Goal: Information Seeking & Learning: Learn about a topic

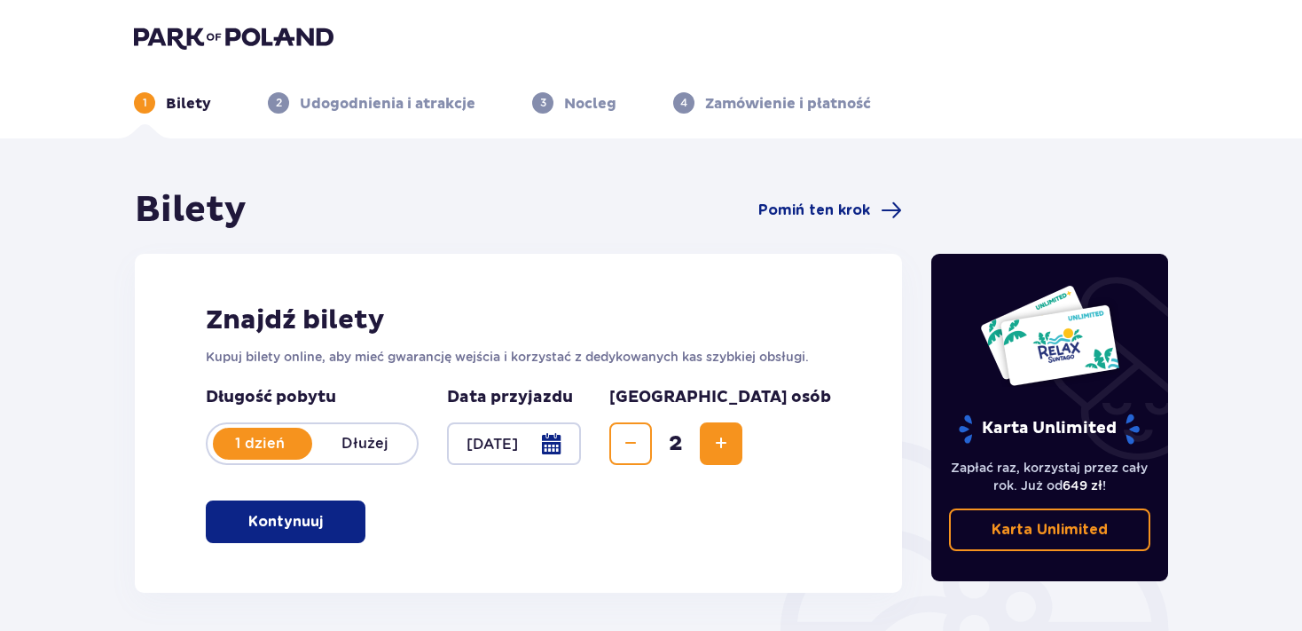
click at [281, 519] on p "Kontynuuj" at bounding box center [285, 522] width 75 height 20
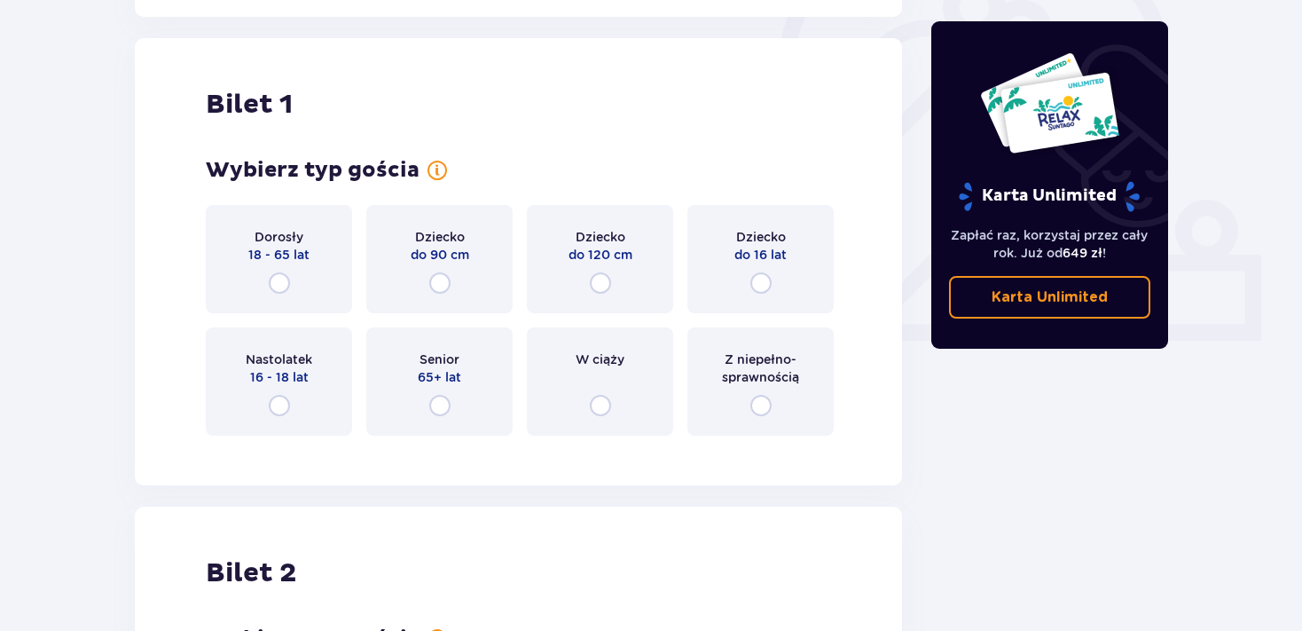
scroll to position [593, 0]
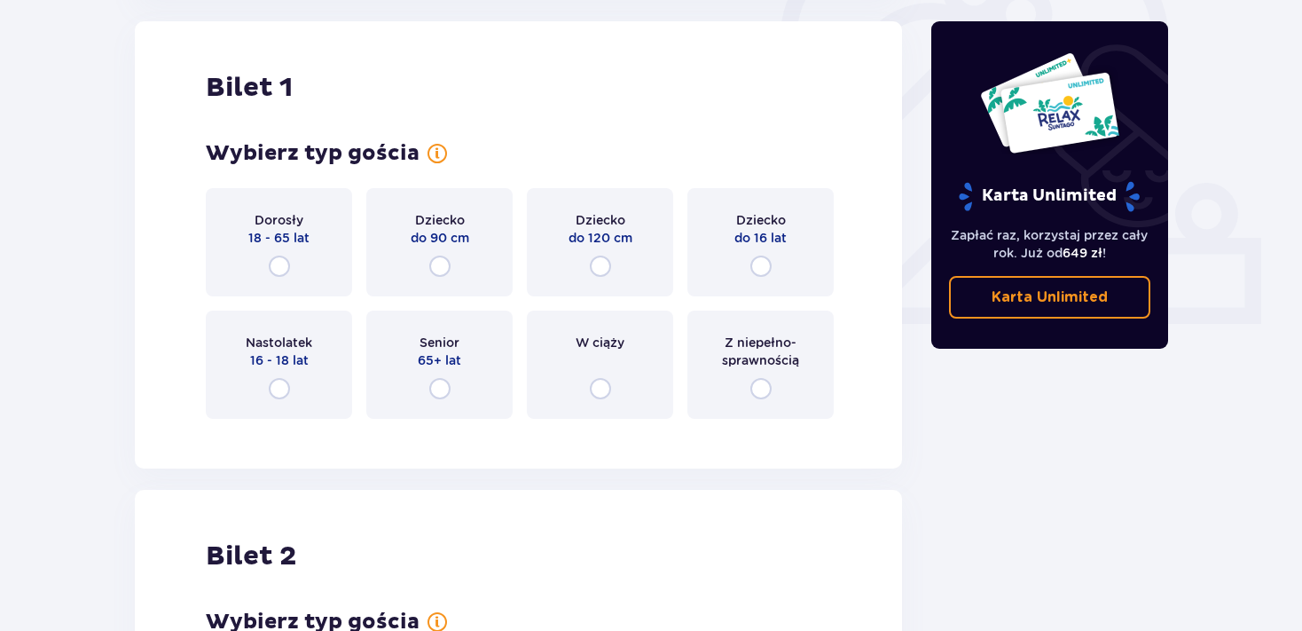
click at [440, 356] on p "65+ lat" at bounding box center [439, 360] width 43 height 18
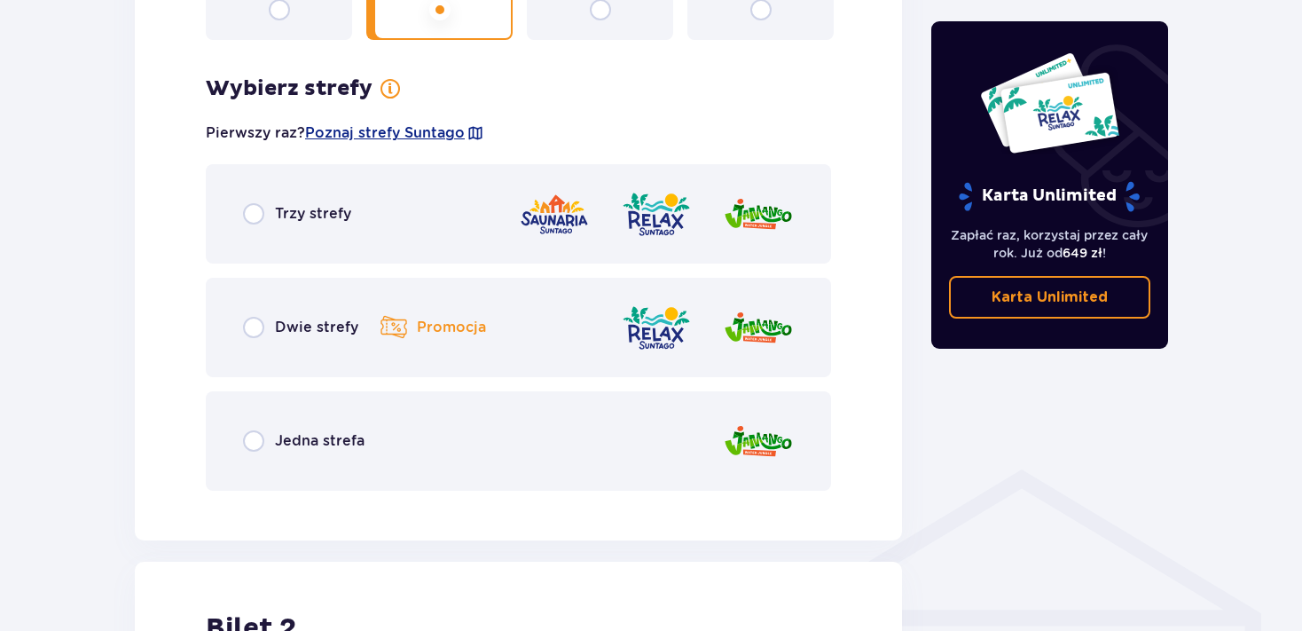
scroll to position [1026, 0]
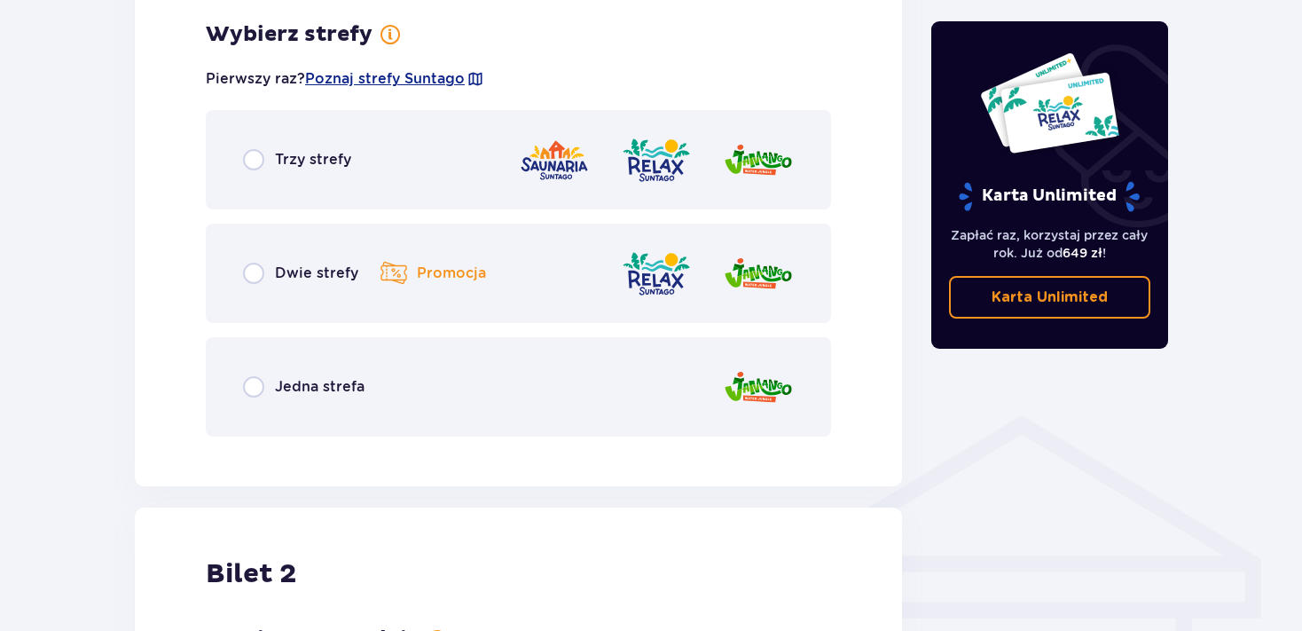
drag, startPoint x: 1111, startPoint y: 568, endPoint x: 1153, endPoint y: 571, distance: 42.7
click at [1153, 571] on div "Karta Unlimited Zapłać raz, korzystaj przez cały rok. Już od 649 zł ! Karta Unl…" at bounding box center [1050, 100] width 266 height 1877
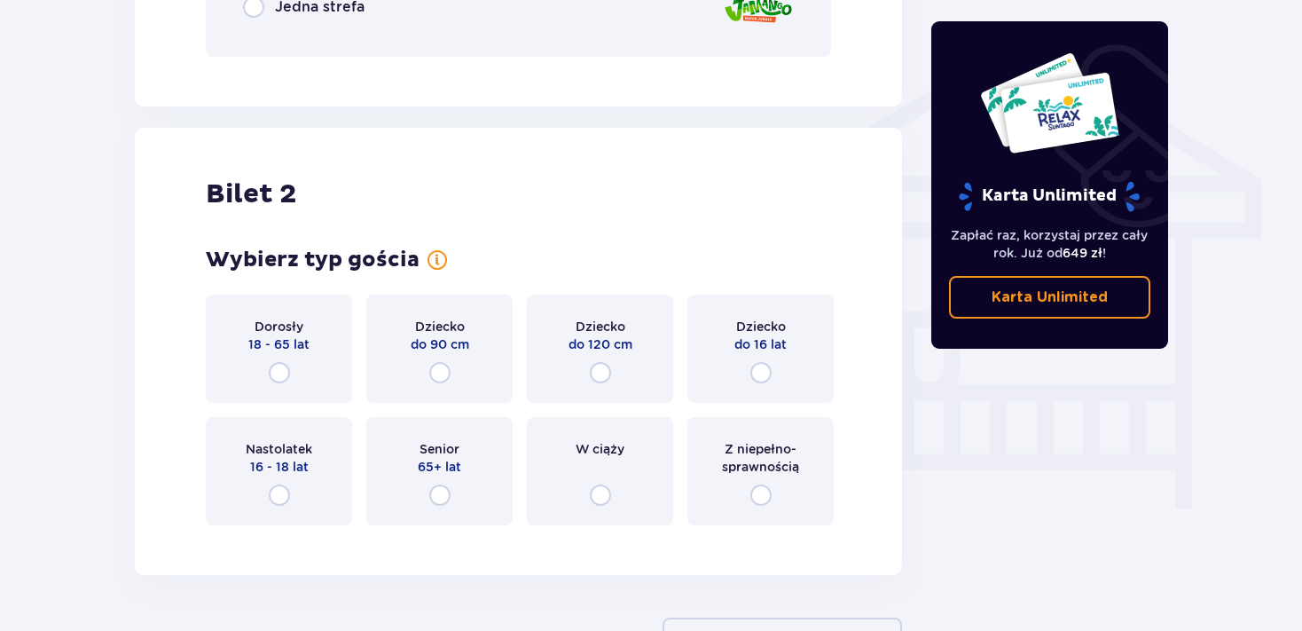
scroll to position [1416, 0]
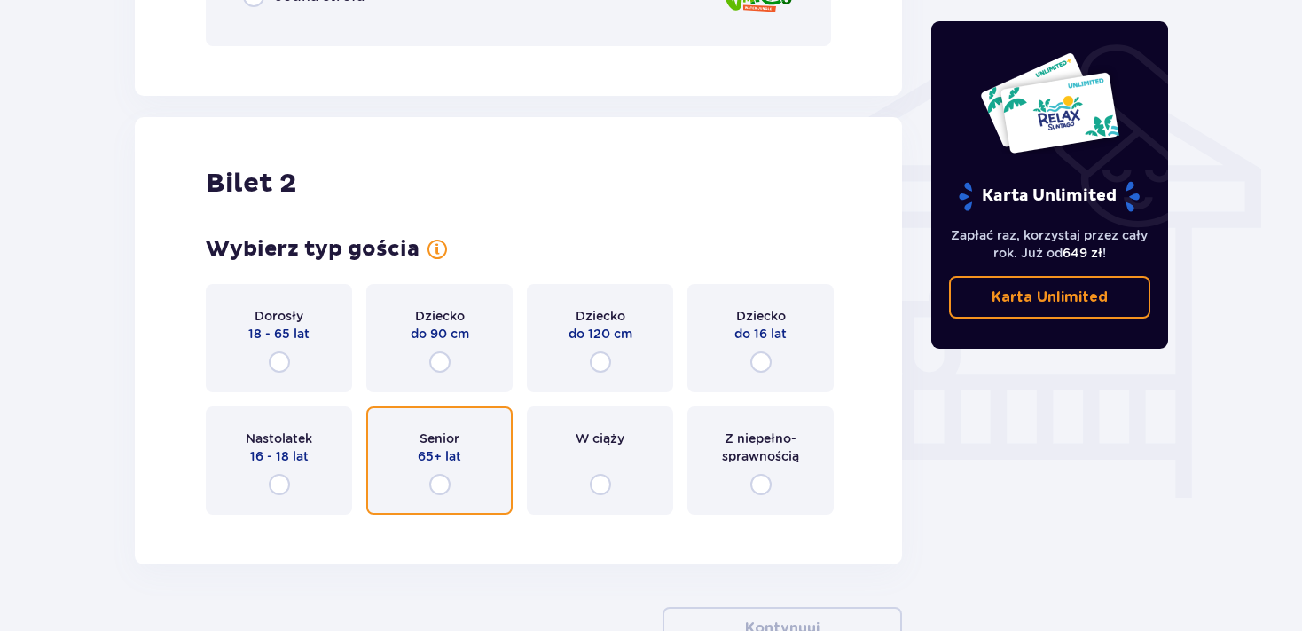
click at [442, 484] on input "radio" at bounding box center [439, 484] width 21 height 21
radio input "true"
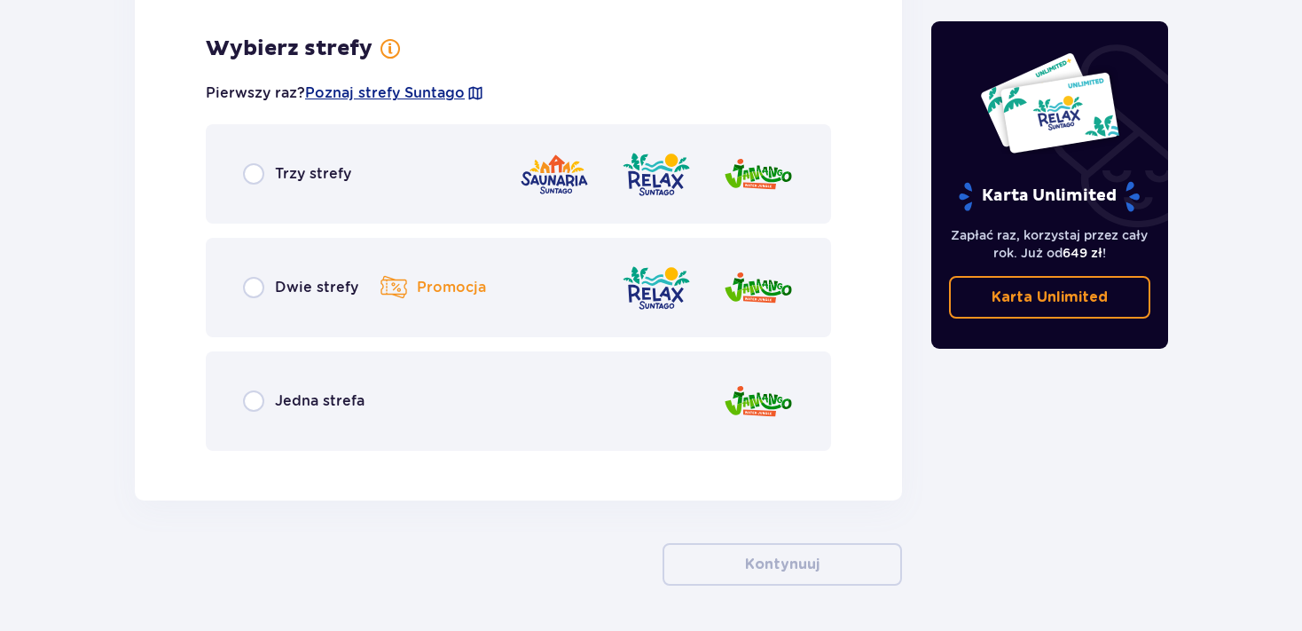
scroll to position [1945, 0]
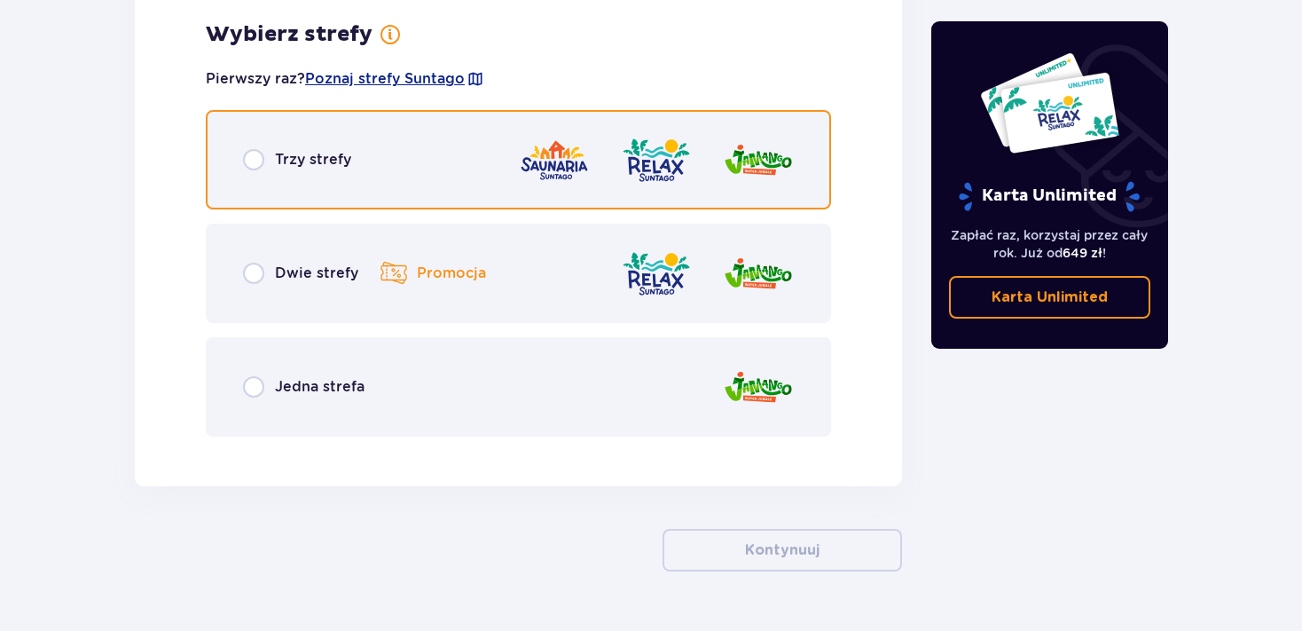
click at [255, 157] on input "radio" at bounding box center [253, 159] width 21 height 21
radio input "true"
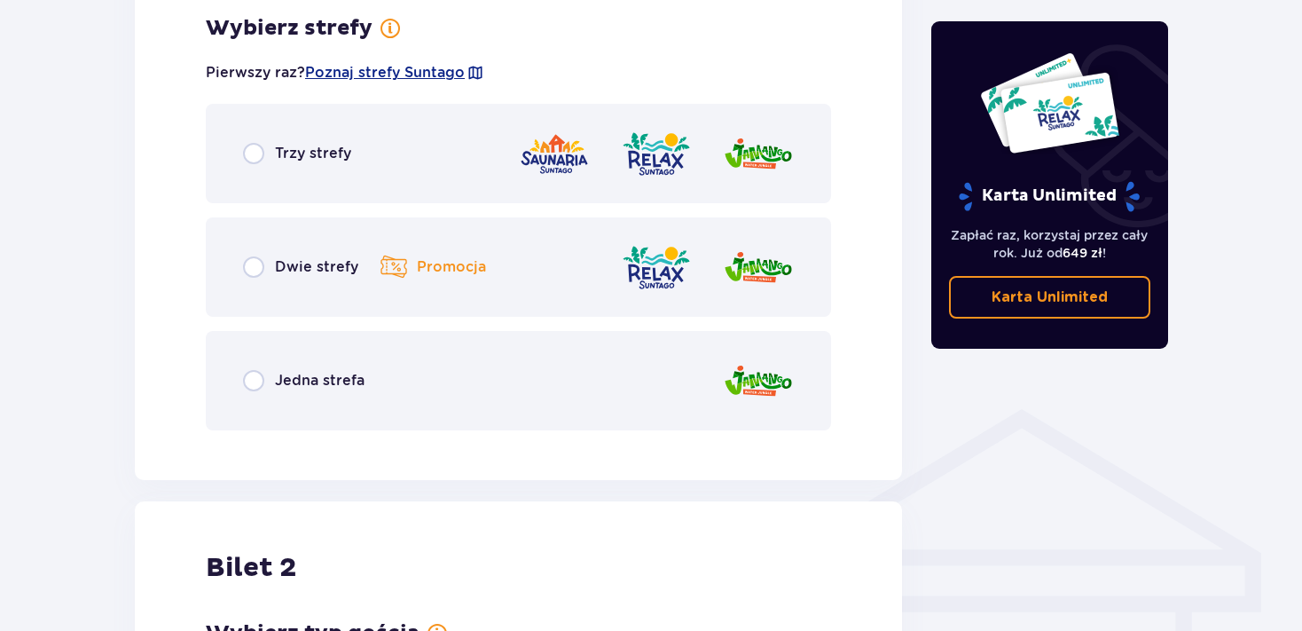
scroll to position [1005, 0]
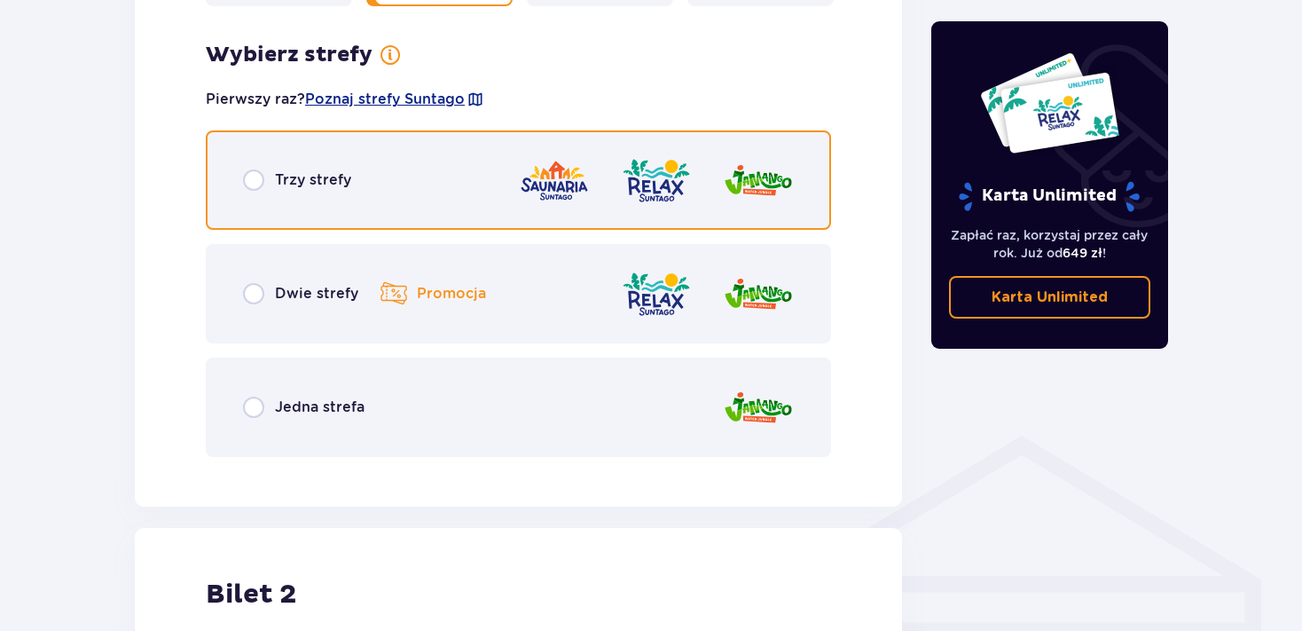
click at [256, 177] on input "radio" at bounding box center [253, 179] width 21 height 21
radio input "true"
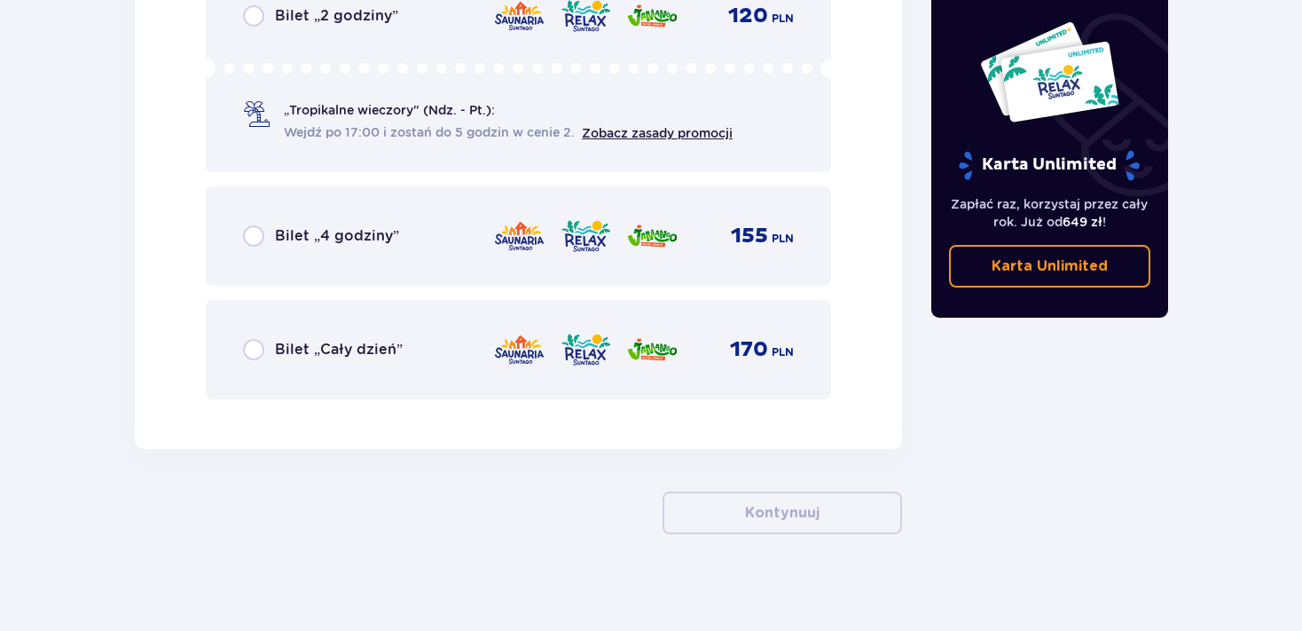
scroll to position [3010, 0]
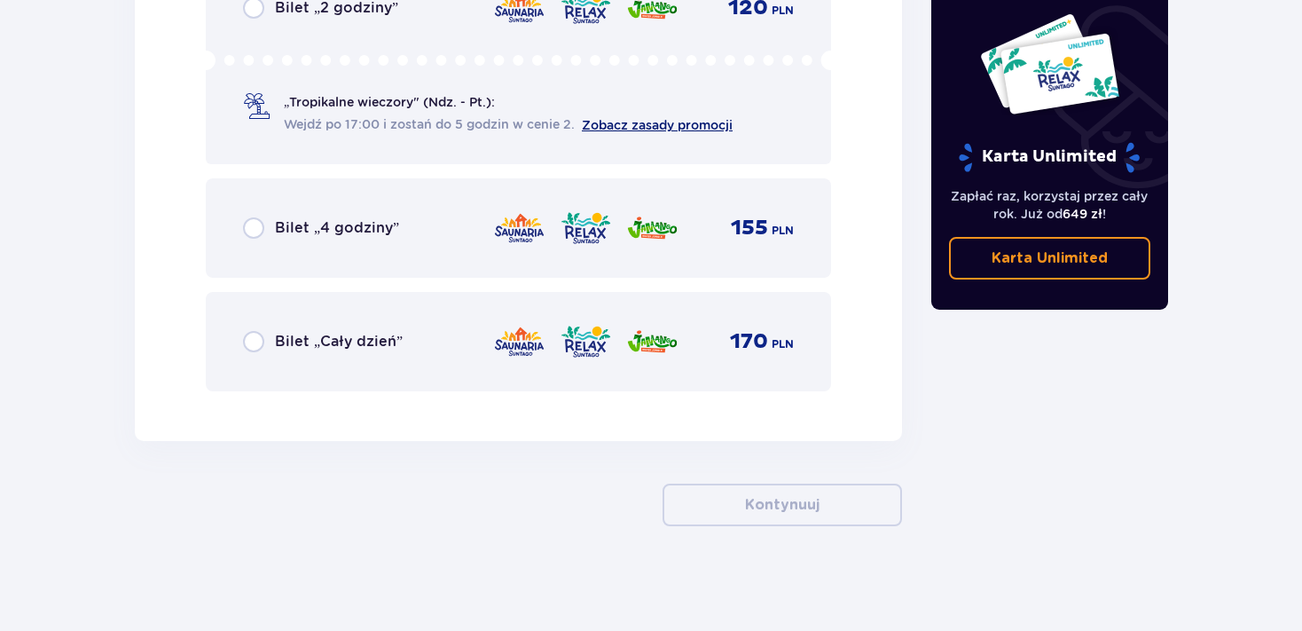
click at [673, 126] on link "Zobacz zasady promocji" at bounding box center [657, 125] width 151 height 14
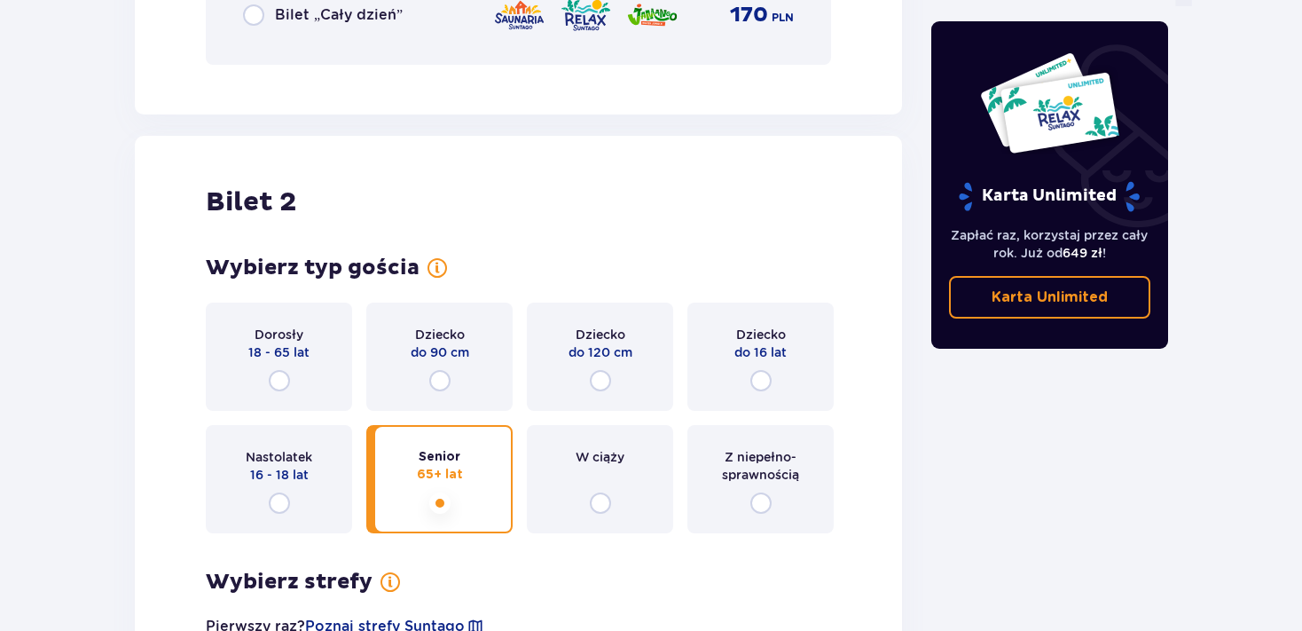
scroll to position [1886, 0]
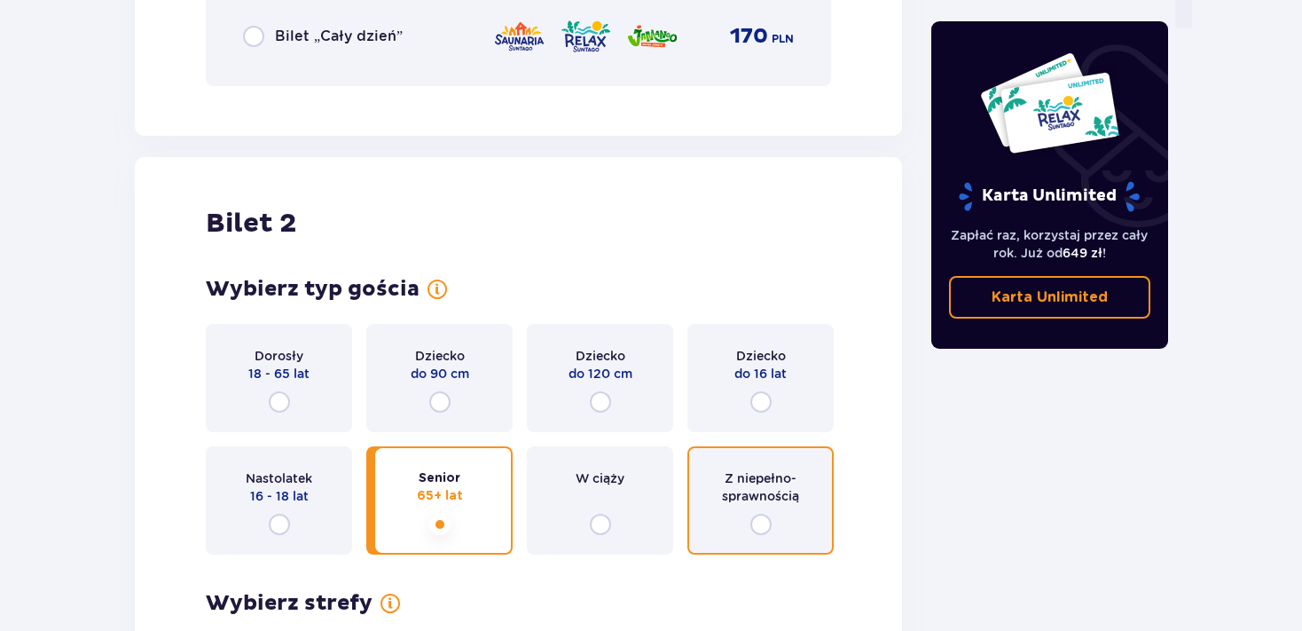
click at [759, 523] on input "radio" at bounding box center [761, 524] width 21 height 21
radio input "true"
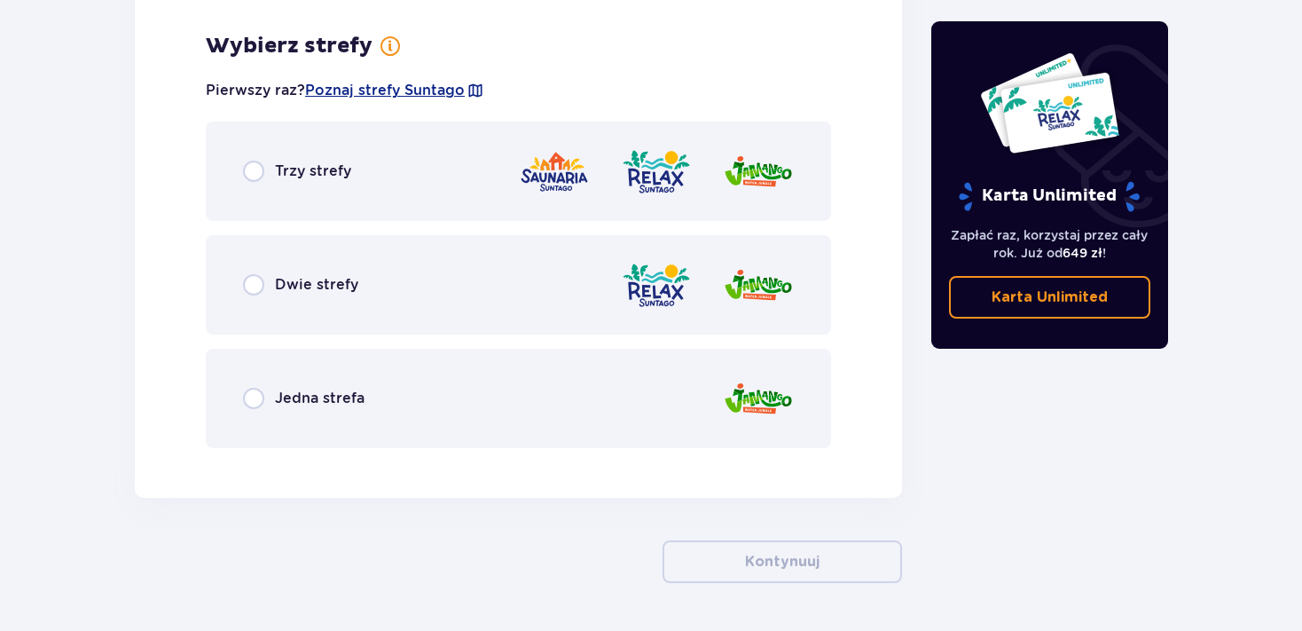
scroll to position [2454, 0]
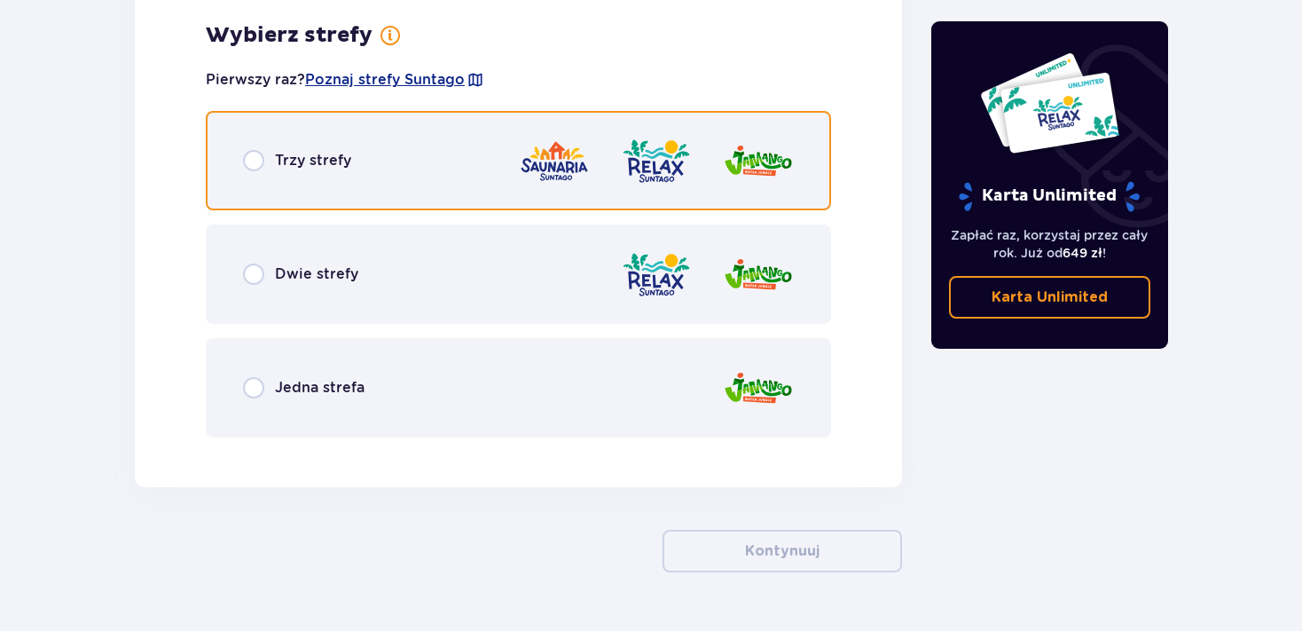
click at [255, 160] on input "radio" at bounding box center [253, 160] width 21 height 21
radio input "true"
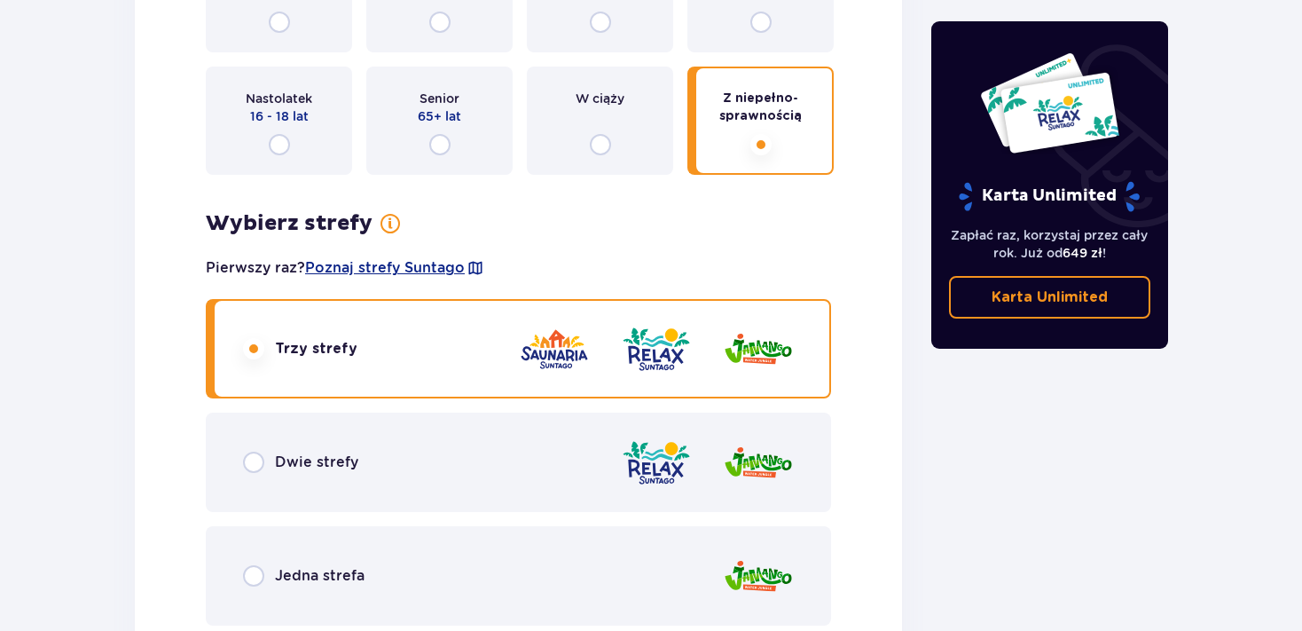
scroll to position [2264, 0]
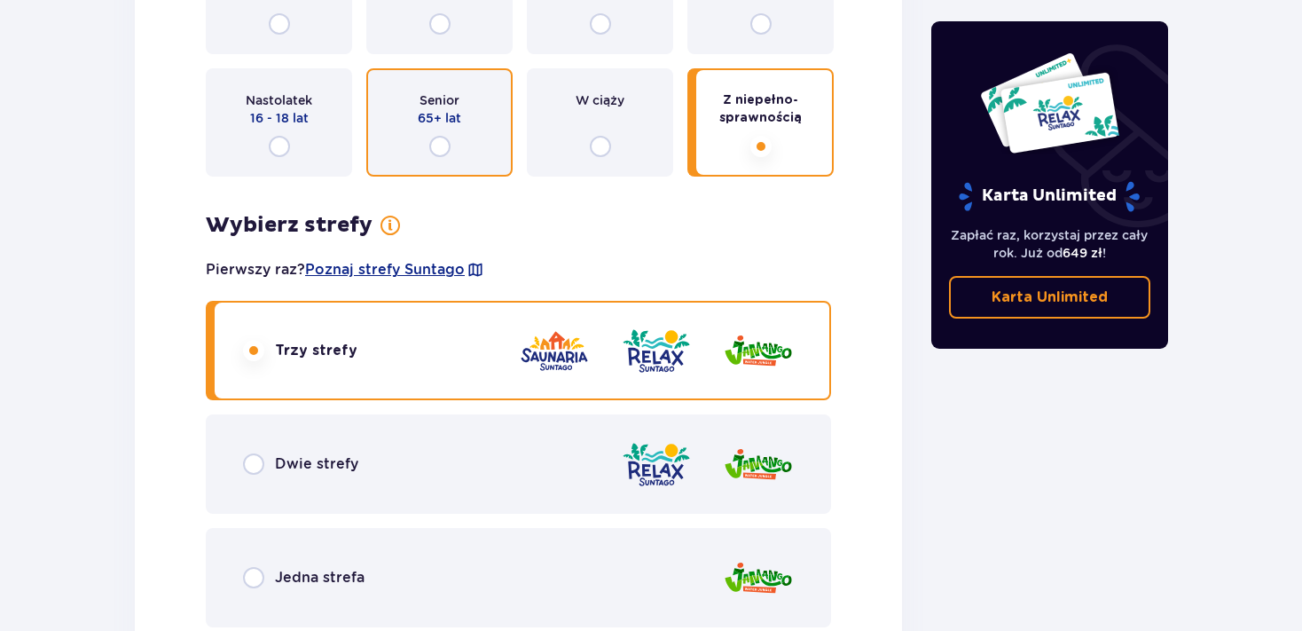
click at [438, 146] on input "radio" at bounding box center [439, 146] width 21 height 21
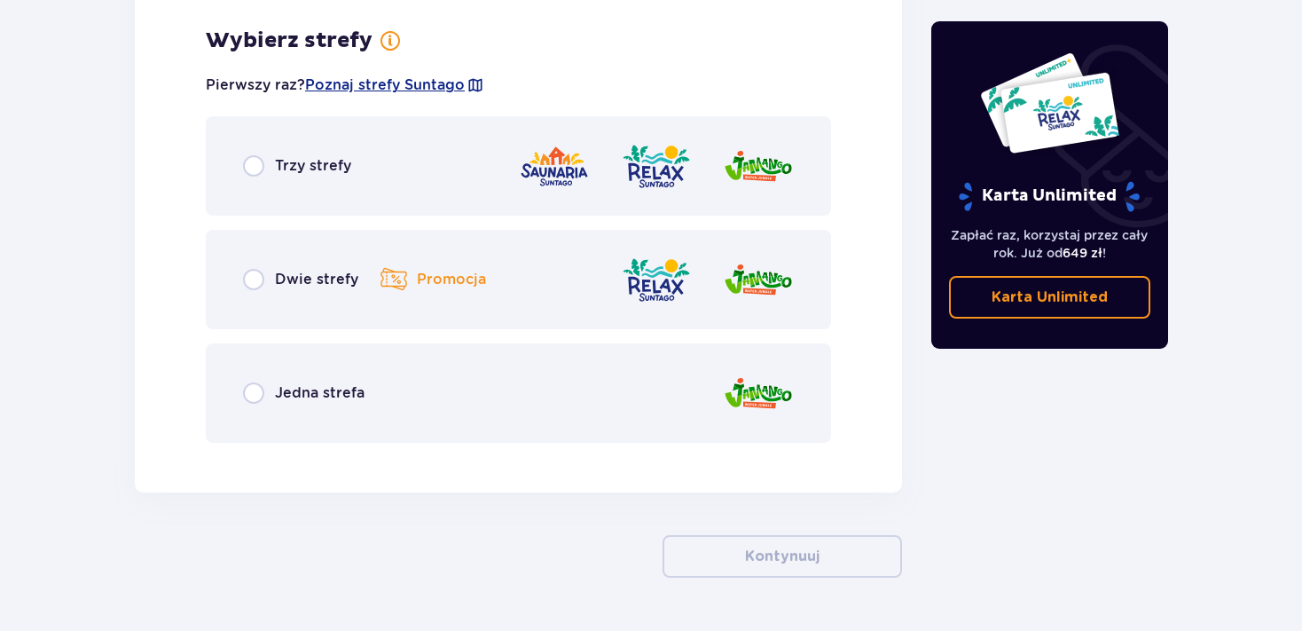
scroll to position [2454, 0]
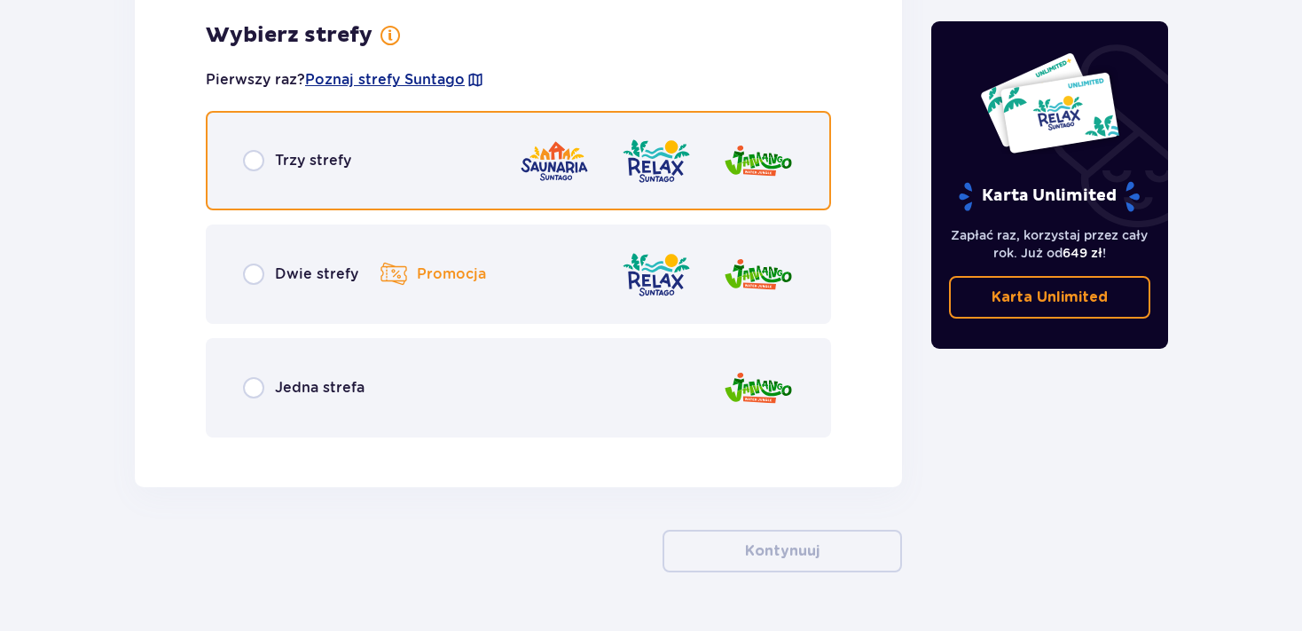
click at [257, 155] on input "radio" at bounding box center [253, 160] width 21 height 21
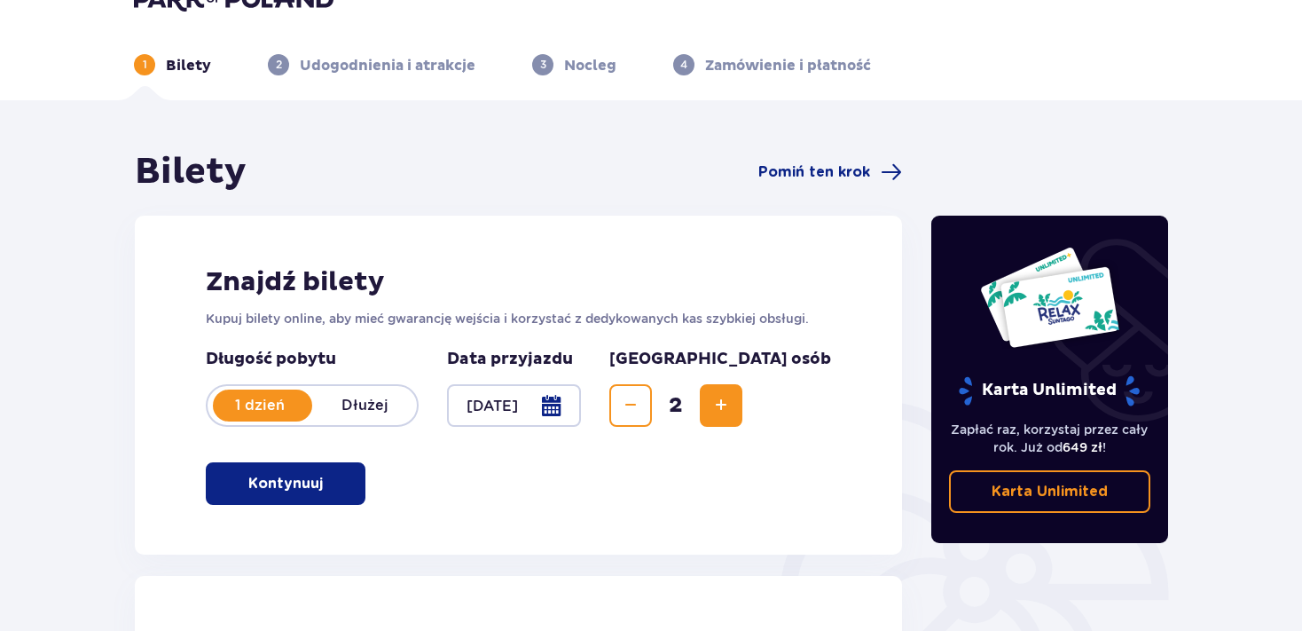
scroll to position [0, 0]
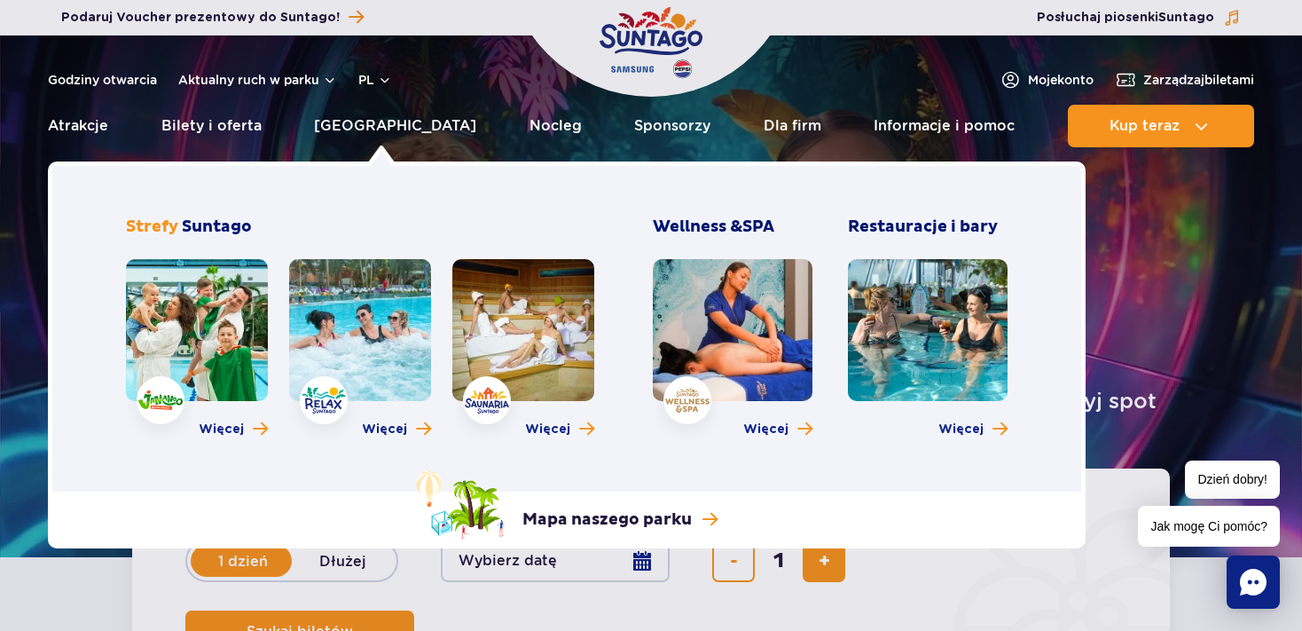
click at [230, 334] on link at bounding box center [197, 330] width 142 height 142
click at [382, 313] on link at bounding box center [360, 330] width 142 height 142
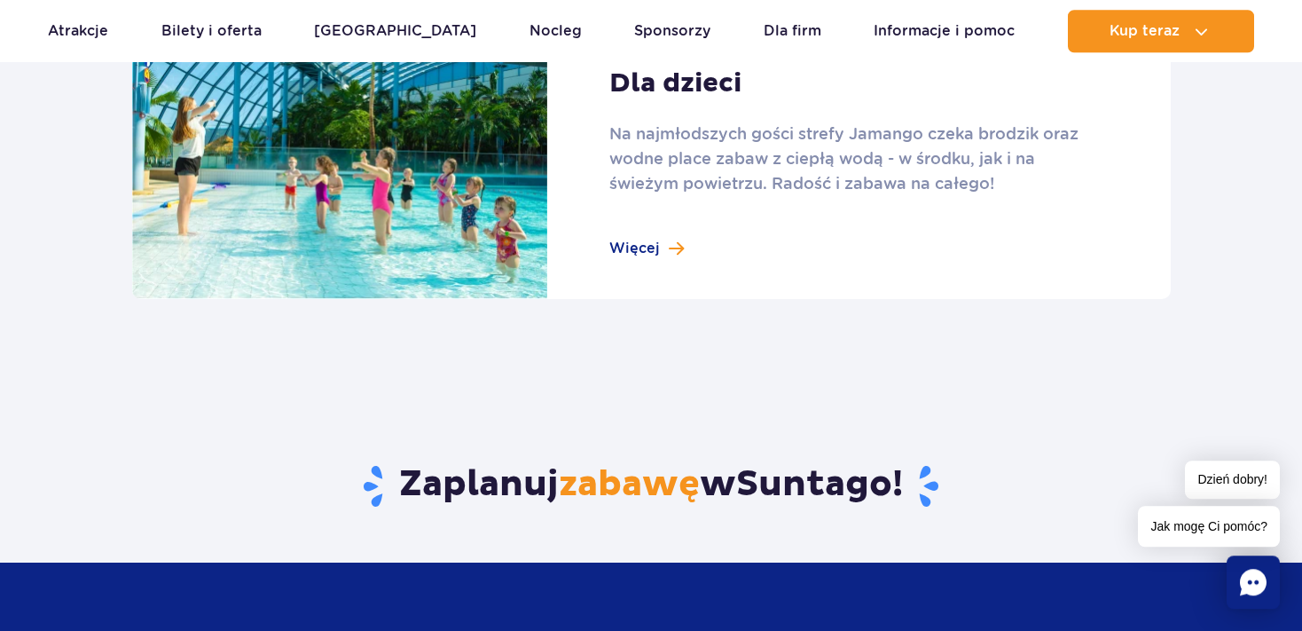
scroll to position [2608, 0]
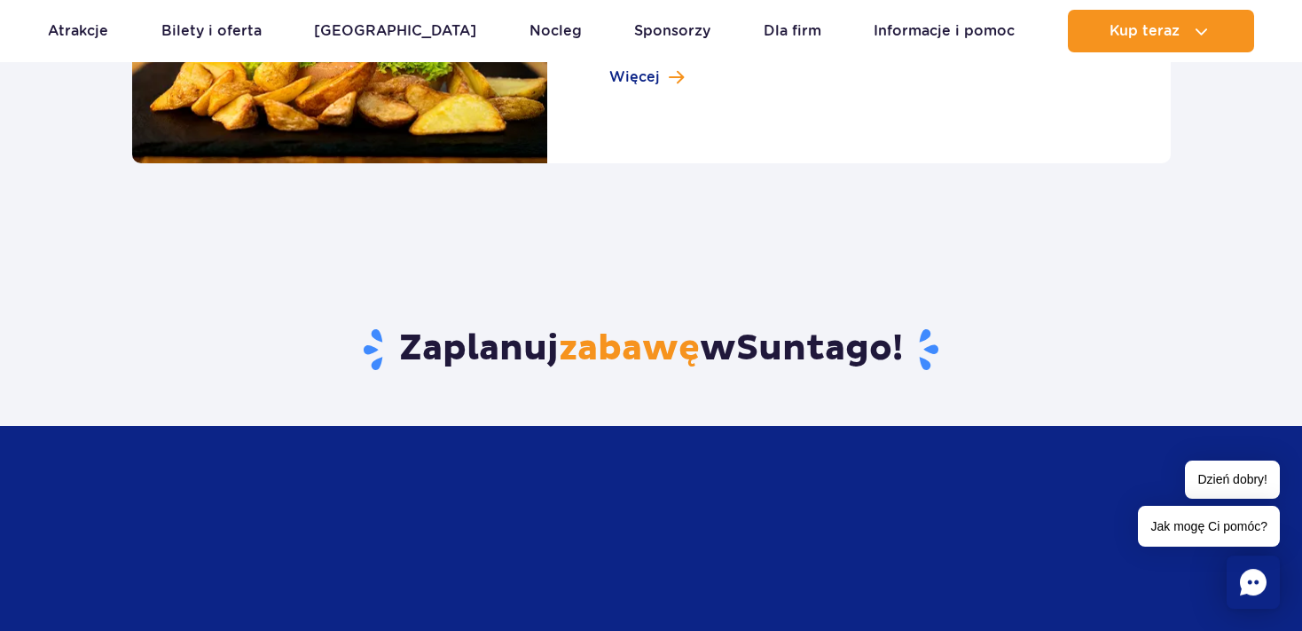
scroll to position [2217, 0]
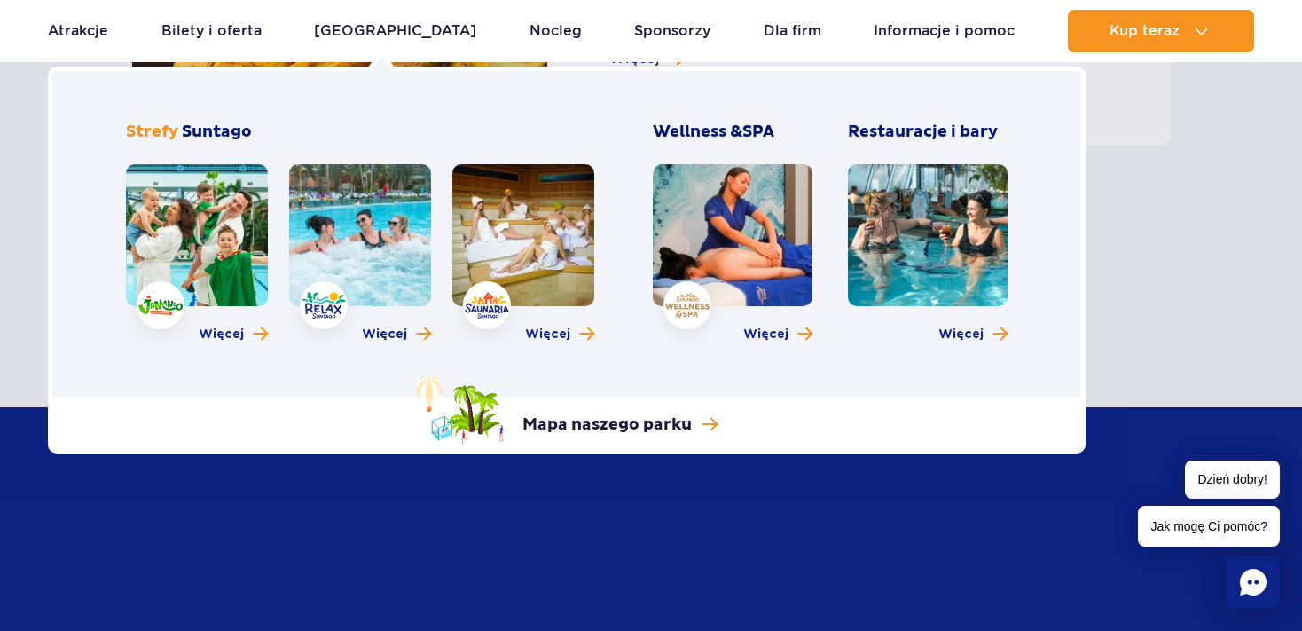
click at [541, 240] on link at bounding box center [523, 235] width 142 height 142
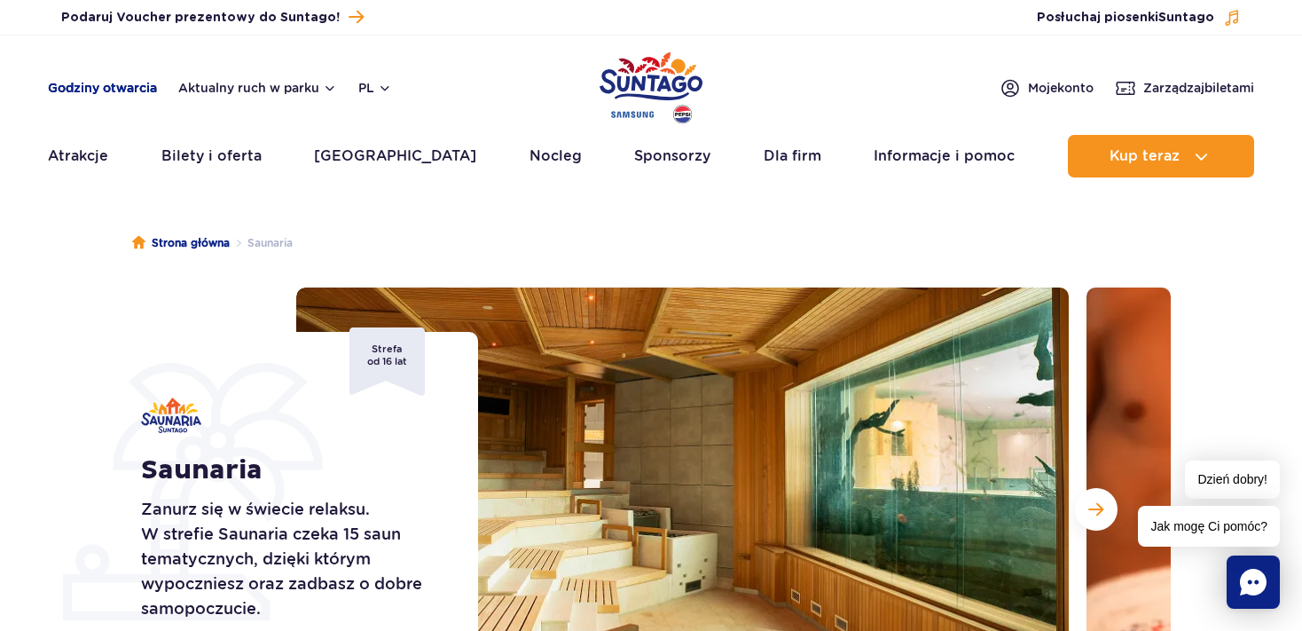
click at [117, 83] on link "Godziny otwarcia" at bounding box center [102, 88] width 109 height 18
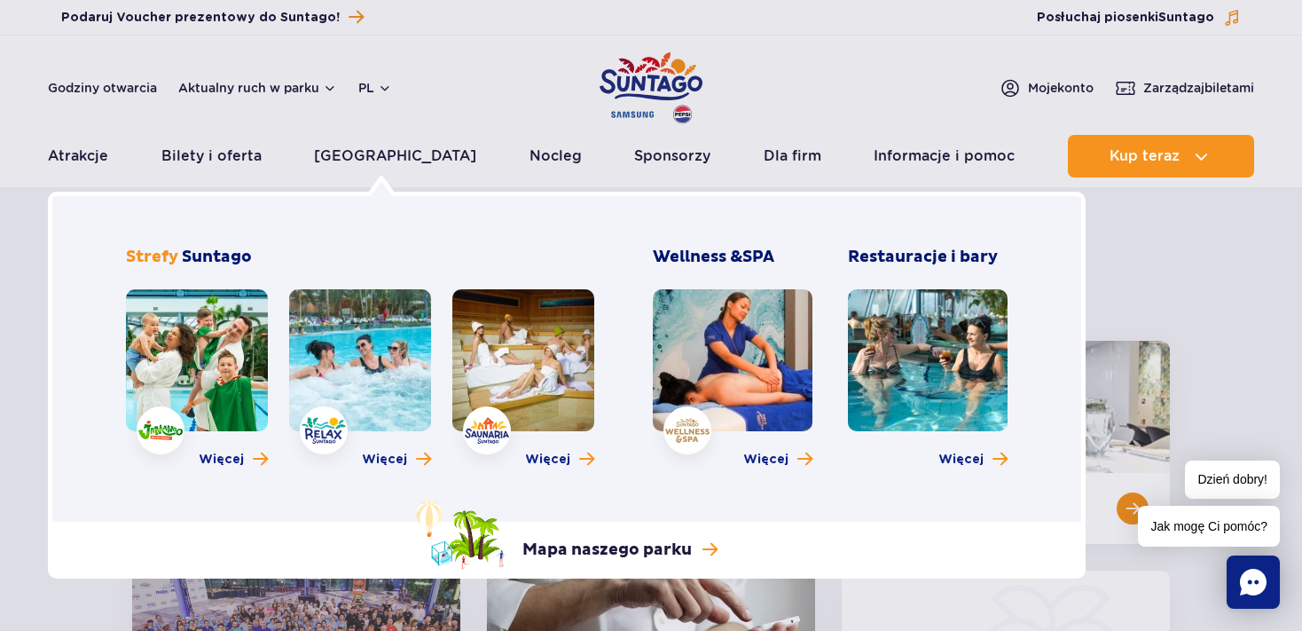
click at [957, 371] on link at bounding box center [928, 360] width 160 height 142
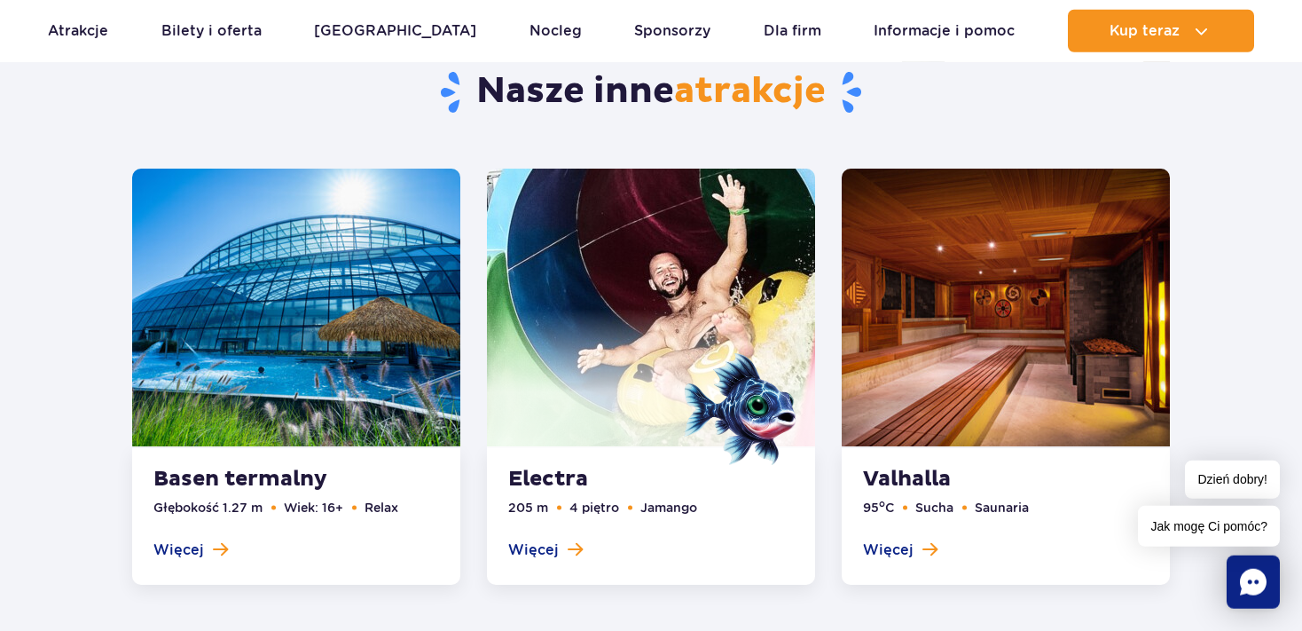
scroll to position [2545, 0]
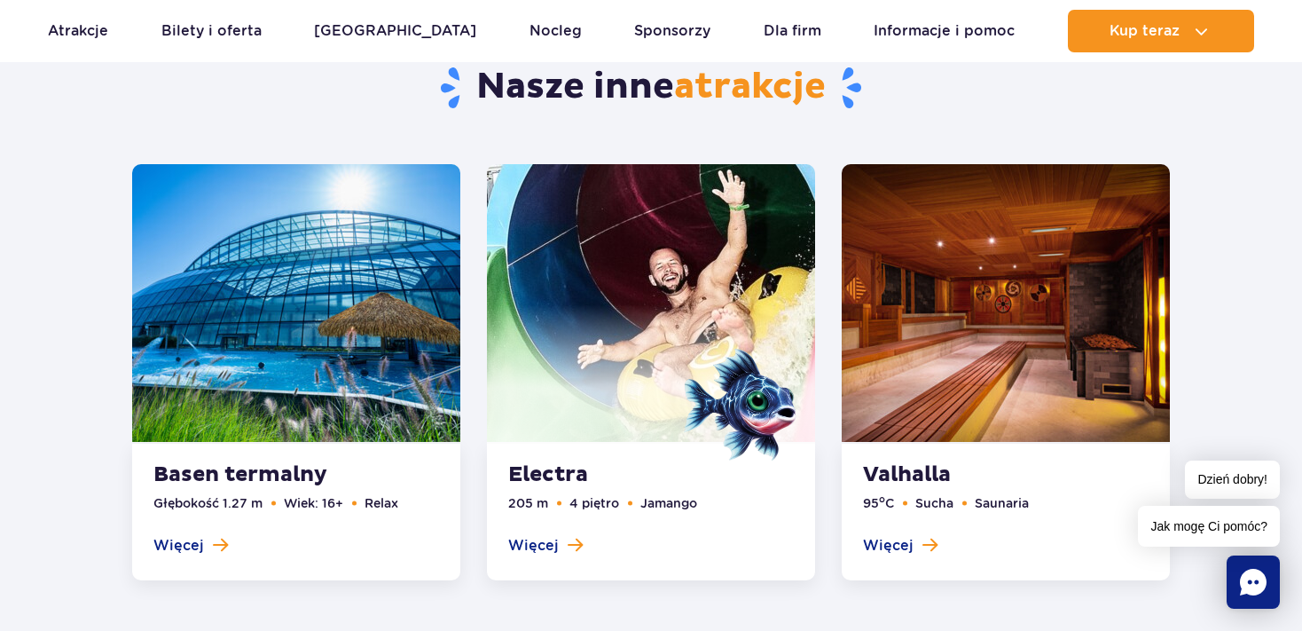
click at [574, 545] on link at bounding box center [651, 372] width 328 height 416
click at [576, 542] on link at bounding box center [651, 372] width 328 height 416
click at [555, 537] on link at bounding box center [651, 372] width 328 height 416
click at [669, 368] on span at bounding box center [651, 373] width 328 height 139
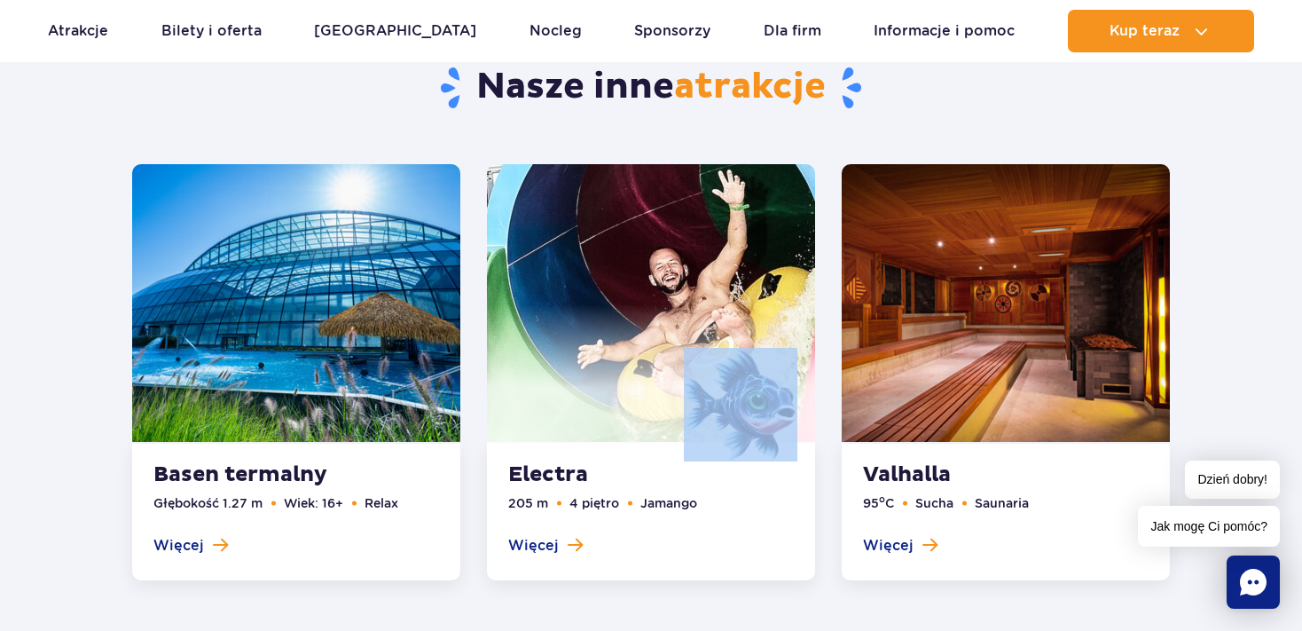
click at [669, 368] on span at bounding box center [651, 373] width 328 height 139
click at [744, 390] on img at bounding box center [741, 405] width 114 height 114
click at [571, 545] on link at bounding box center [651, 372] width 328 height 416
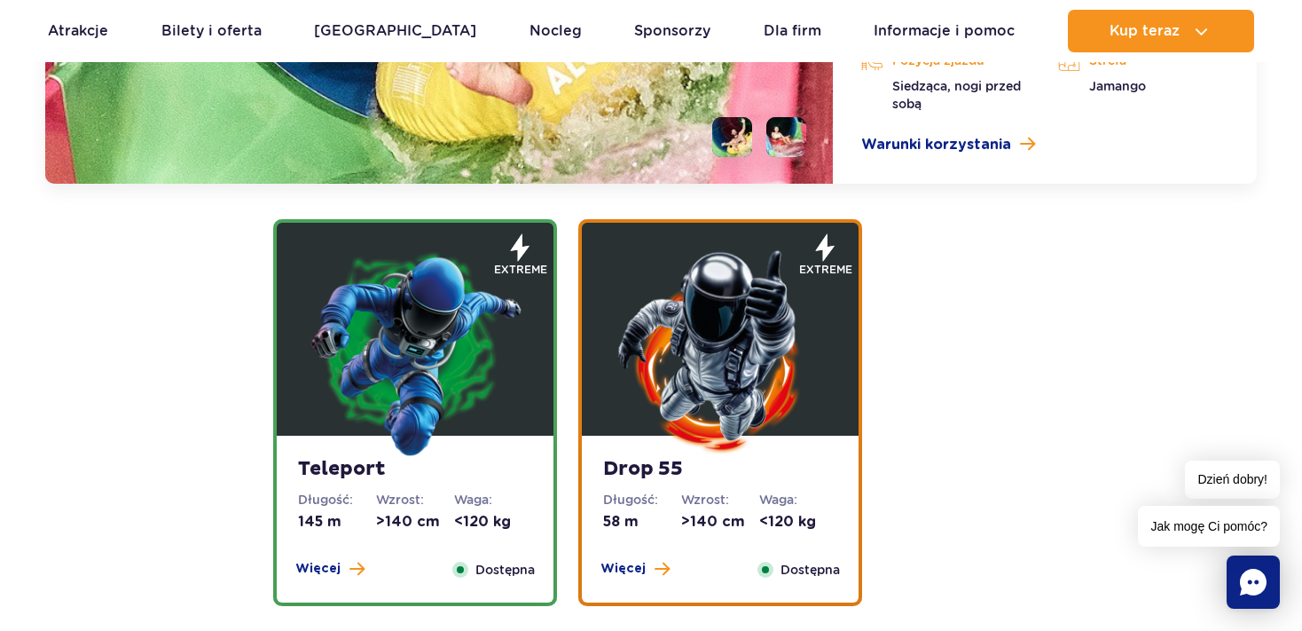
scroll to position [2452, 0]
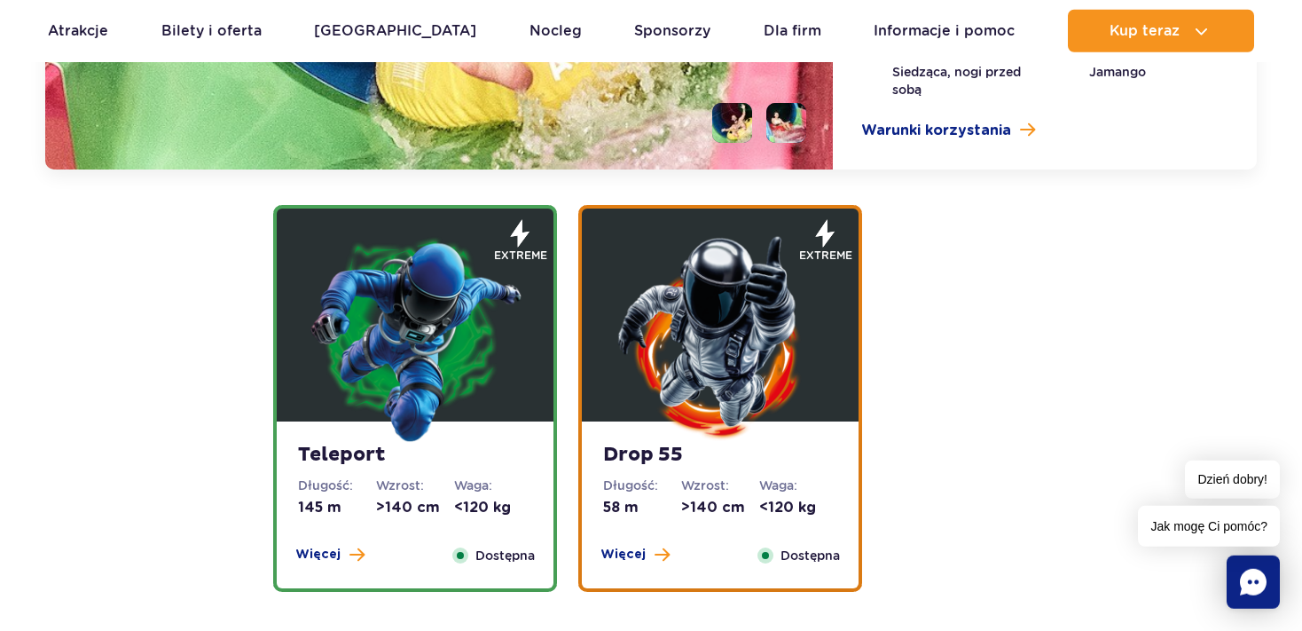
click at [440, 365] on img at bounding box center [415, 337] width 213 height 213
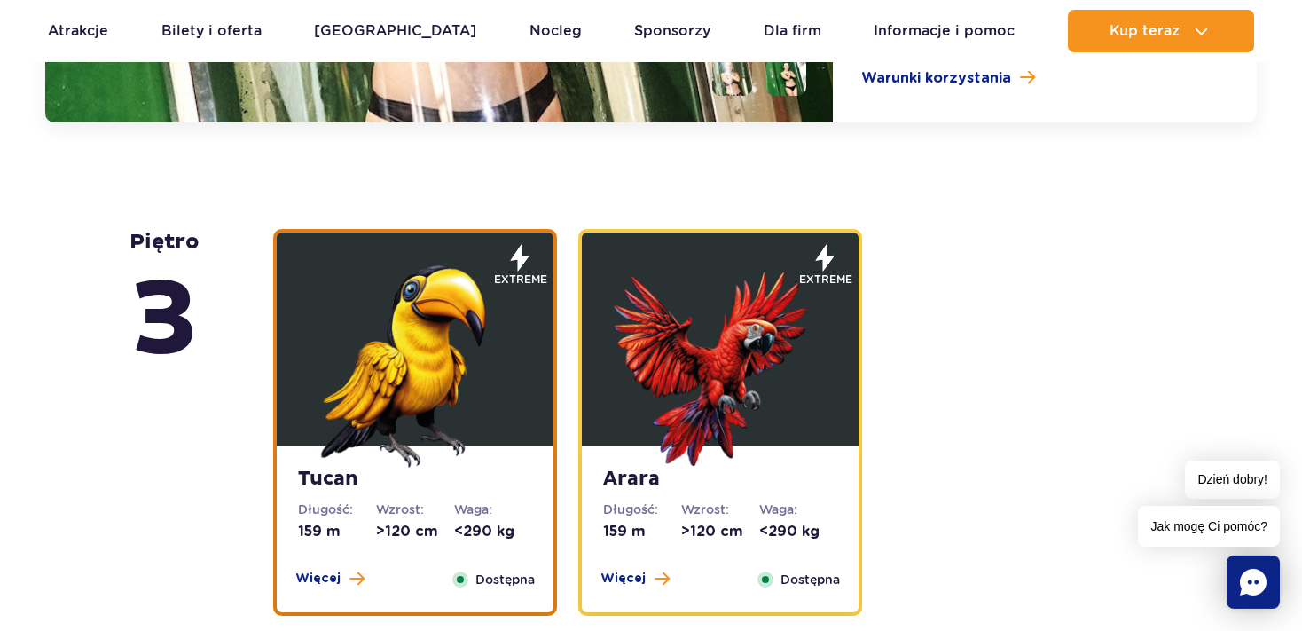
scroll to position [2907, 0]
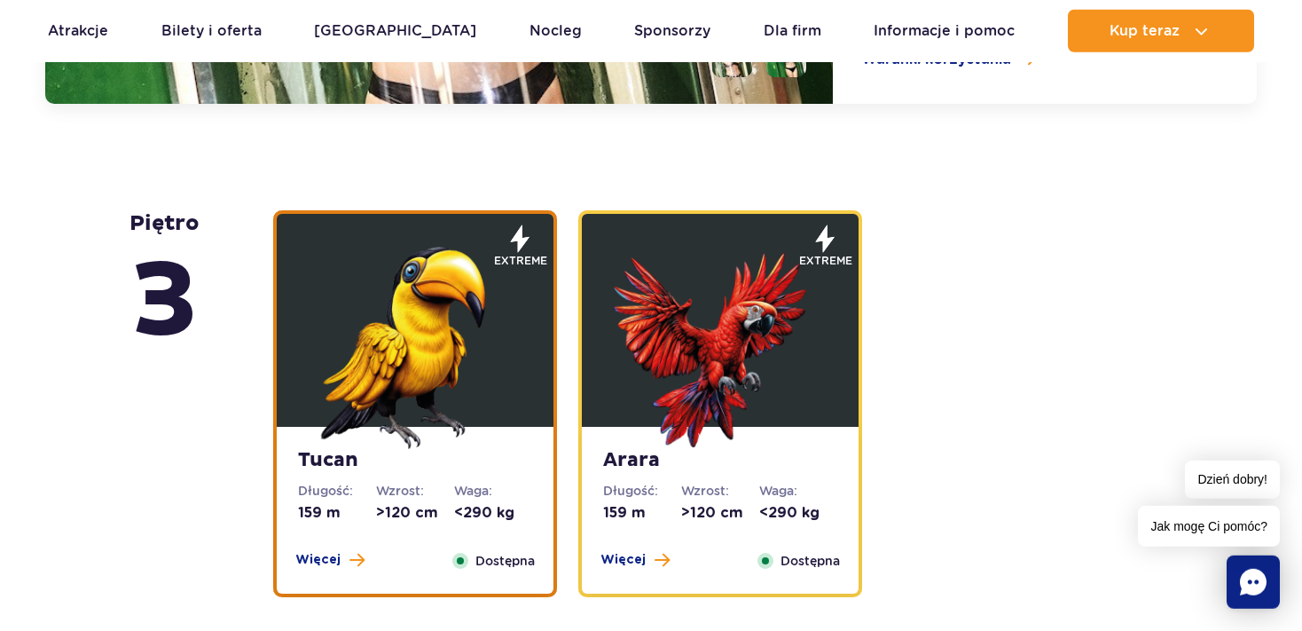
click at [434, 379] on img at bounding box center [415, 342] width 213 height 213
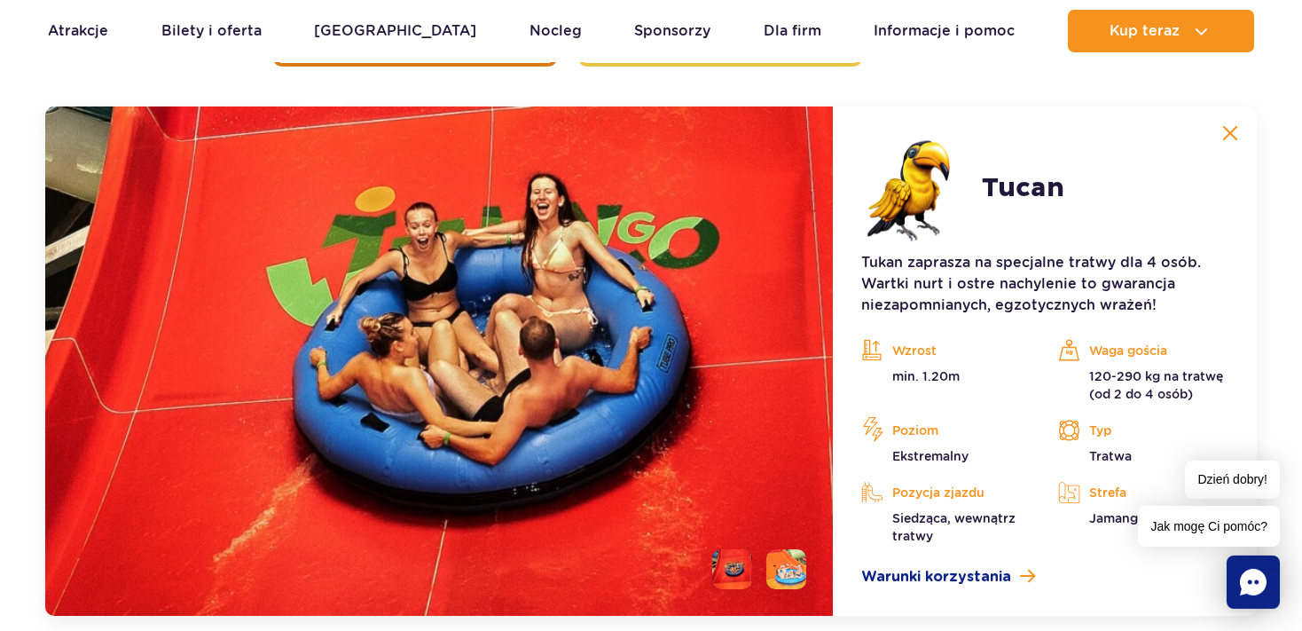
scroll to position [2900, 0]
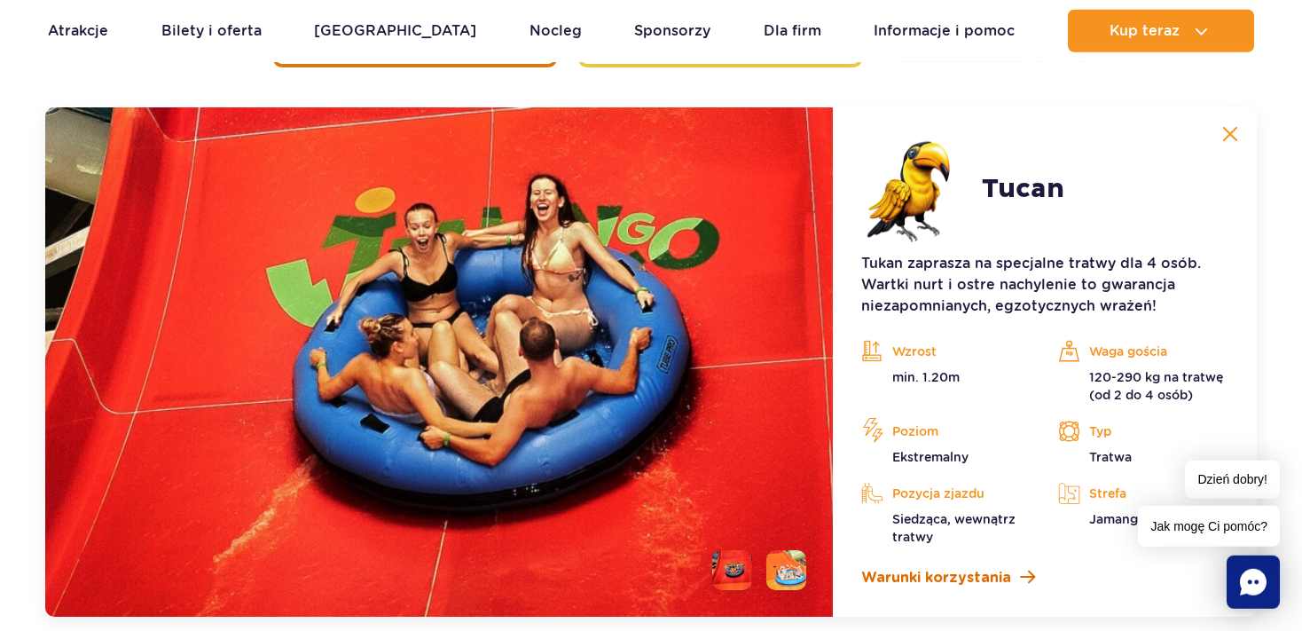
click at [1020, 576] on span at bounding box center [1027, 577] width 15 height 17
click at [1247, 117] on button at bounding box center [1230, 133] width 35 height 35
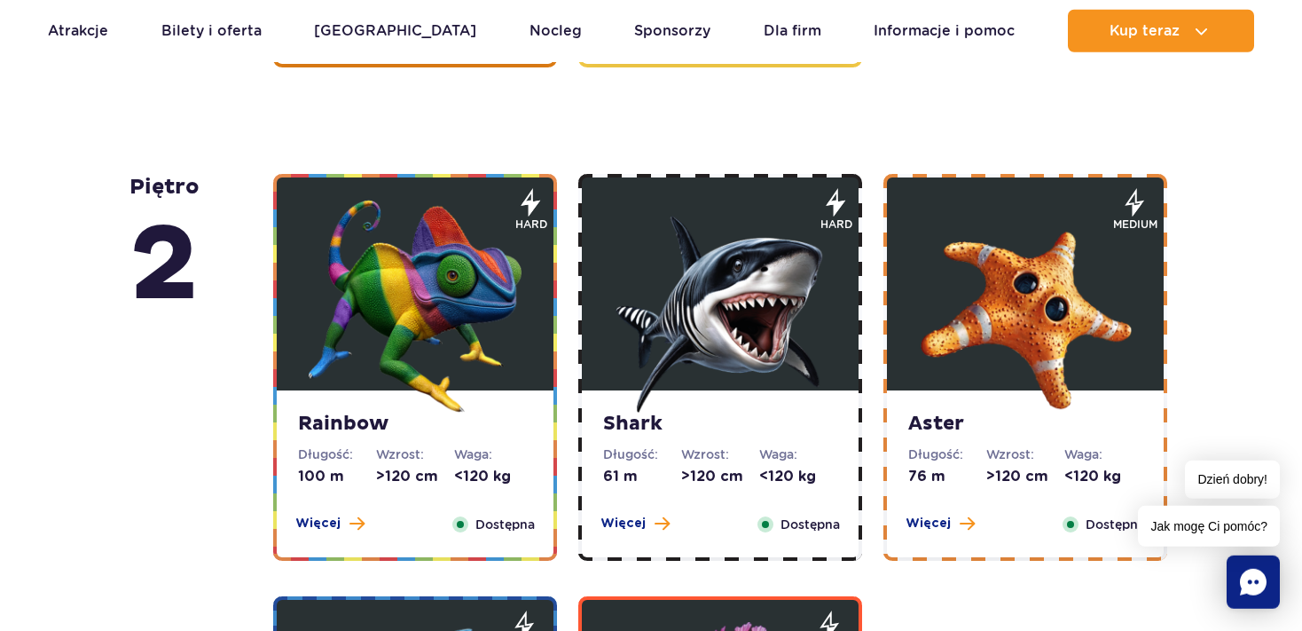
click at [730, 425] on strong "Shark" at bounding box center [720, 424] width 234 height 25
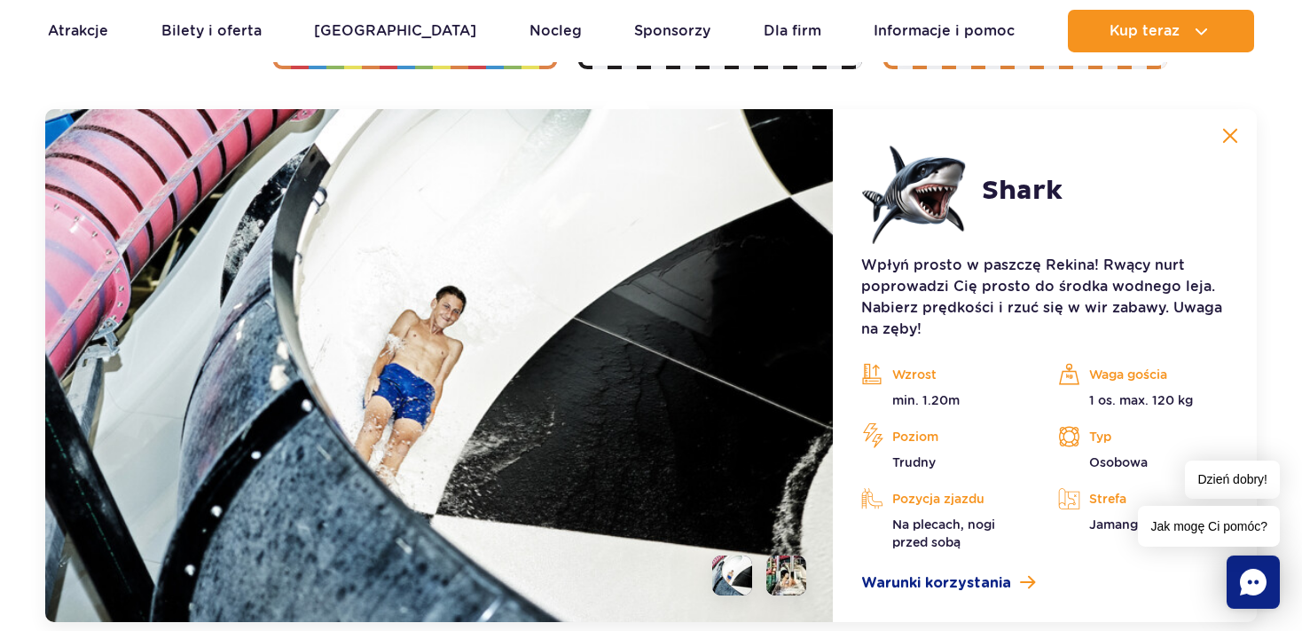
scroll to position [3393, 0]
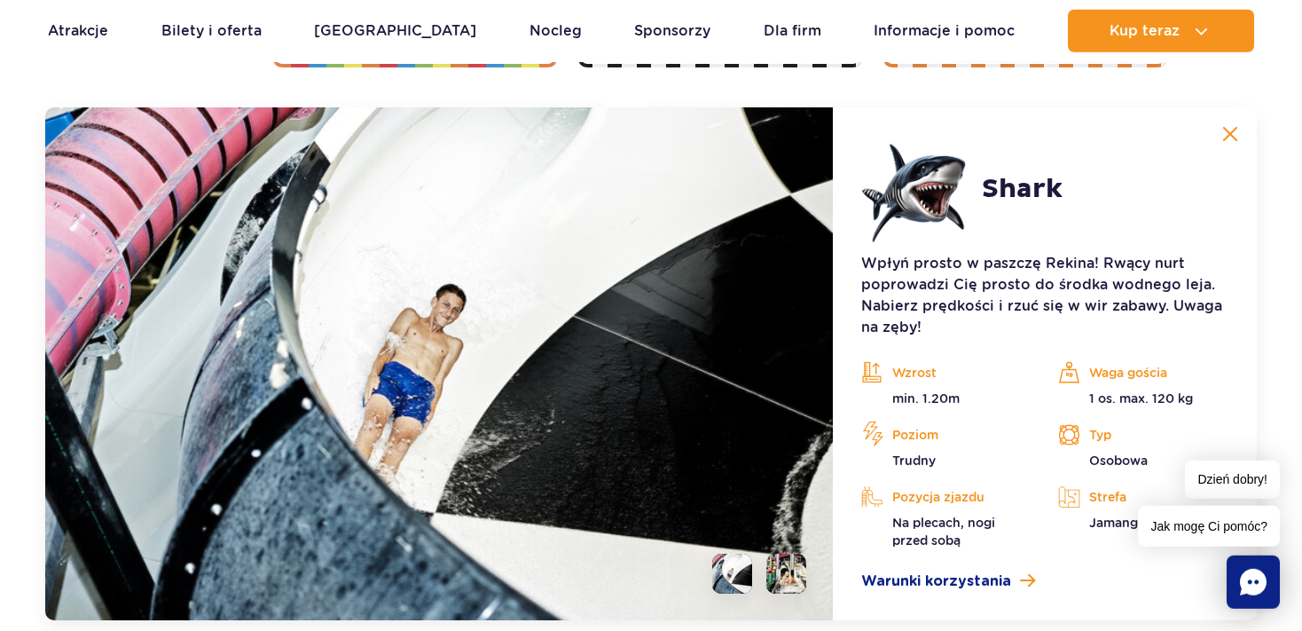
click at [1237, 135] on img at bounding box center [1231, 134] width 16 height 16
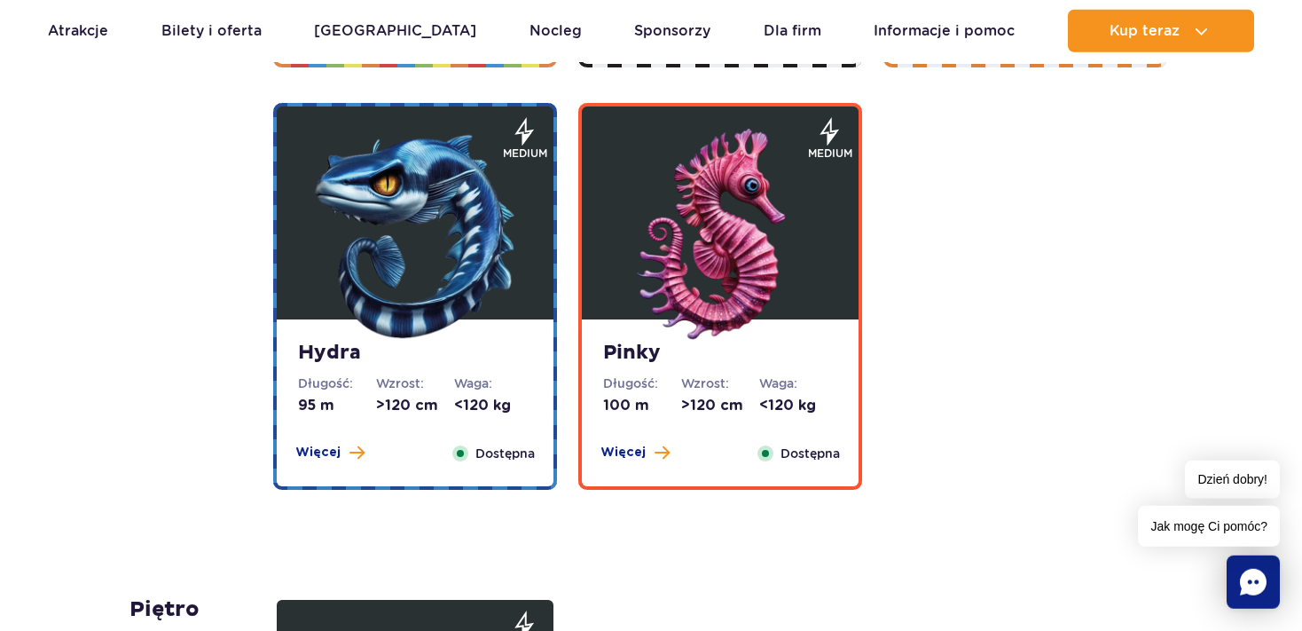
click at [767, 297] on img at bounding box center [720, 235] width 213 height 213
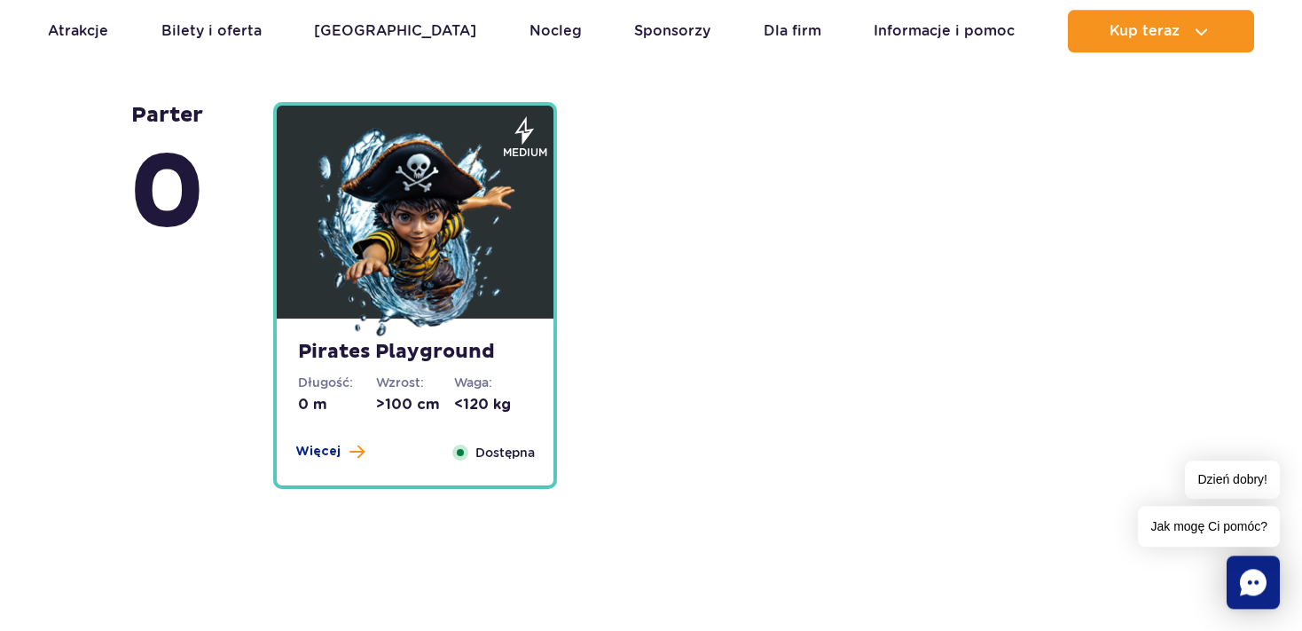
scroll to position [4940, 0]
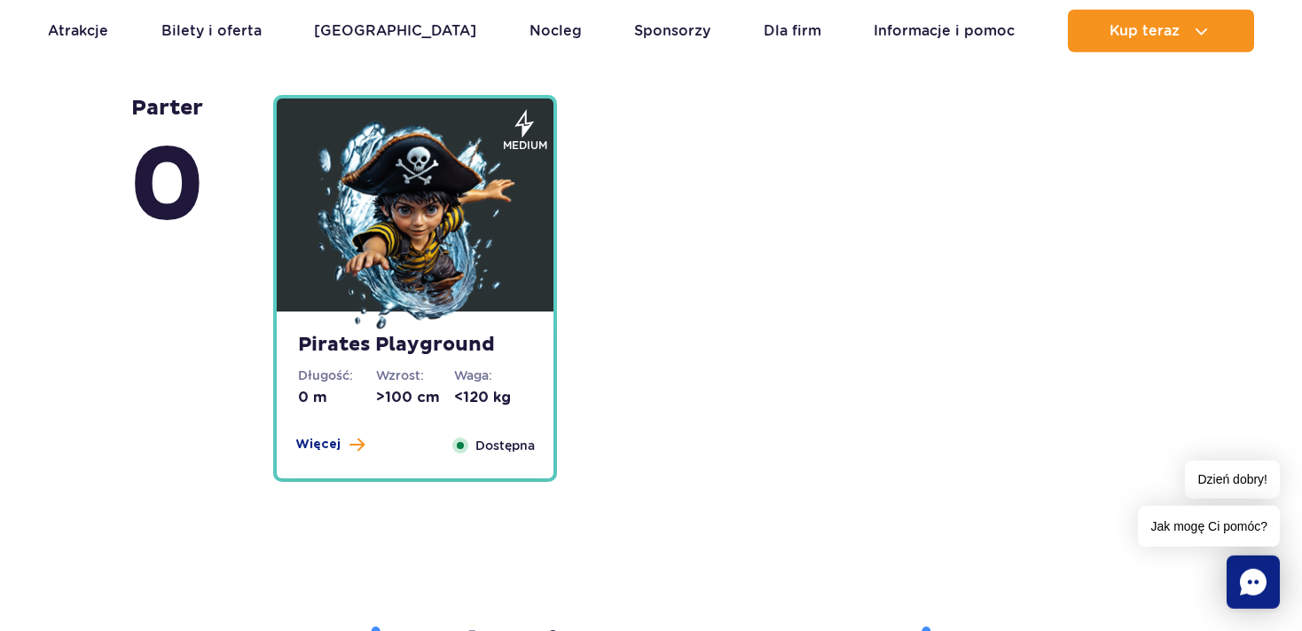
click at [447, 273] on img at bounding box center [415, 227] width 213 height 213
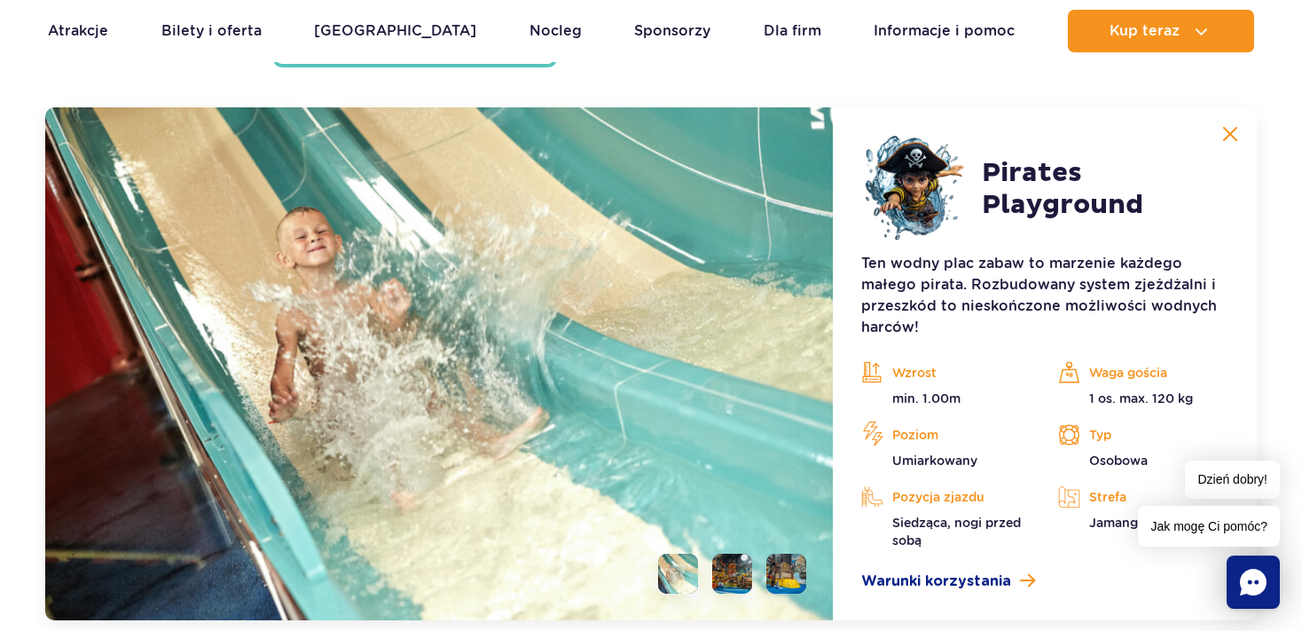
scroll to position [4803, 0]
click at [1230, 130] on img at bounding box center [1231, 133] width 16 height 16
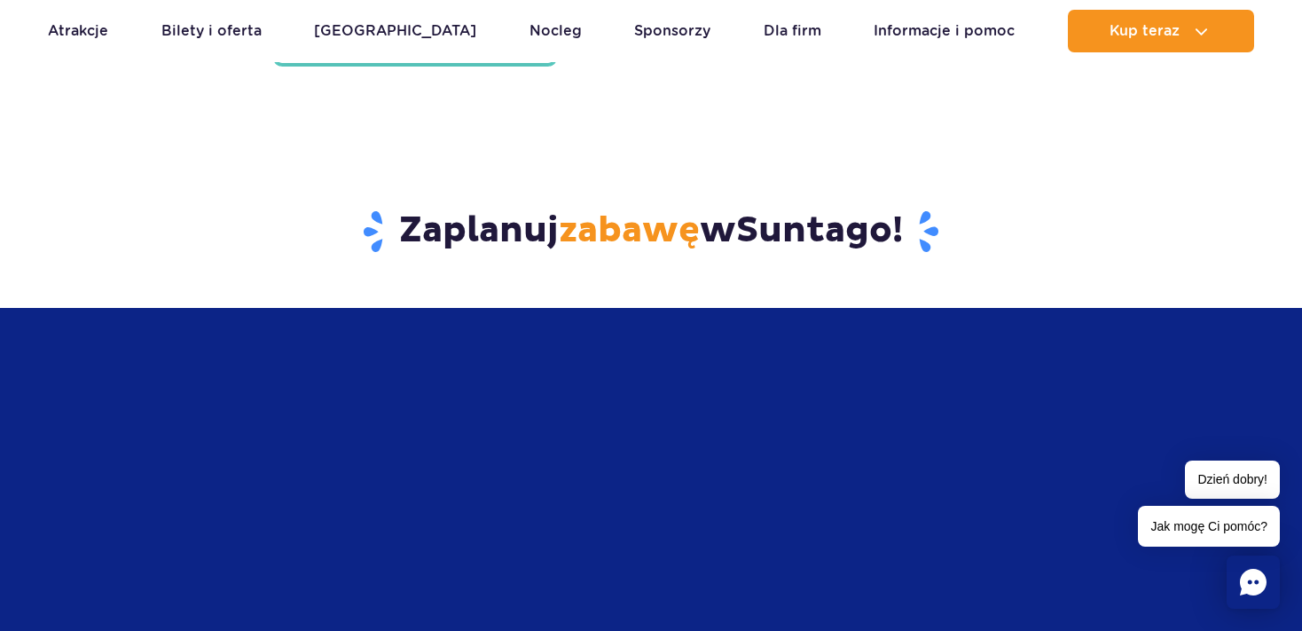
click at [1230, 130] on section "Zaplanuj zabawę w Suntago !" at bounding box center [651, 369] width 1302 height 534
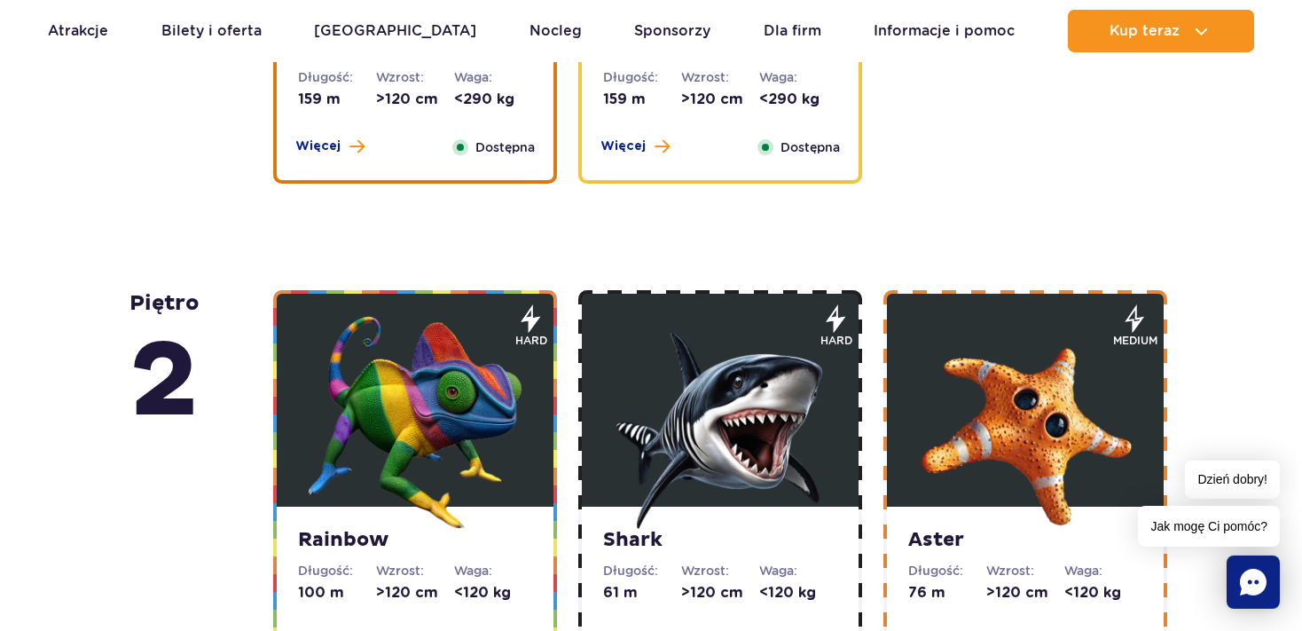
scroll to position [2773, 0]
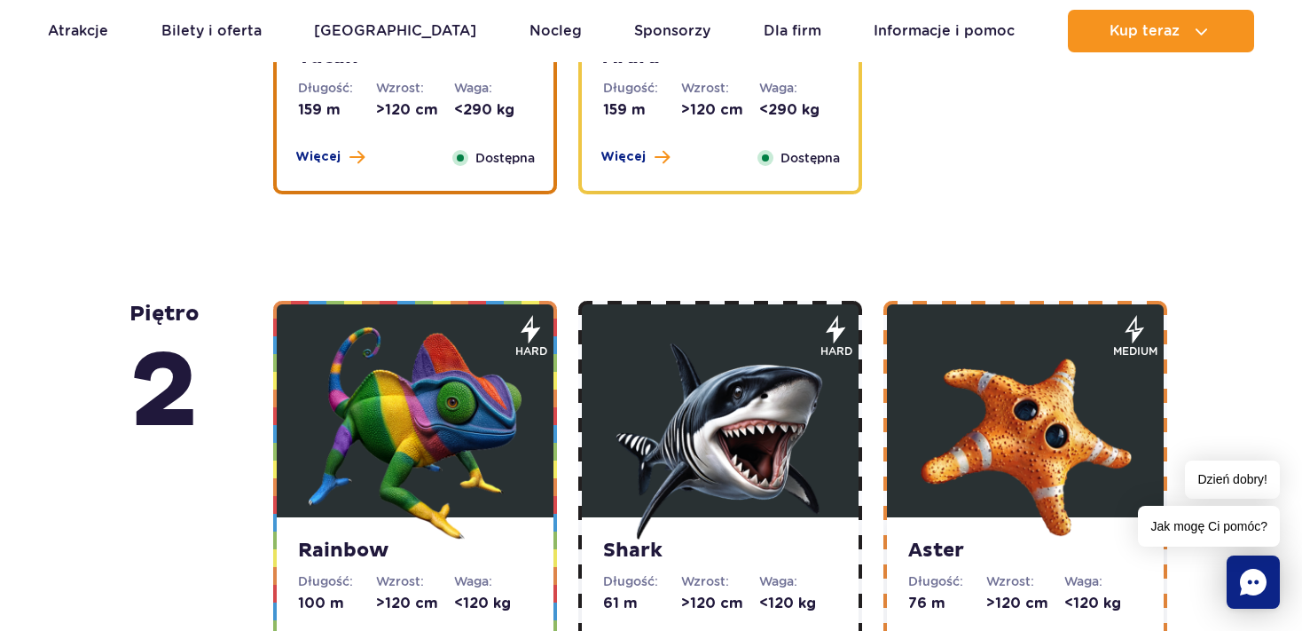
click at [357, 499] on img at bounding box center [415, 433] width 213 height 213
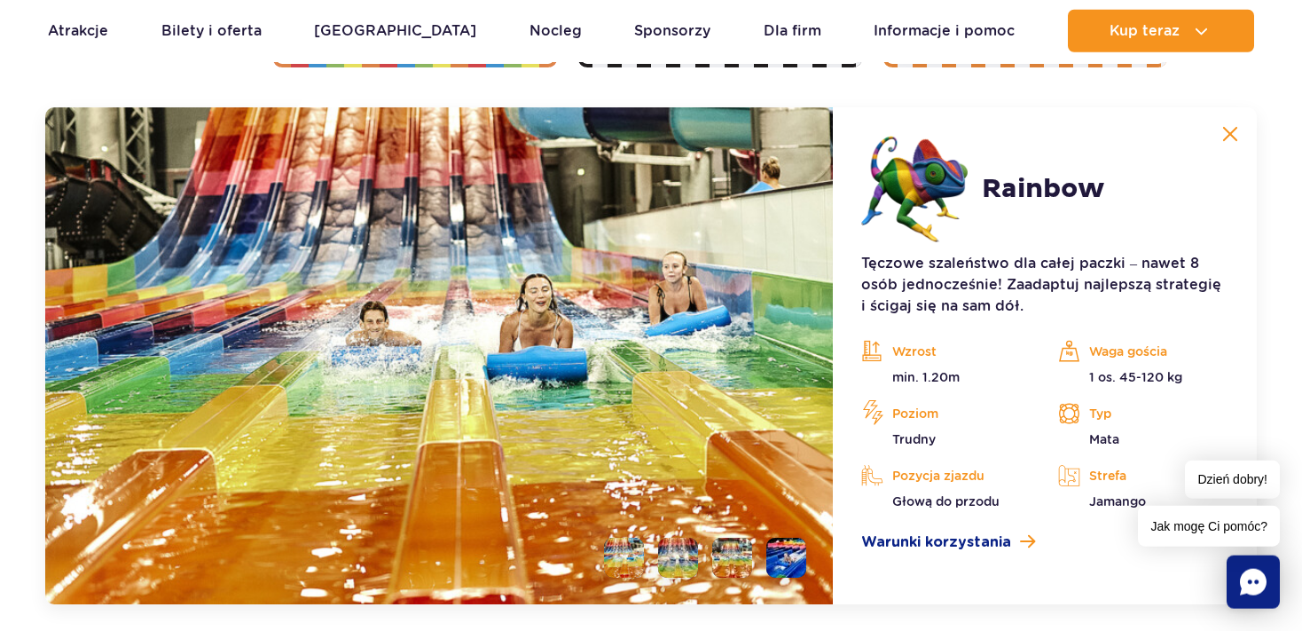
scroll to position [3394, 0]
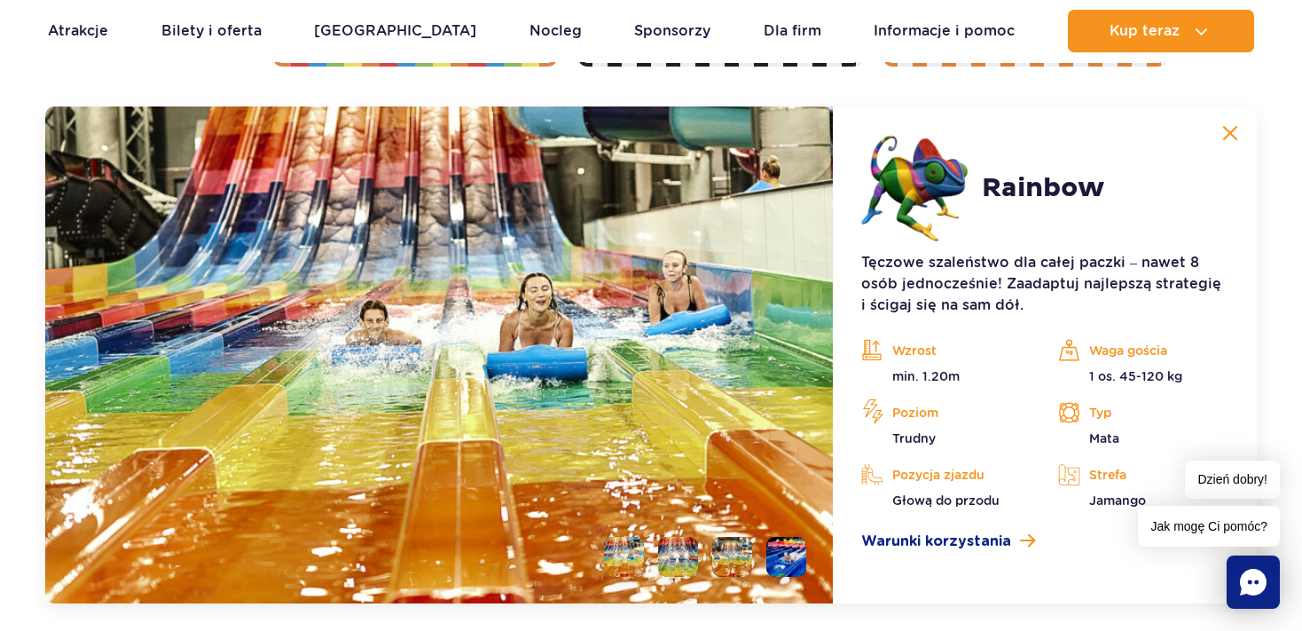
click at [1233, 133] on img at bounding box center [1231, 133] width 16 height 16
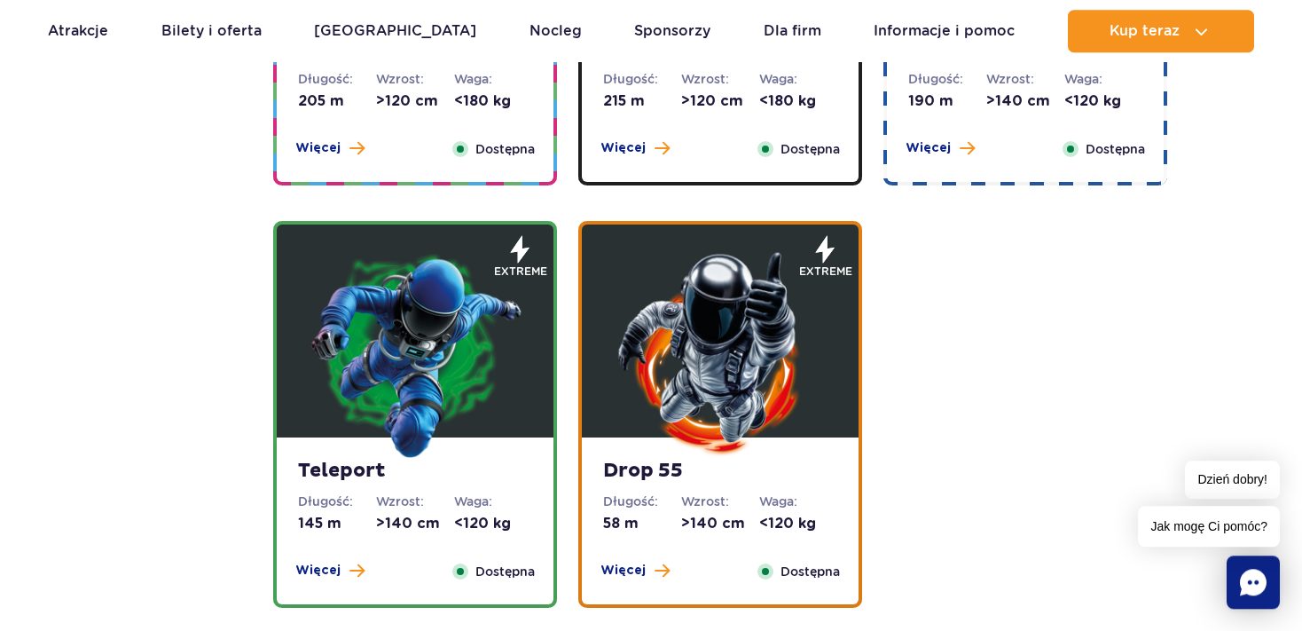
scroll to position [1863, 0]
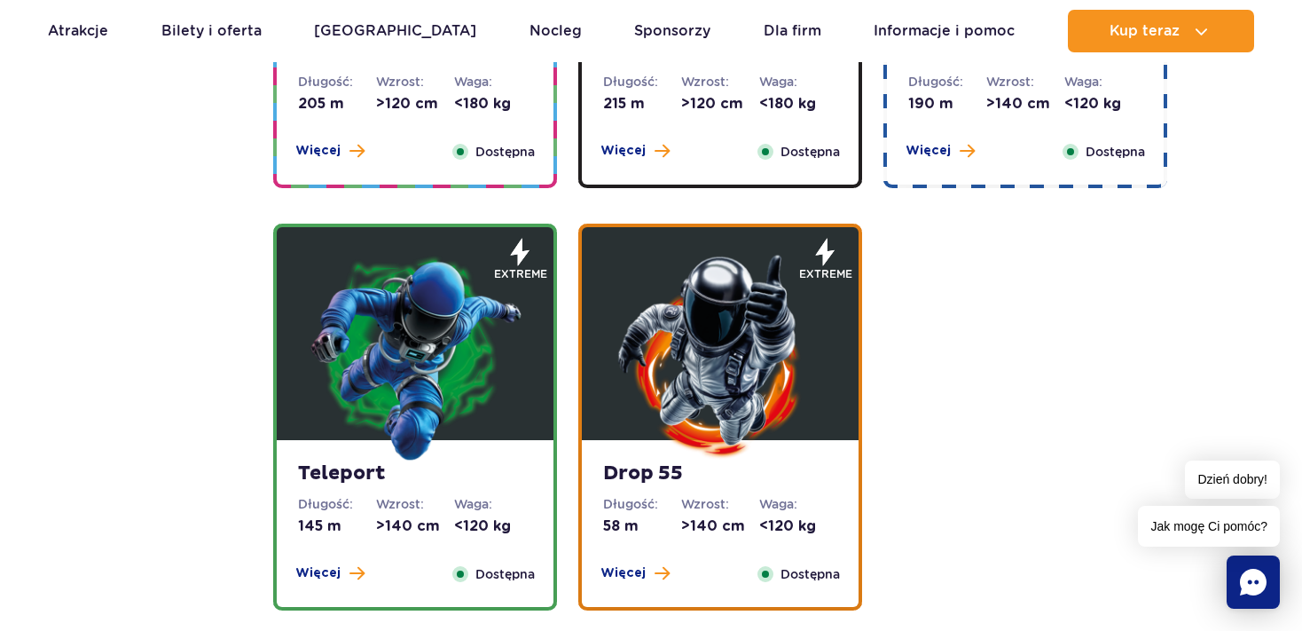
click at [454, 390] on img at bounding box center [415, 355] width 213 height 213
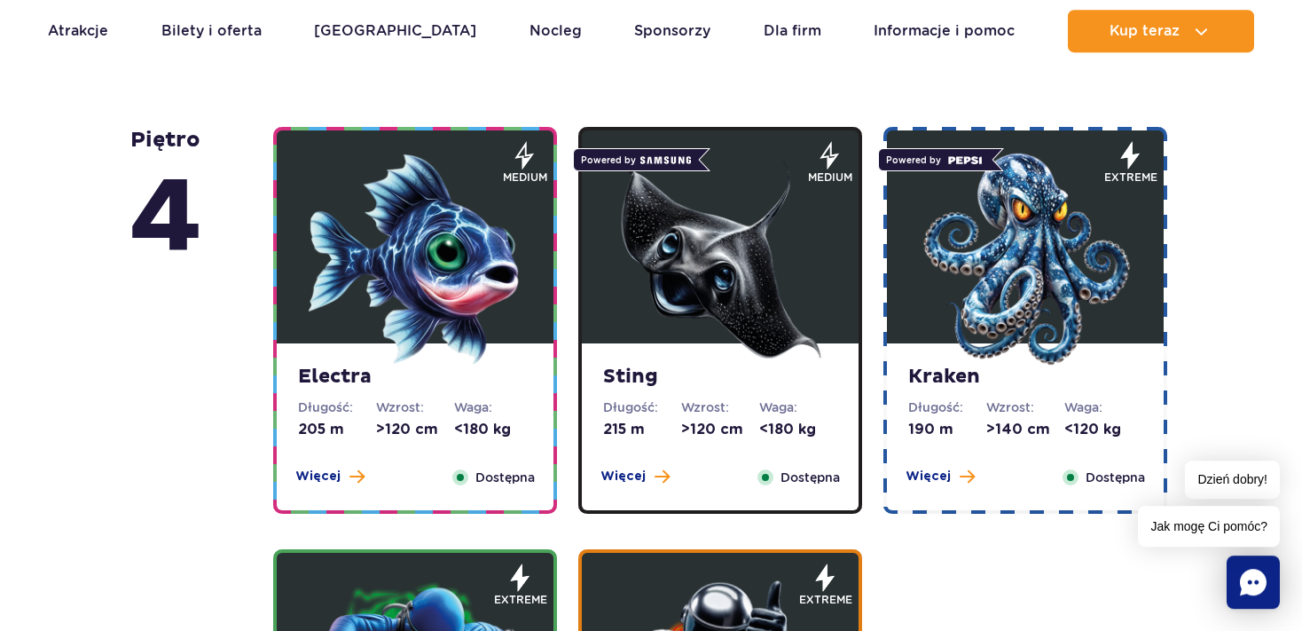
scroll to position [1532, 0]
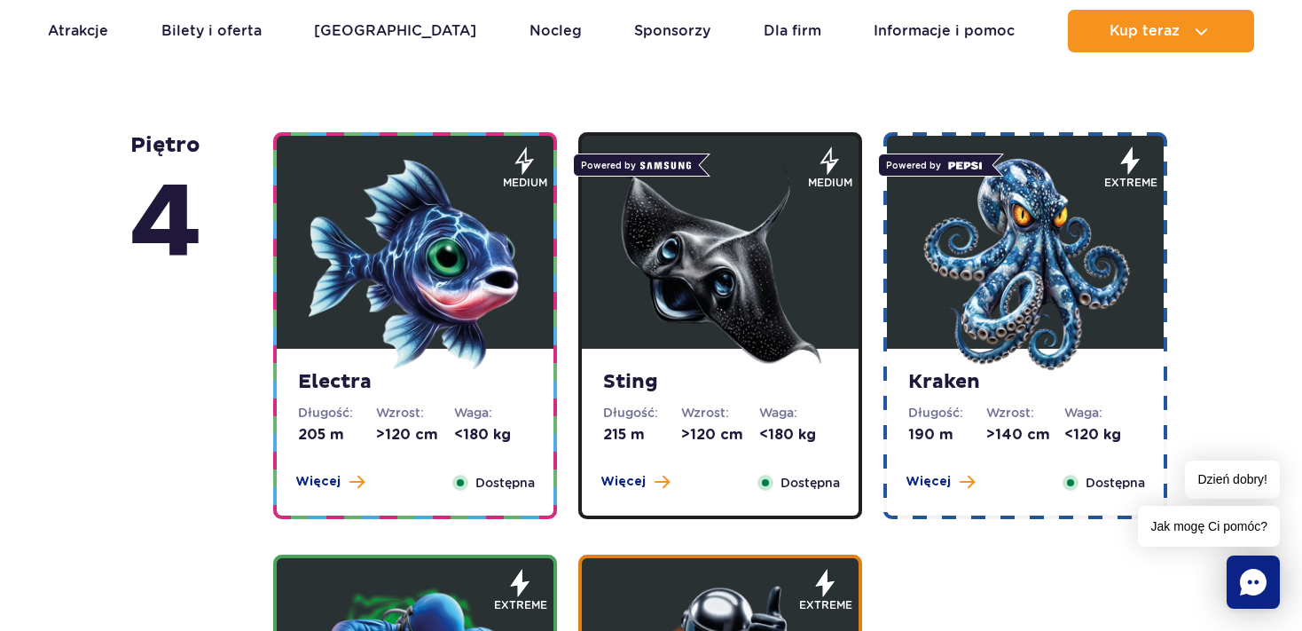
click at [1008, 305] on img at bounding box center [1025, 264] width 213 height 213
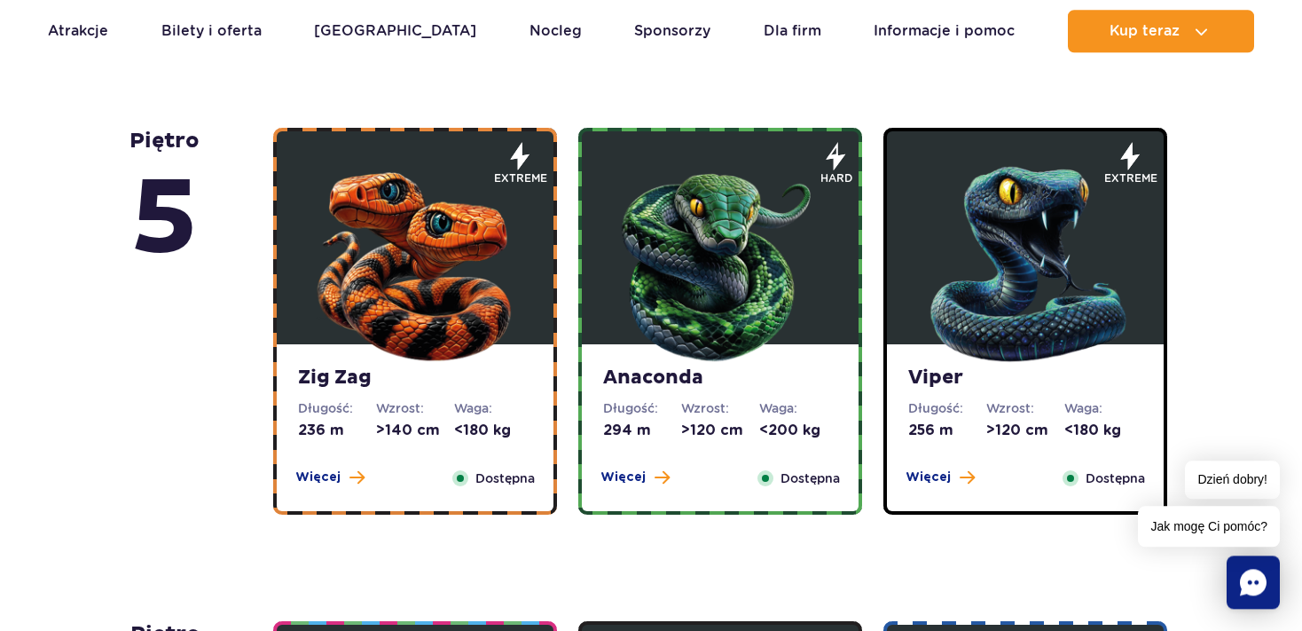
scroll to position [1032, 0]
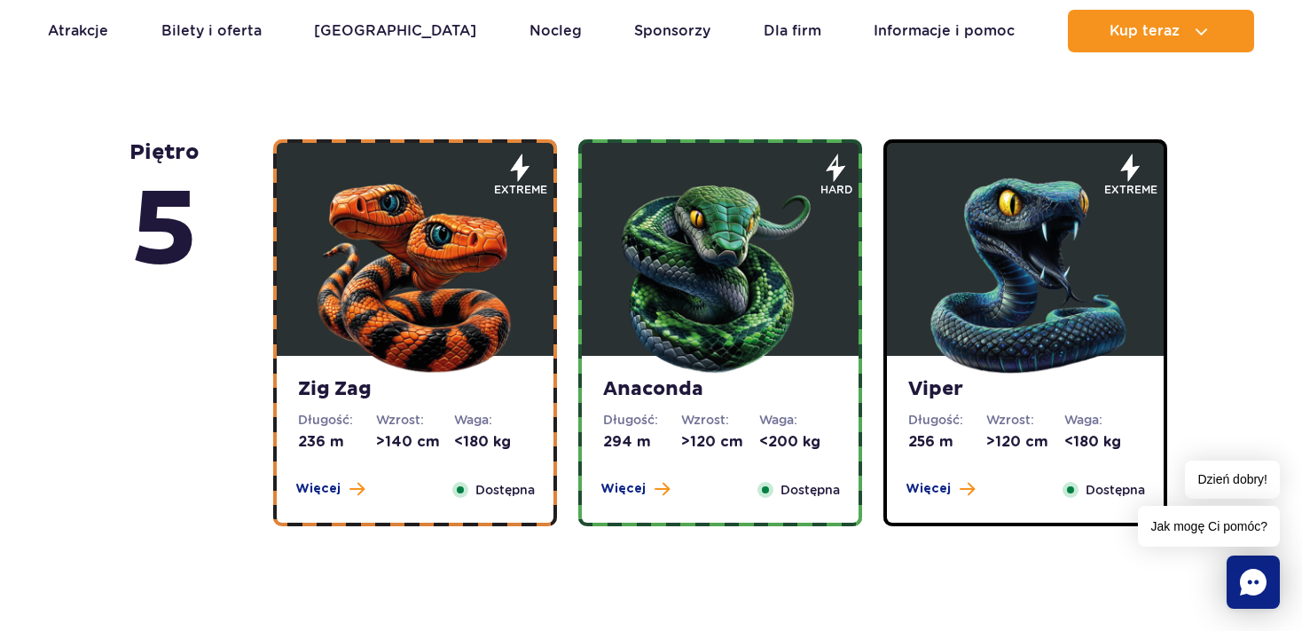
click at [359, 397] on strong "Zig Zag" at bounding box center [415, 389] width 234 height 25
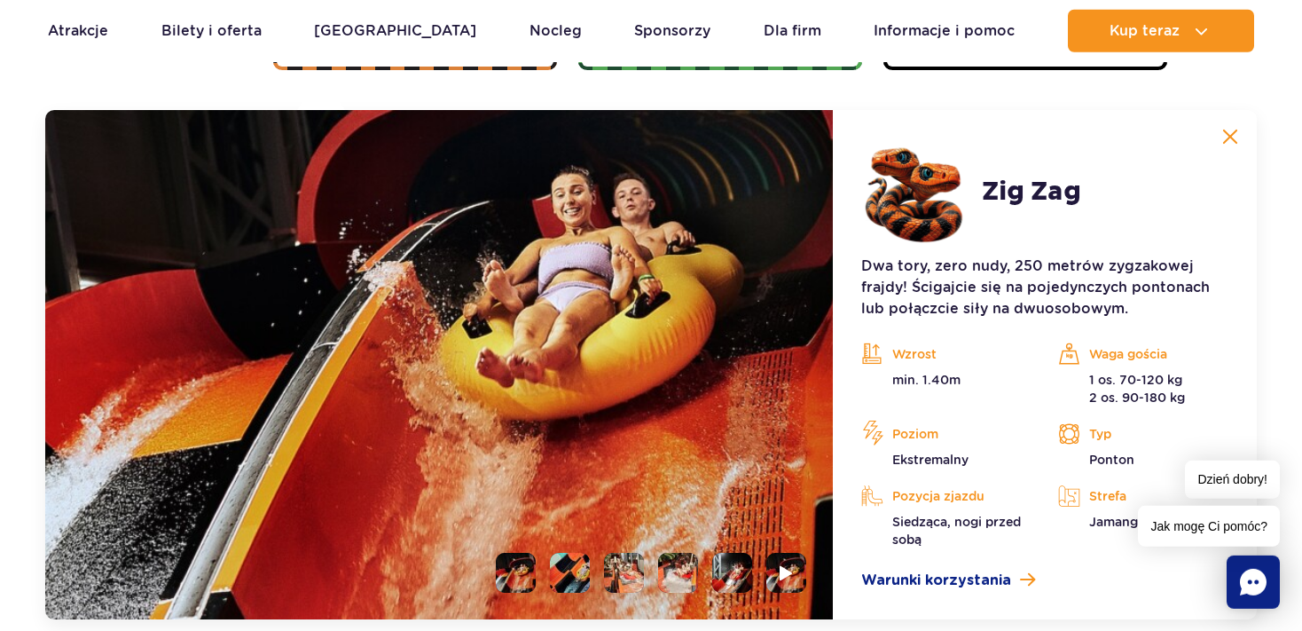
scroll to position [1491, 0]
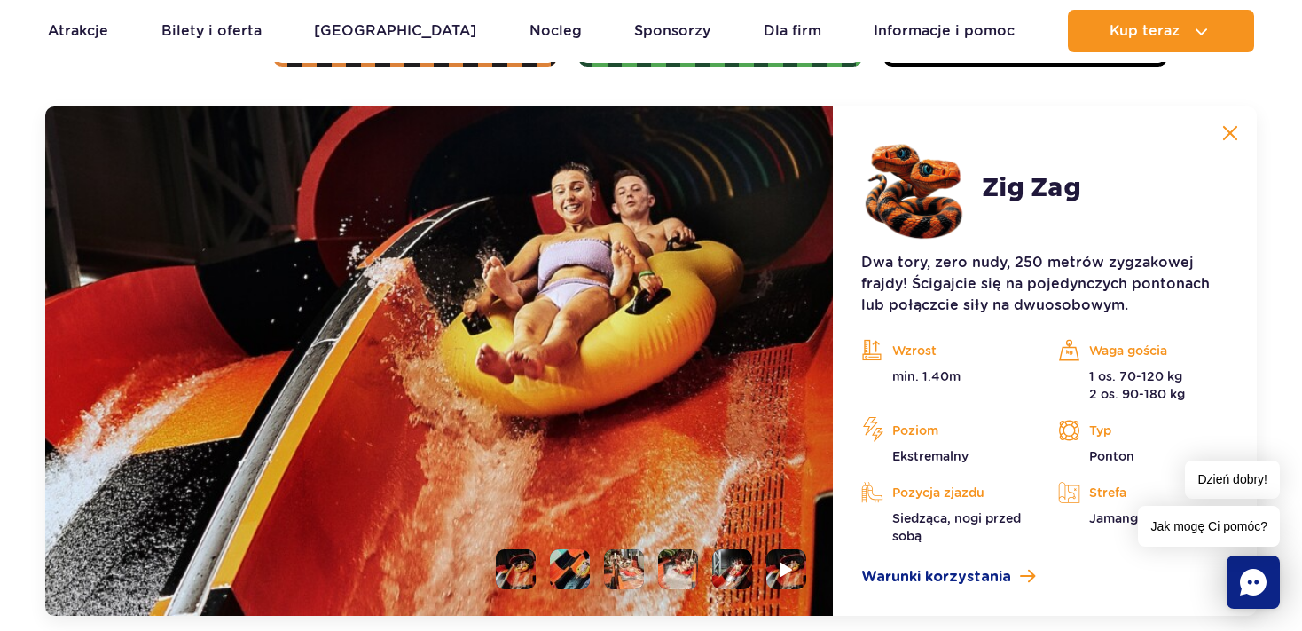
click at [1237, 133] on img at bounding box center [1231, 133] width 16 height 16
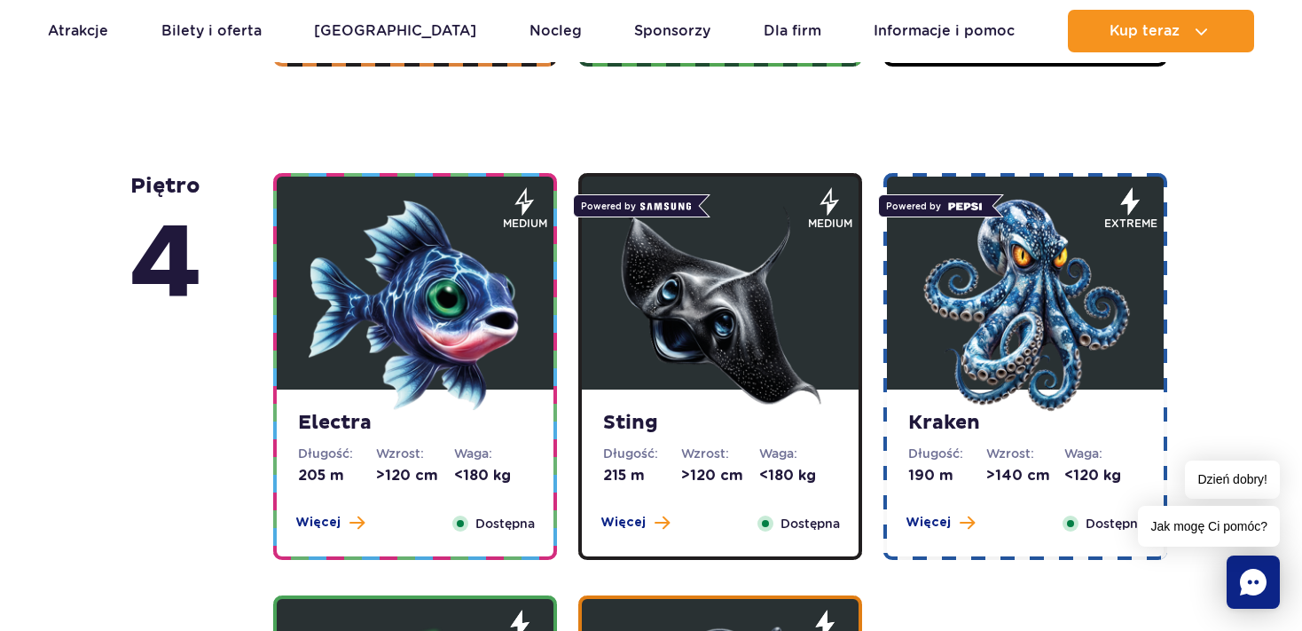
click at [859, 296] on div "Sting Długość: 215 m Wzrost: >120 cm Waga: <180 kg Więcej Zamknij Dostępna" at bounding box center [720, 366] width 284 height 387
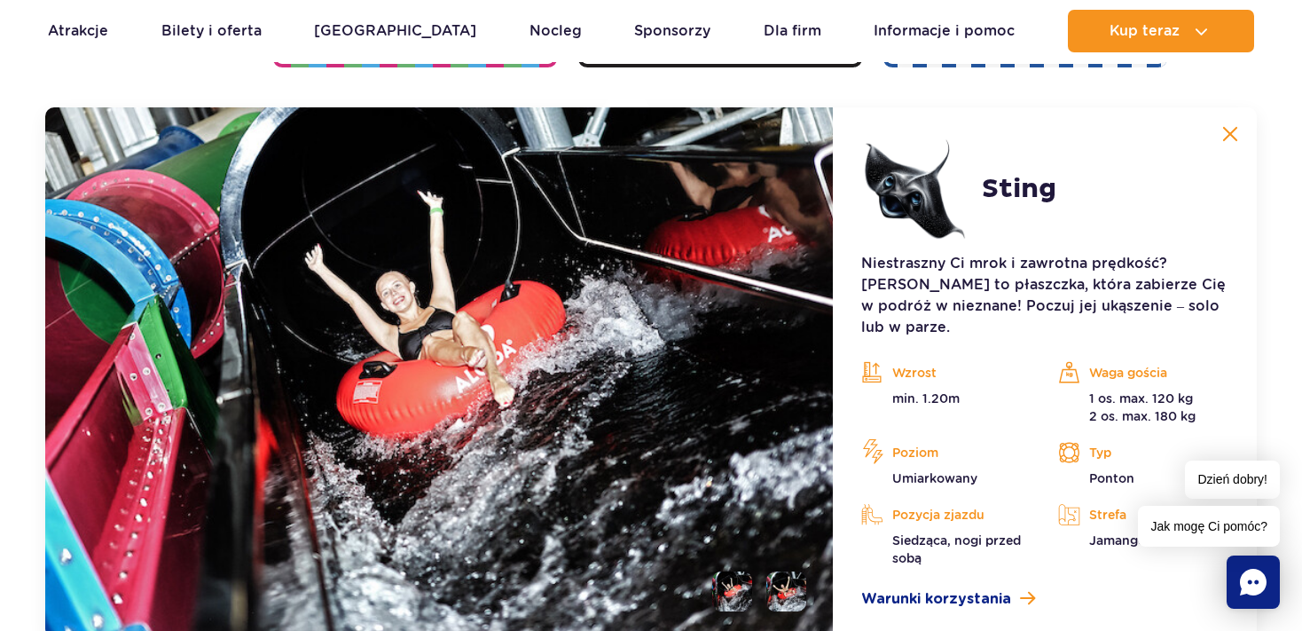
scroll to position [1985, 0]
click at [1234, 133] on img at bounding box center [1231, 133] width 16 height 16
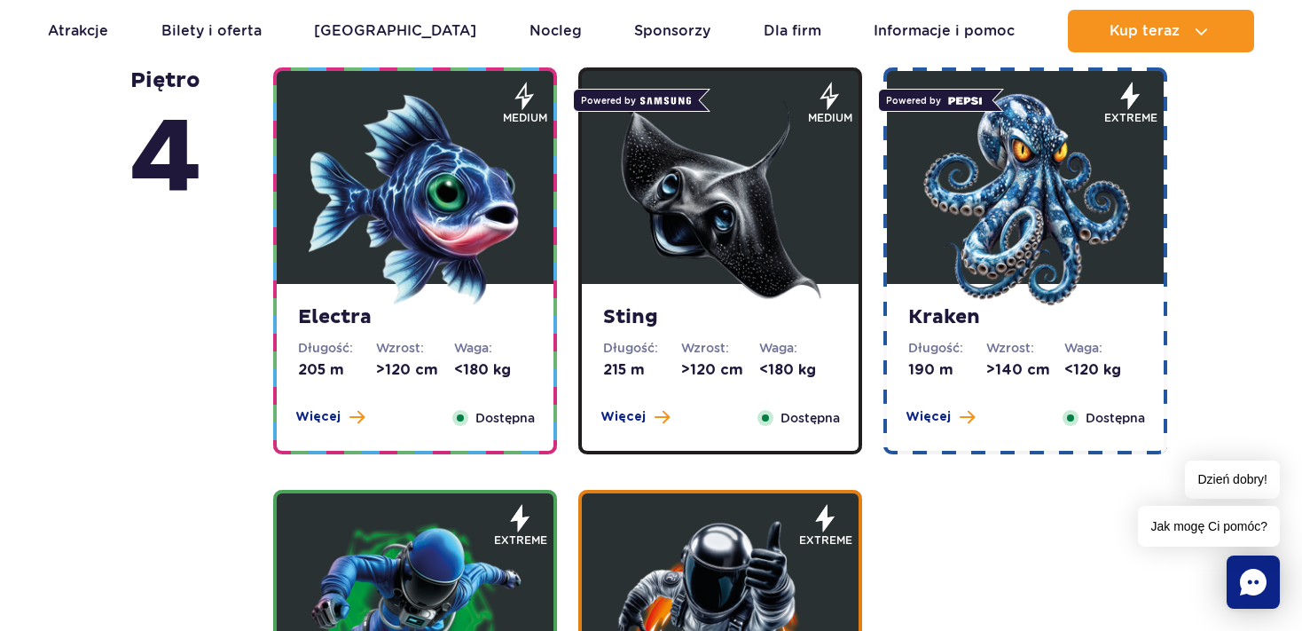
scroll to position [1594, 0]
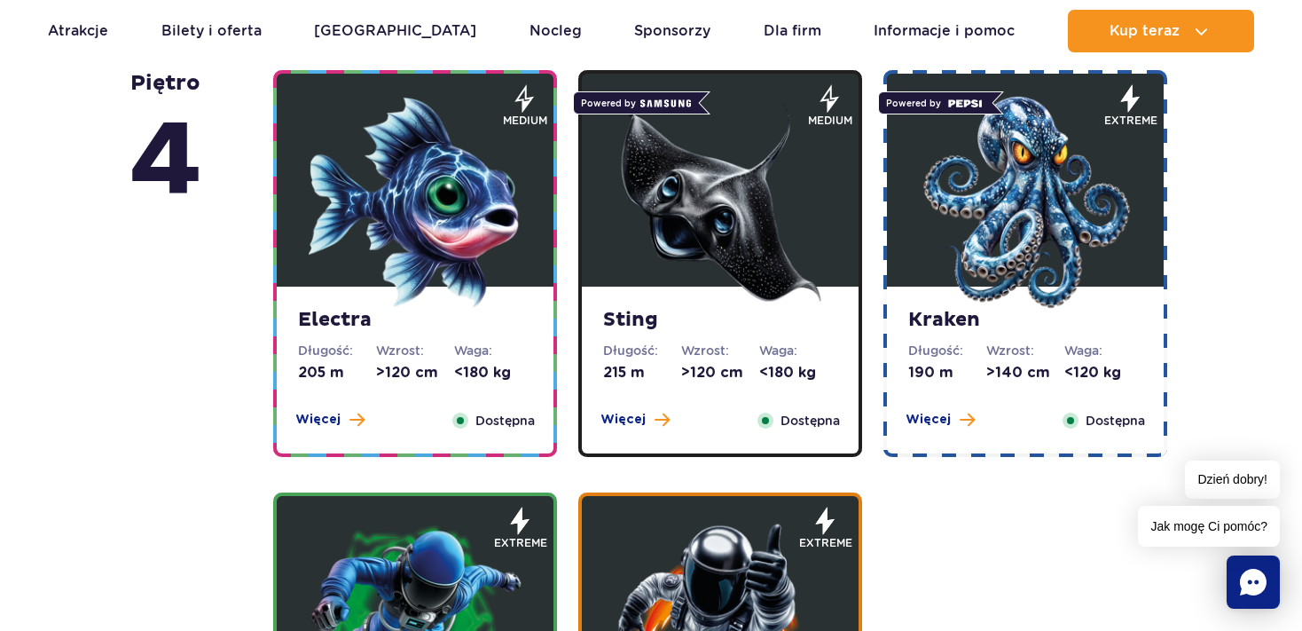
click at [1053, 201] on img at bounding box center [1025, 202] width 213 height 213
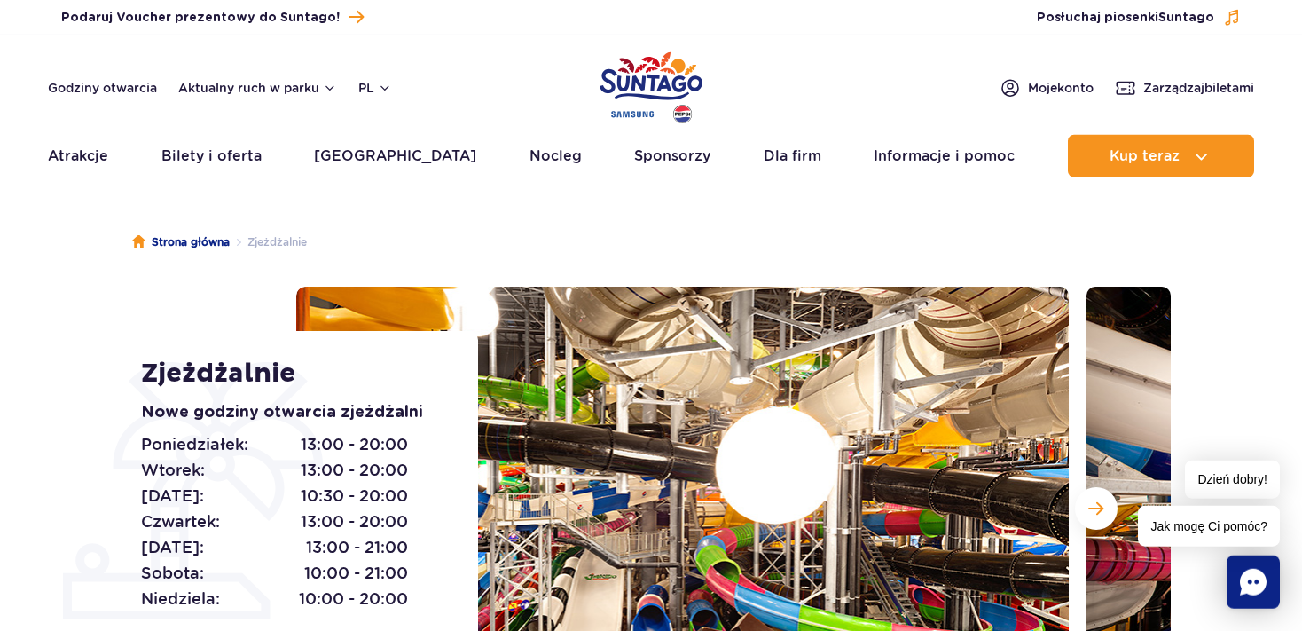
scroll to position [0, 0]
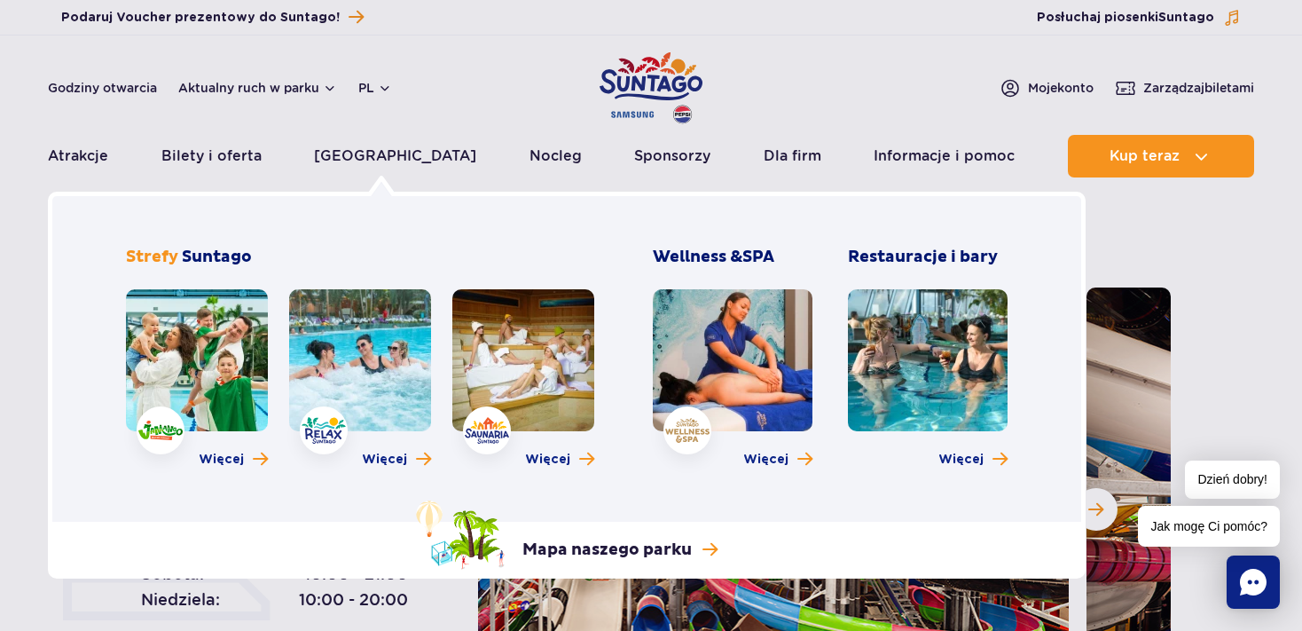
click at [399, 320] on link at bounding box center [360, 360] width 142 height 142
click at [393, 345] on link at bounding box center [360, 360] width 142 height 142
click at [399, 459] on span "Więcej" at bounding box center [384, 460] width 45 height 18
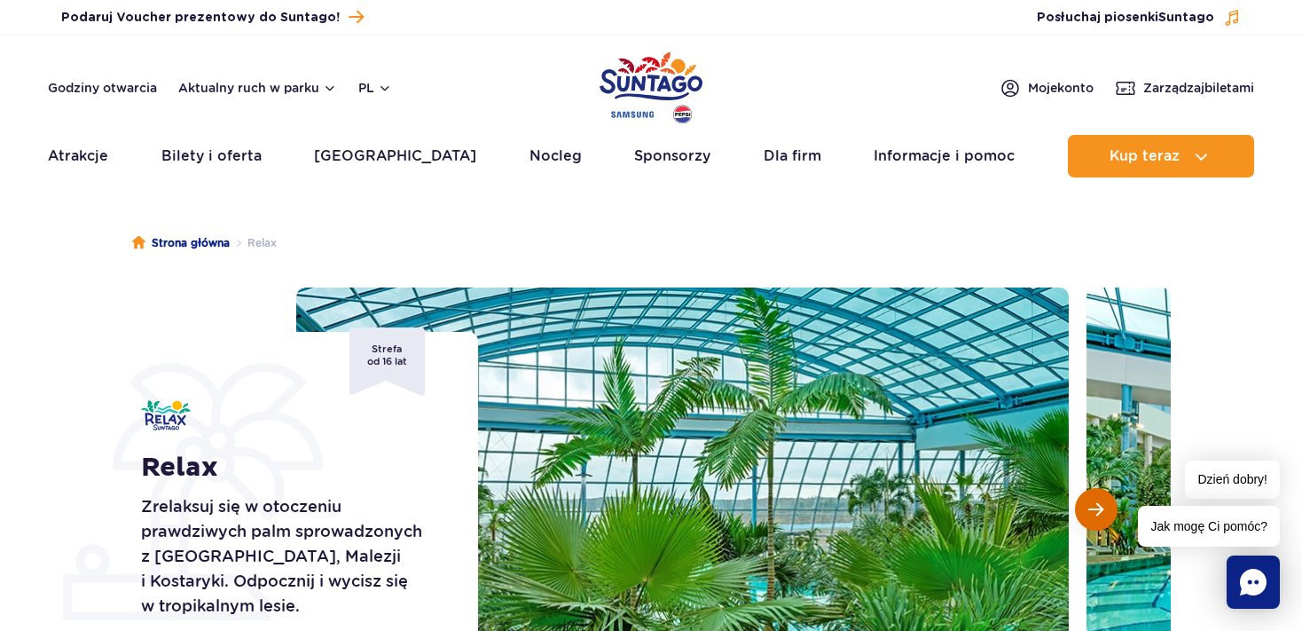
click at [1102, 513] on span "Następny slajd" at bounding box center [1096, 509] width 15 height 16
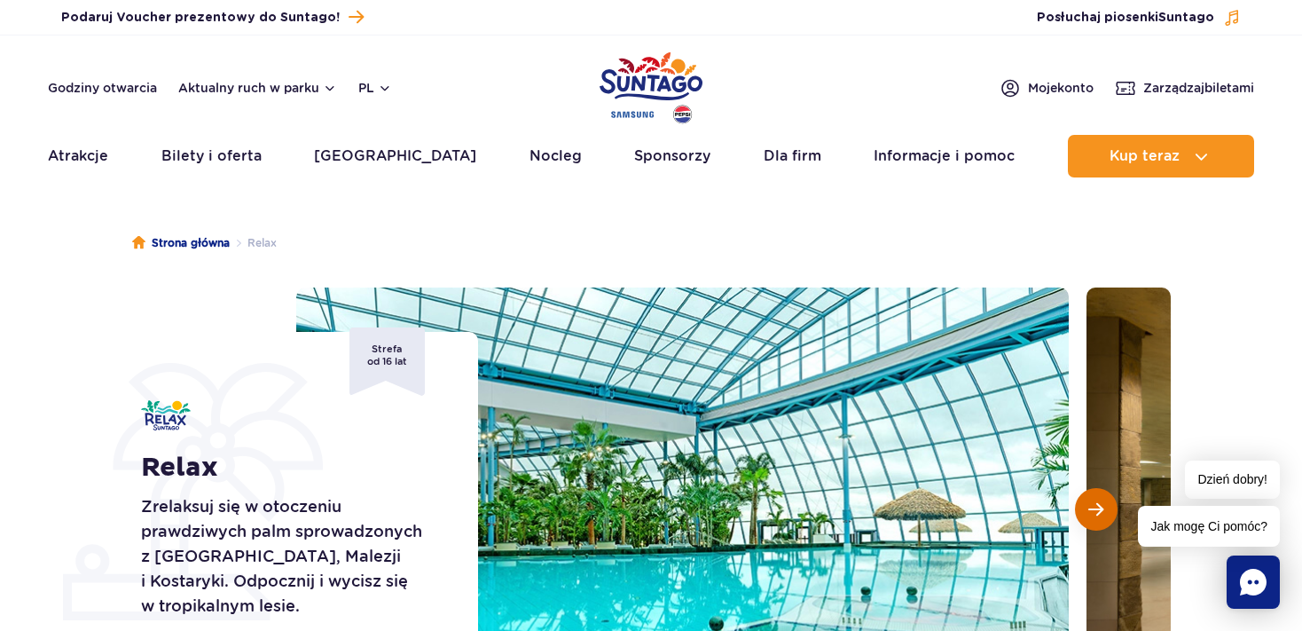
click at [1103, 513] on span "Następny slajd" at bounding box center [1096, 509] width 15 height 16
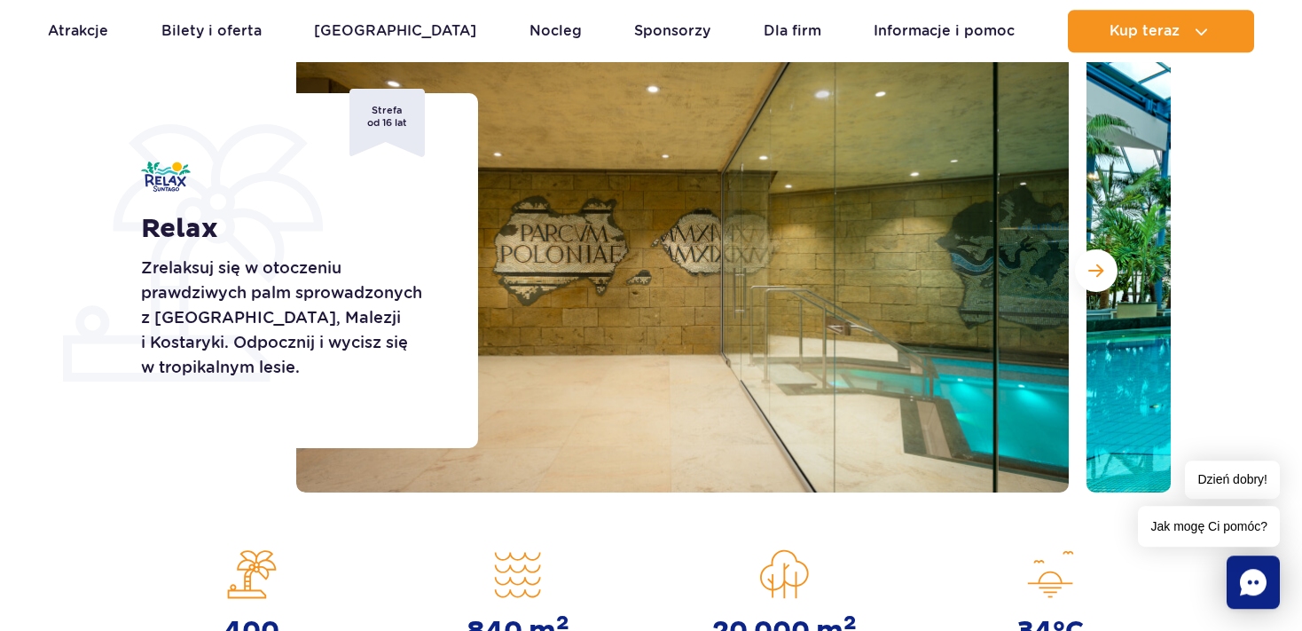
scroll to position [249, 0]
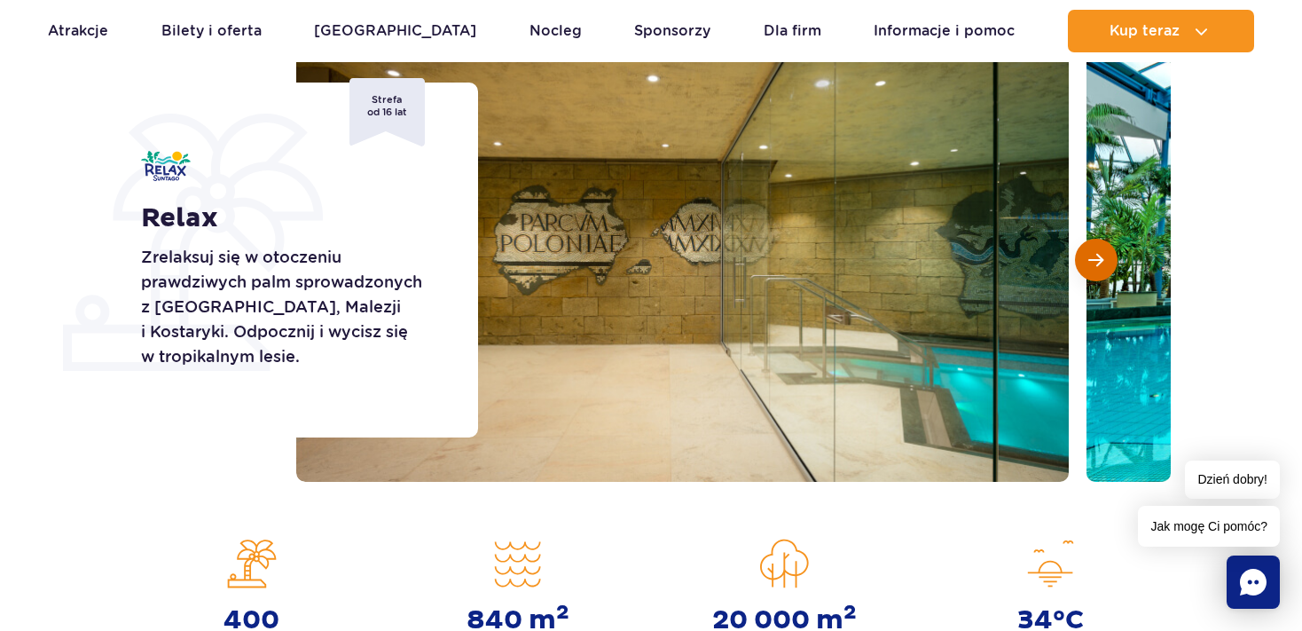
click at [1101, 257] on span "Następny slajd" at bounding box center [1096, 260] width 15 height 16
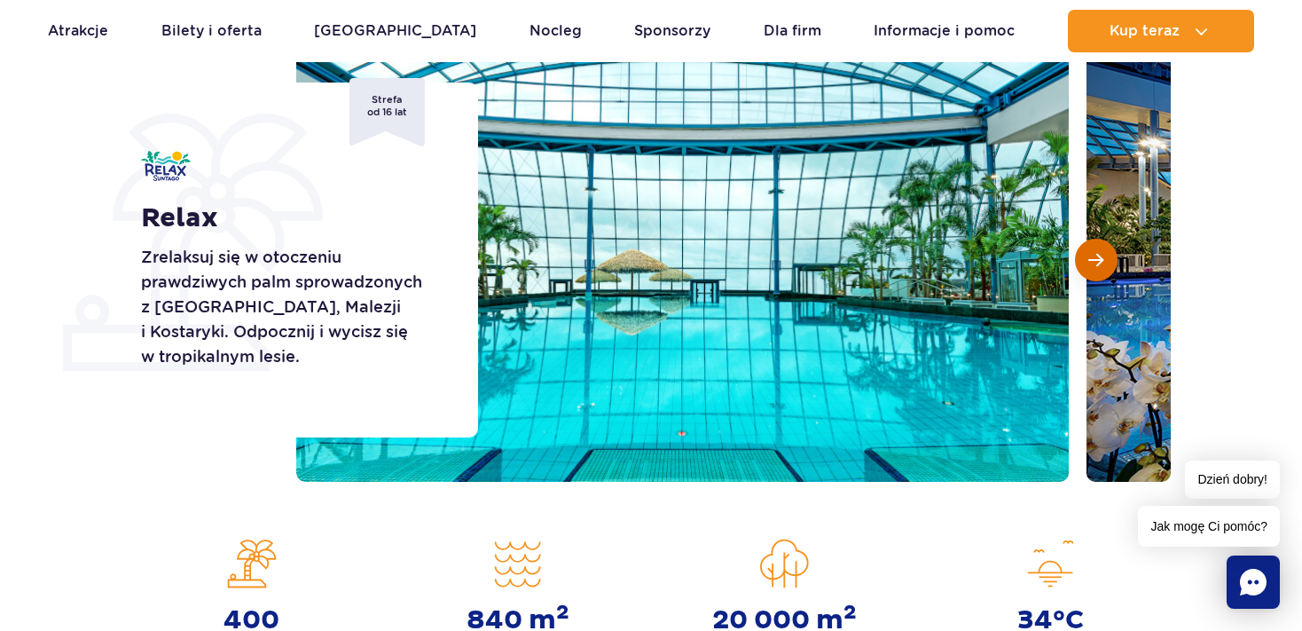
click at [1101, 258] on span "Następny slajd" at bounding box center [1096, 260] width 15 height 16
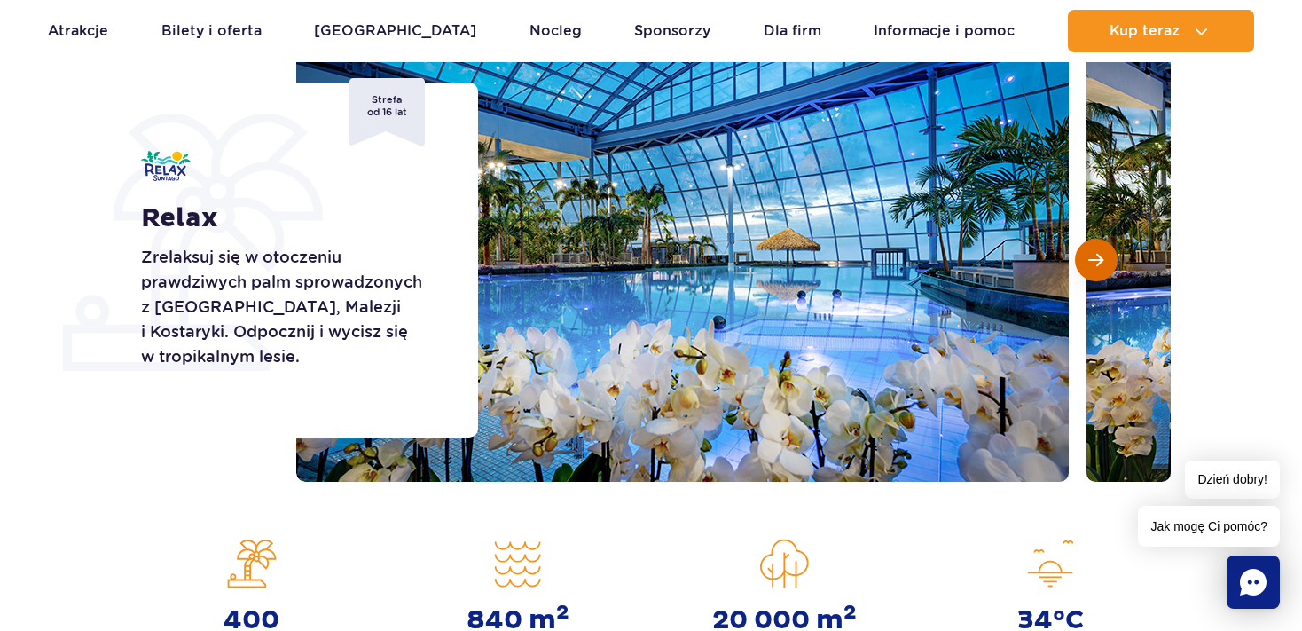
click at [1101, 257] on span "Następny slajd" at bounding box center [1096, 260] width 15 height 16
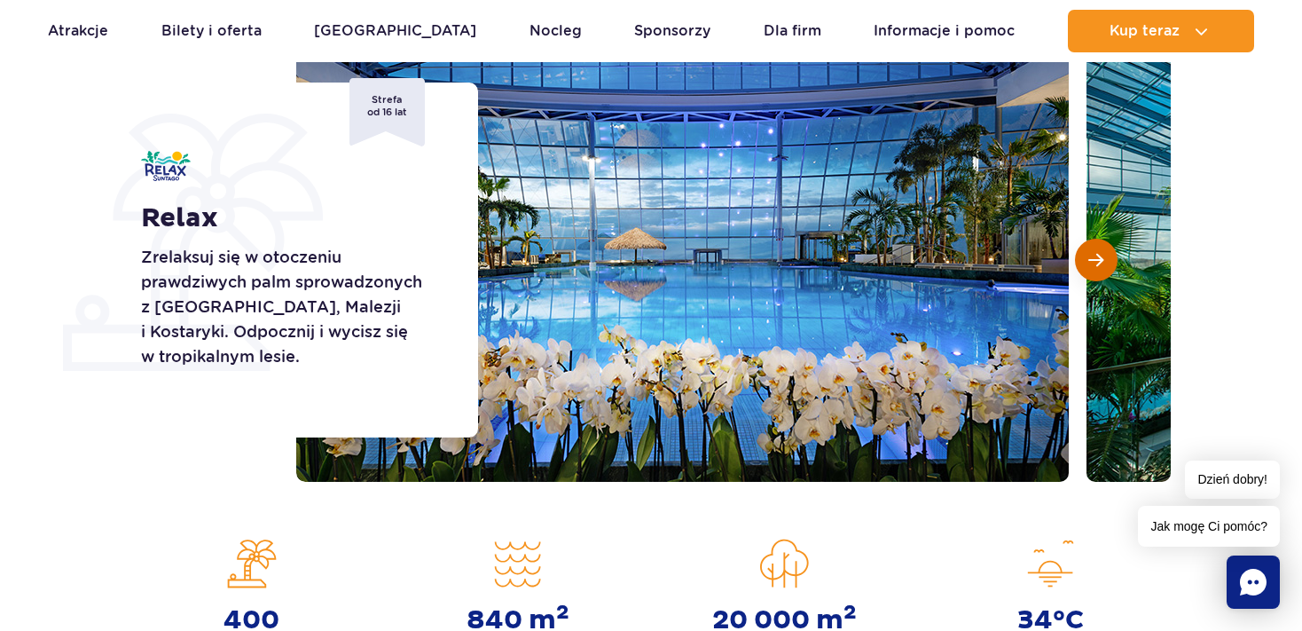
click at [1101, 257] on span "Następny slajd" at bounding box center [1096, 260] width 15 height 16
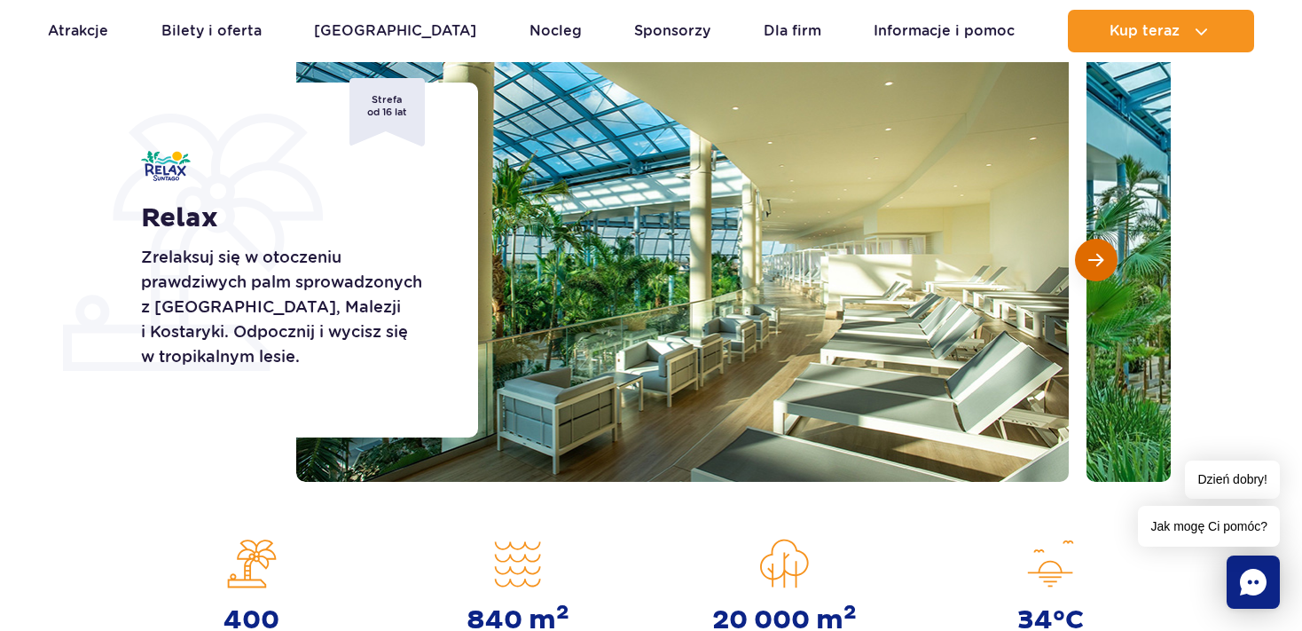
click at [1101, 256] on span "Następny slajd" at bounding box center [1096, 260] width 15 height 16
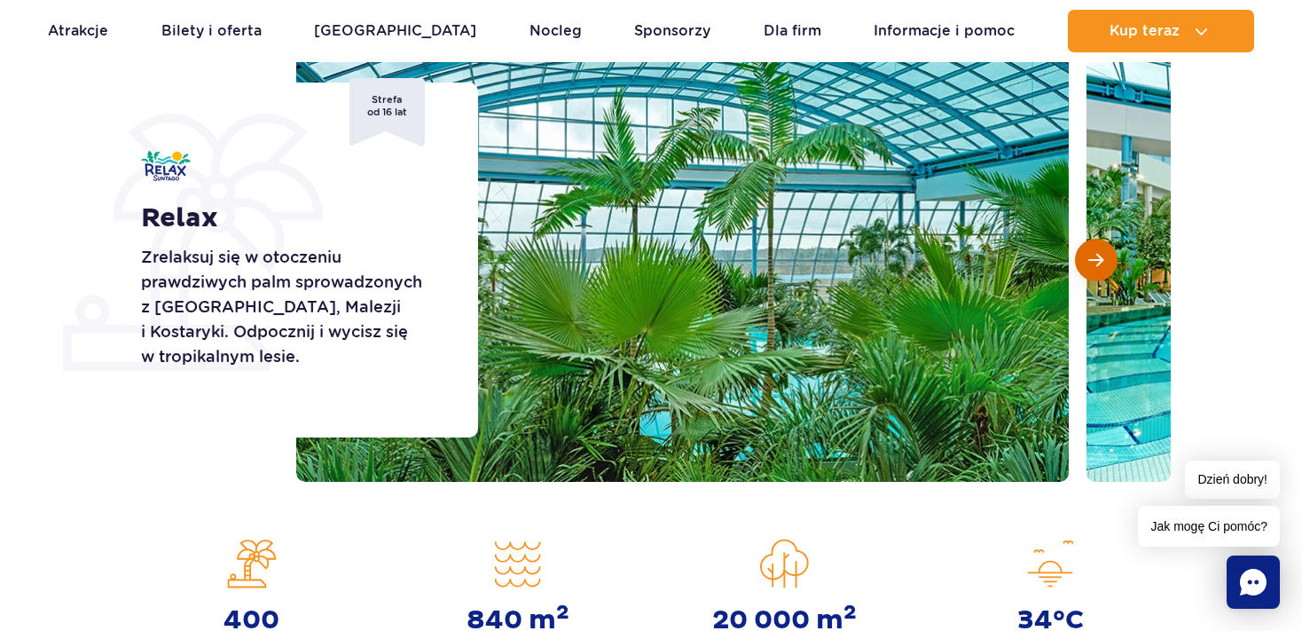
click at [1100, 256] on span "Następny slajd" at bounding box center [1096, 260] width 15 height 16
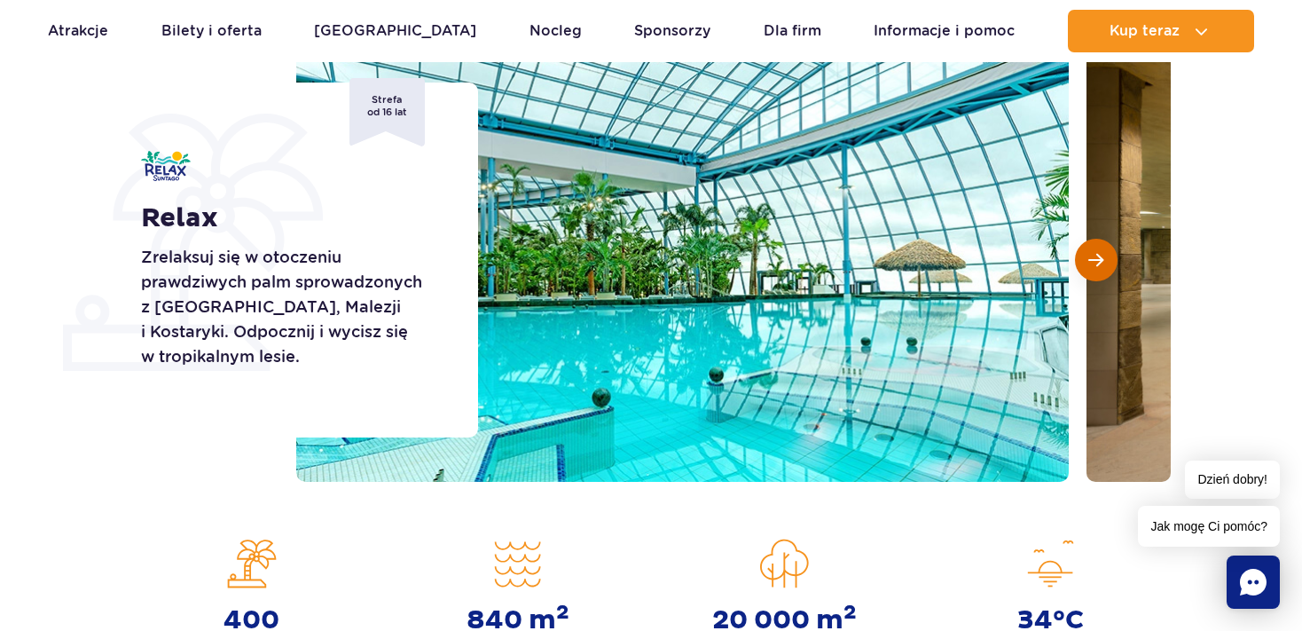
click at [1099, 256] on span "Następny slajd" at bounding box center [1096, 260] width 15 height 16
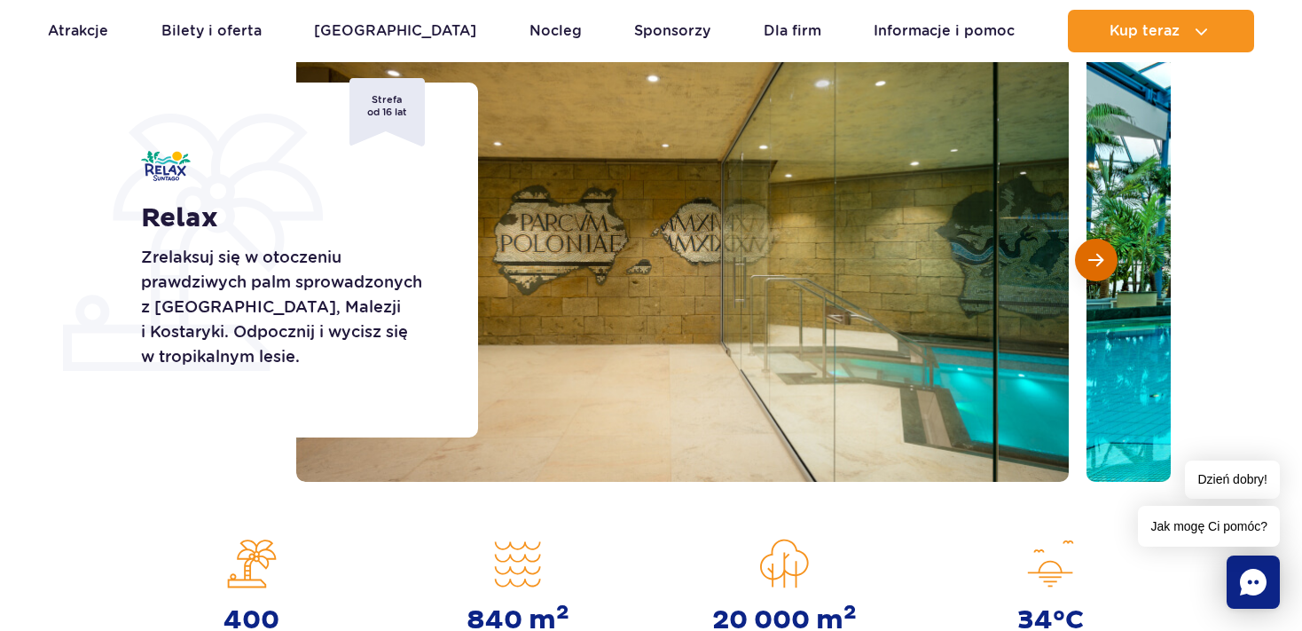
click at [1099, 256] on span "Następny slajd" at bounding box center [1096, 260] width 15 height 16
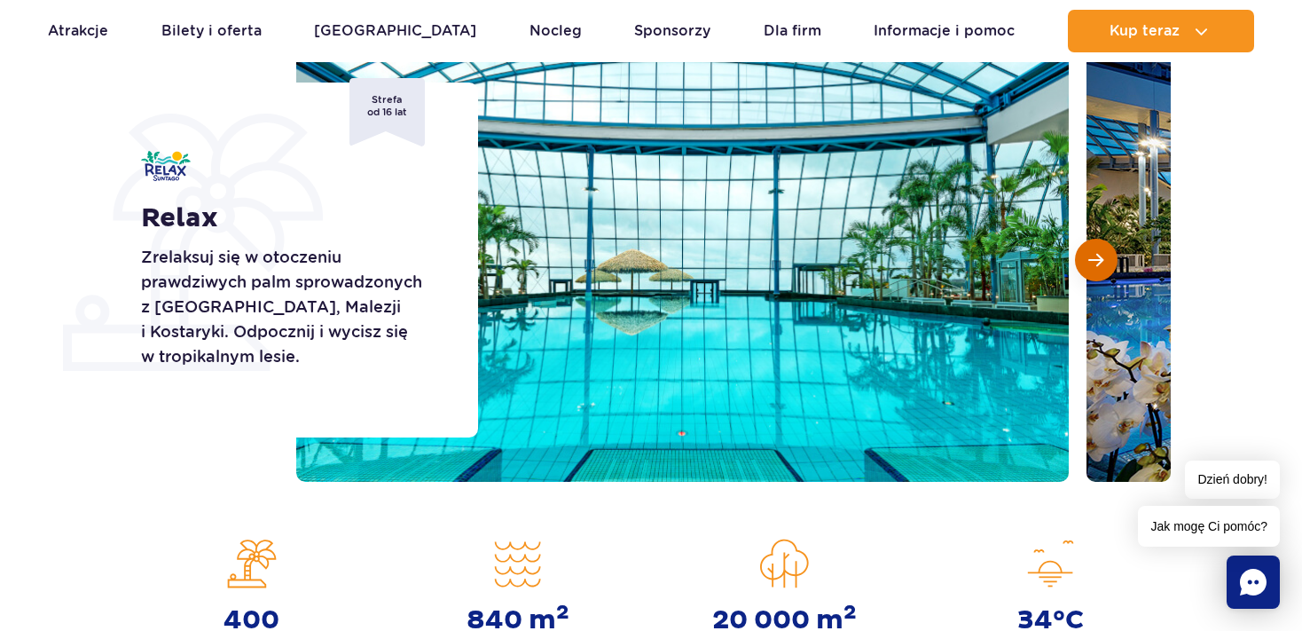
click at [1099, 256] on span "Następny slajd" at bounding box center [1096, 260] width 15 height 16
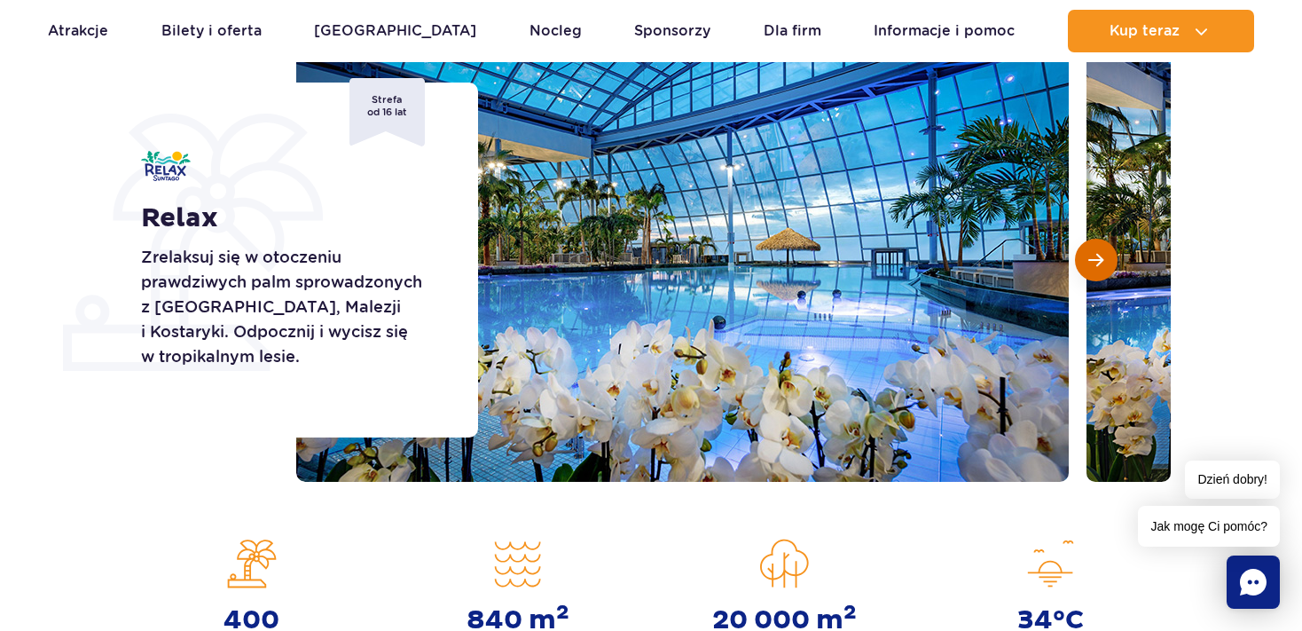
click at [1099, 256] on span "Następny slajd" at bounding box center [1096, 260] width 15 height 16
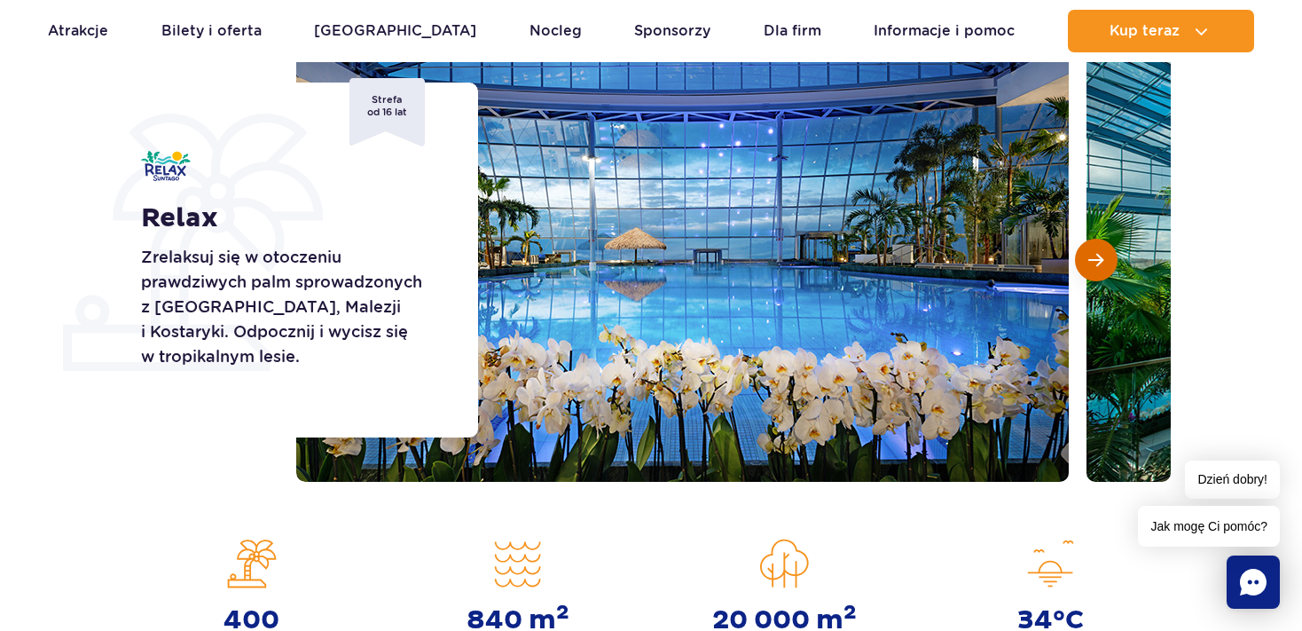
click at [1100, 256] on span "Następny slajd" at bounding box center [1096, 260] width 15 height 16
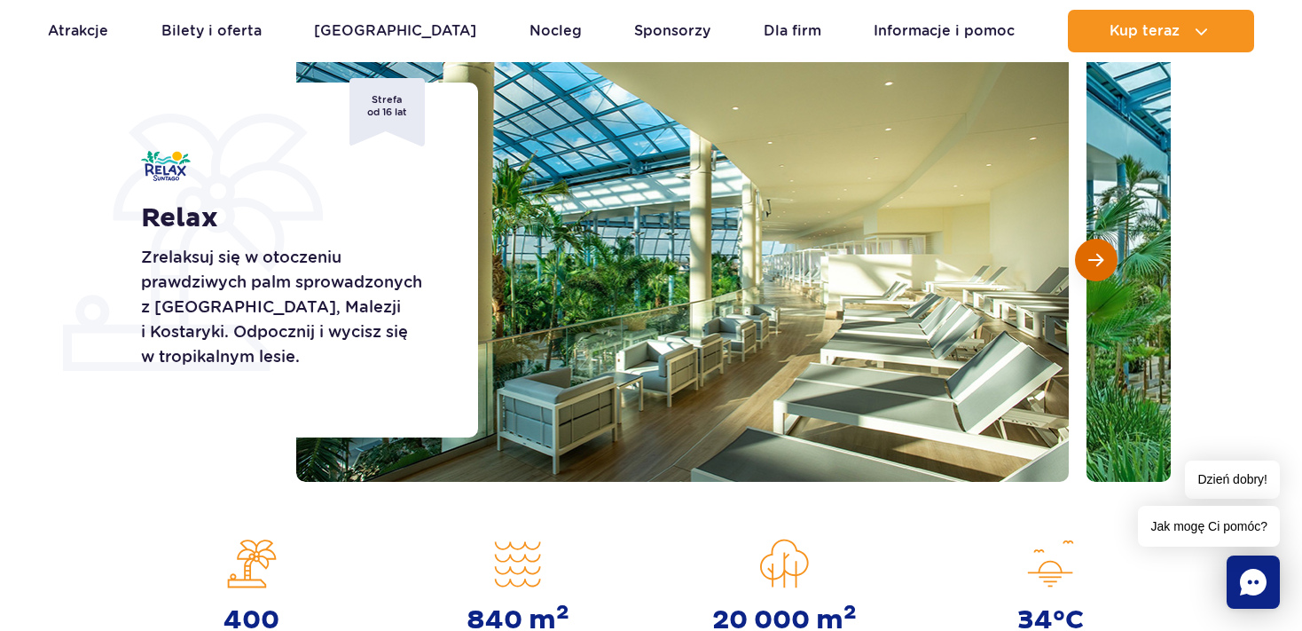
click at [1100, 254] on span "Następny slajd" at bounding box center [1096, 260] width 15 height 16
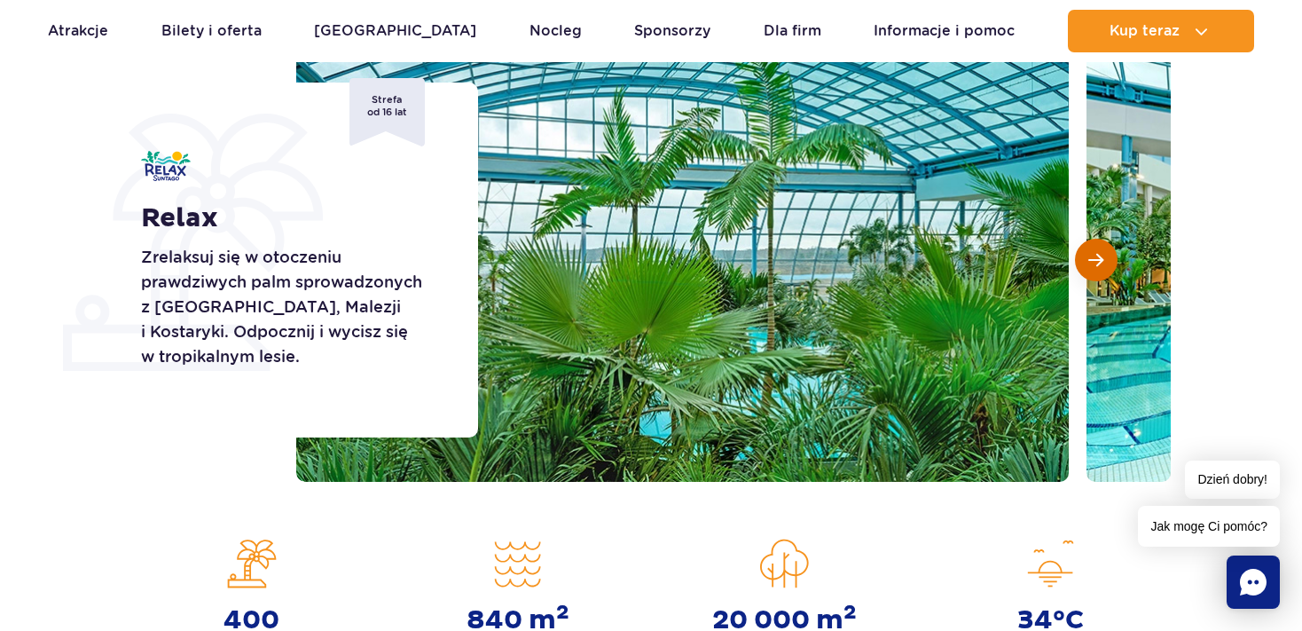
click at [1100, 254] on span "Następny slajd" at bounding box center [1096, 260] width 15 height 16
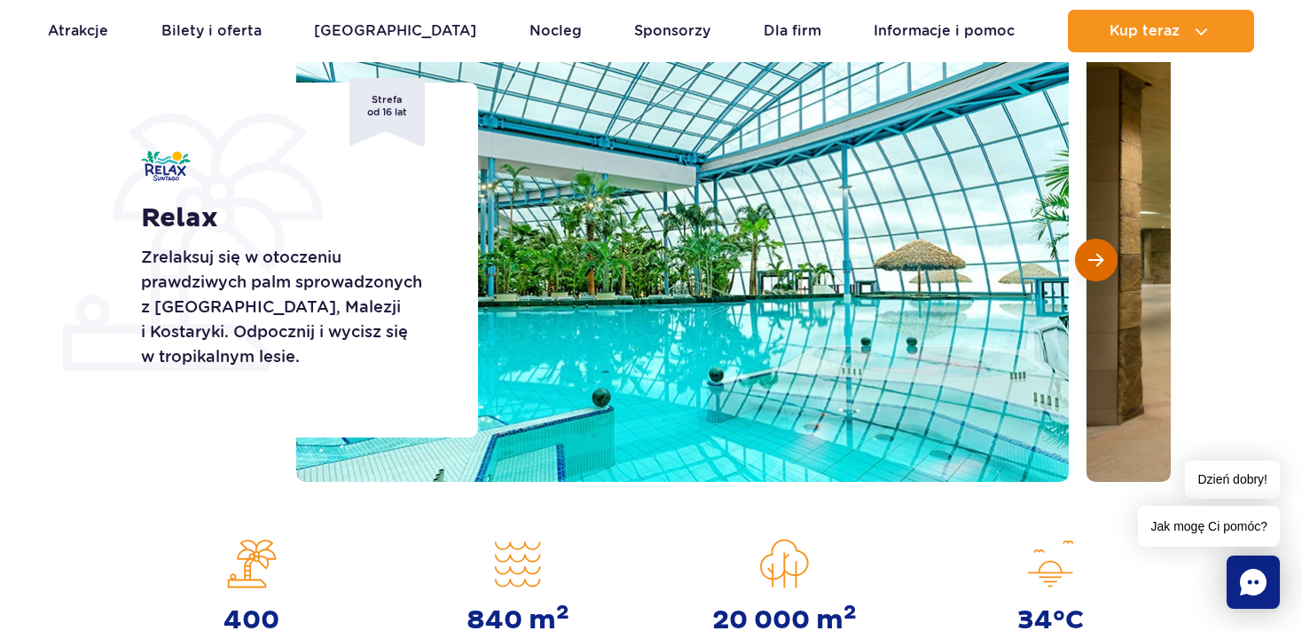
click at [1101, 255] on span "Następny slajd" at bounding box center [1096, 260] width 15 height 16
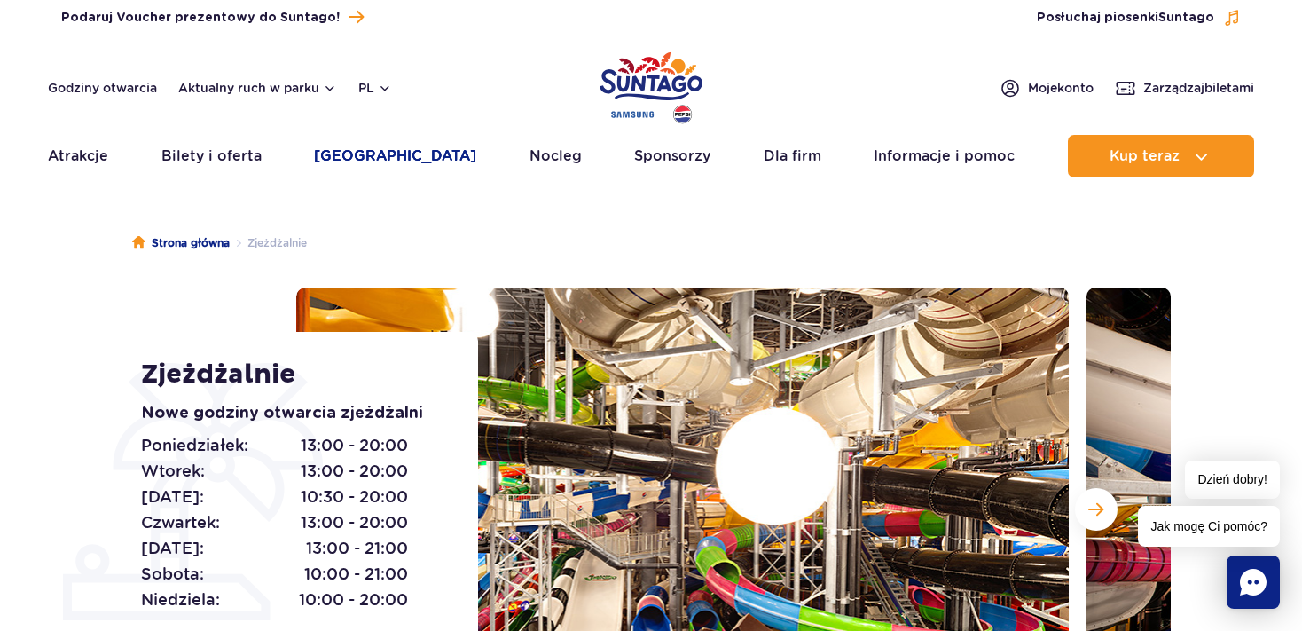
click at [344, 154] on ul "Aktualny ruch w parku Atrakcje Zjeżdżalnie Aster Rainbow [GEOGRAPHIC_DATA] Więc…" at bounding box center [651, 156] width 1207 height 43
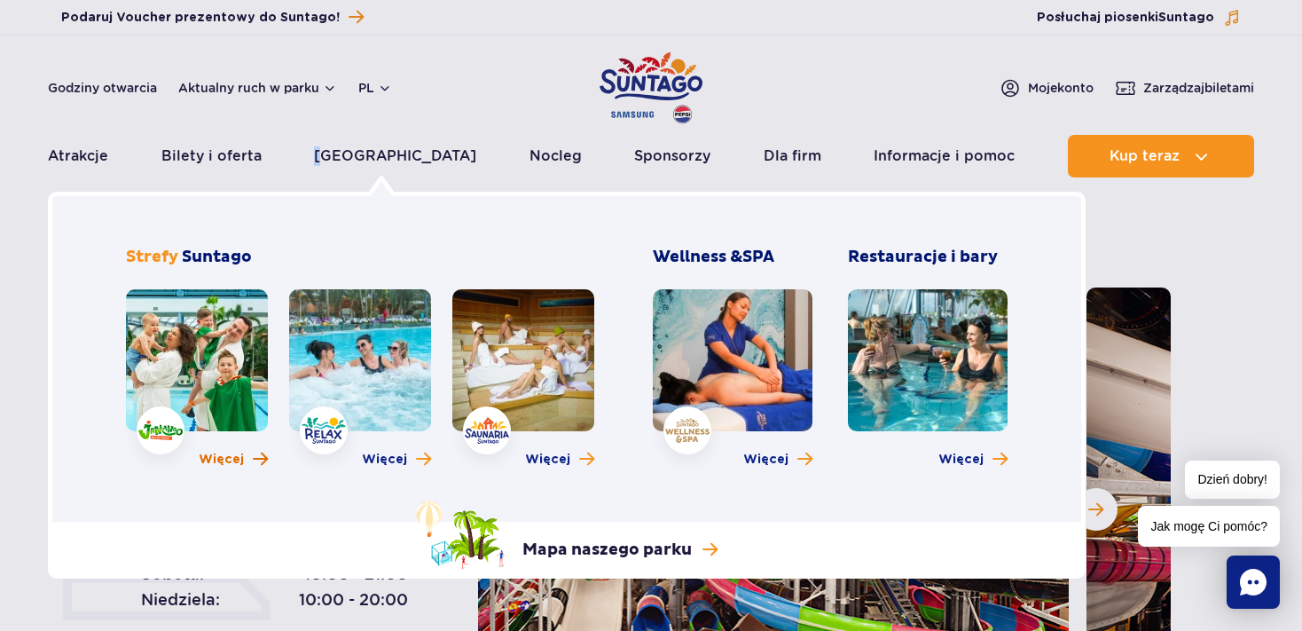
click at [216, 458] on span "Więcej" at bounding box center [221, 460] width 45 height 18
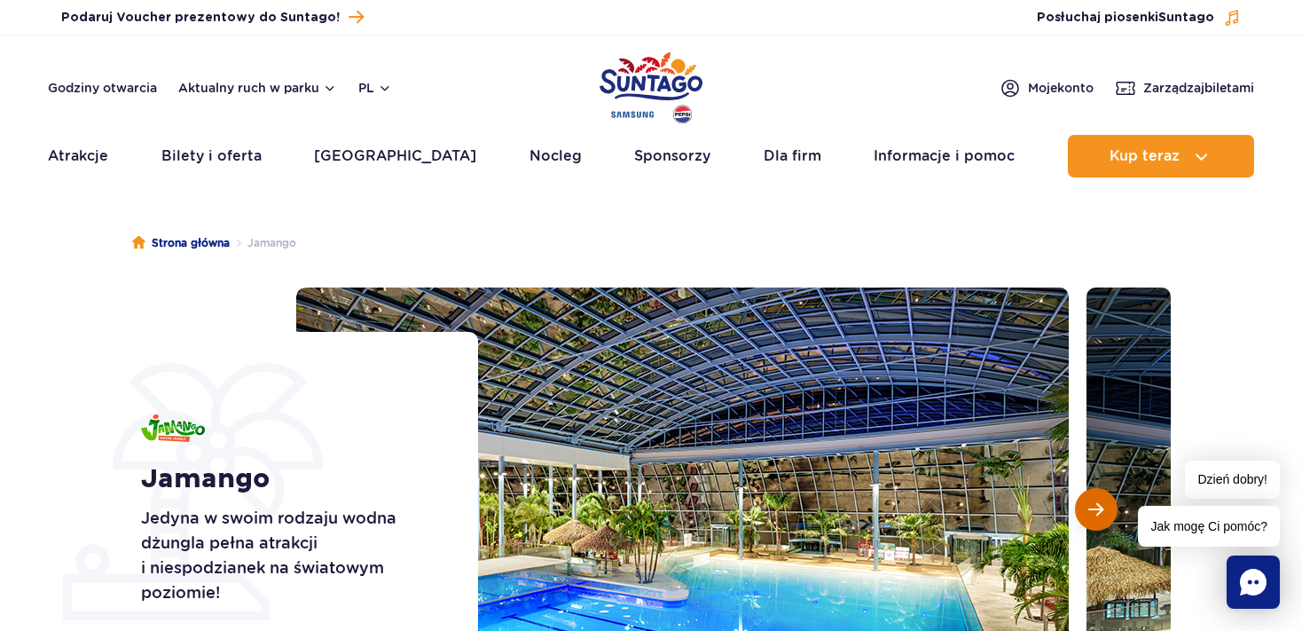
click at [1102, 519] on button "Następny slajd" at bounding box center [1096, 509] width 43 height 43
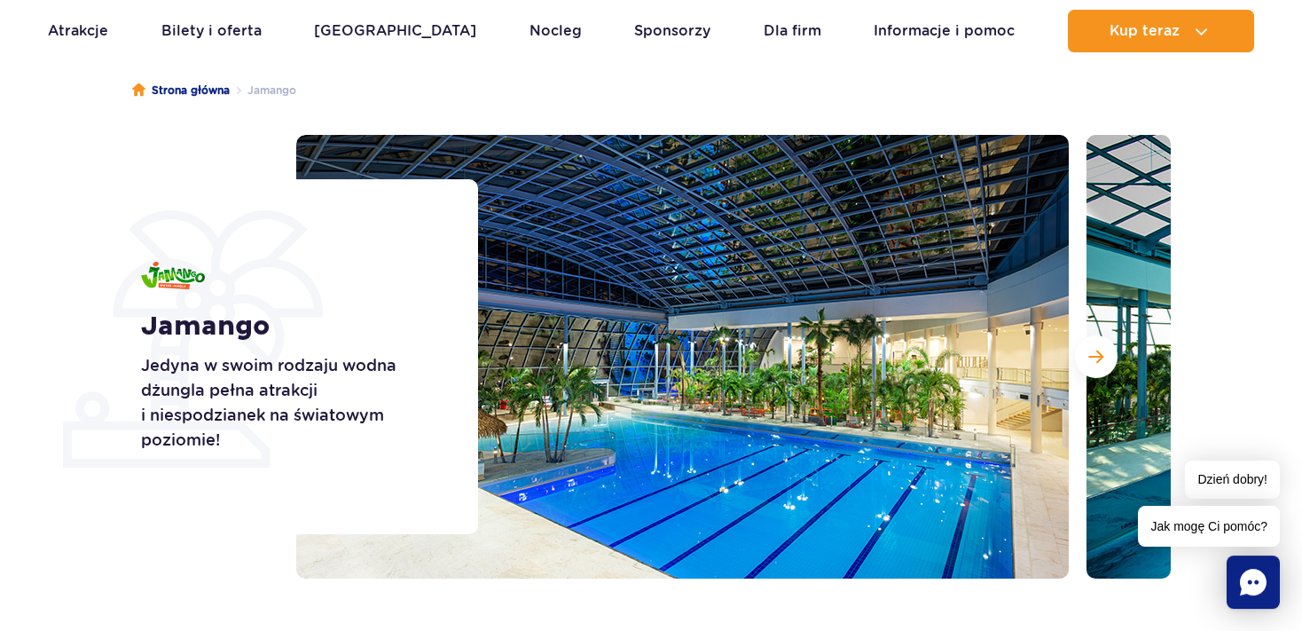
scroll to position [171, 0]
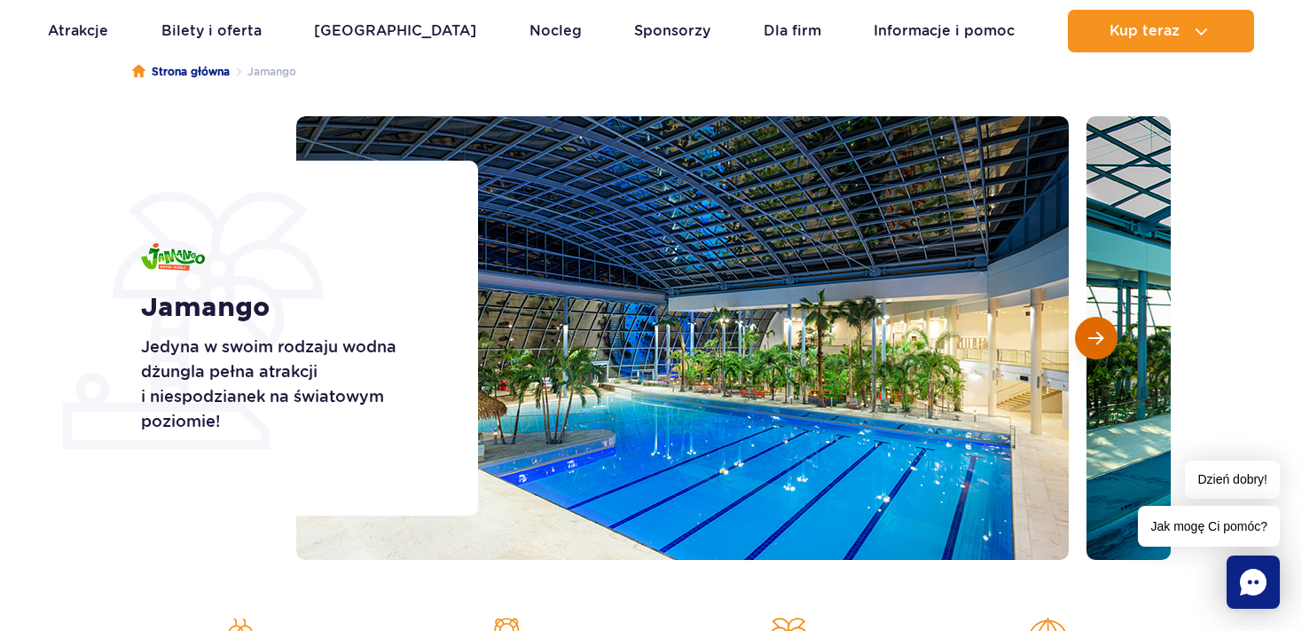
click at [1103, 342] on span "Następny slajd" at bounding box center [1096, 338] width 15 height 16
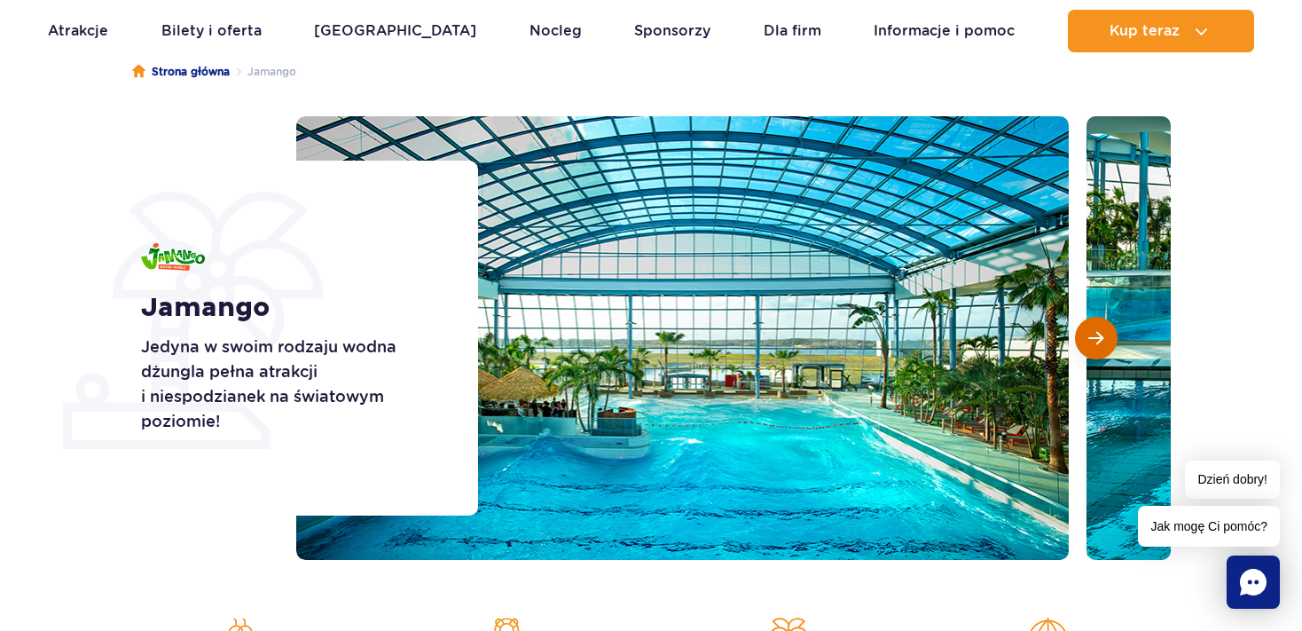
click at [1104, 342] on button "Następny slajd" at bounding box center [1096, 338] width 43 height 43
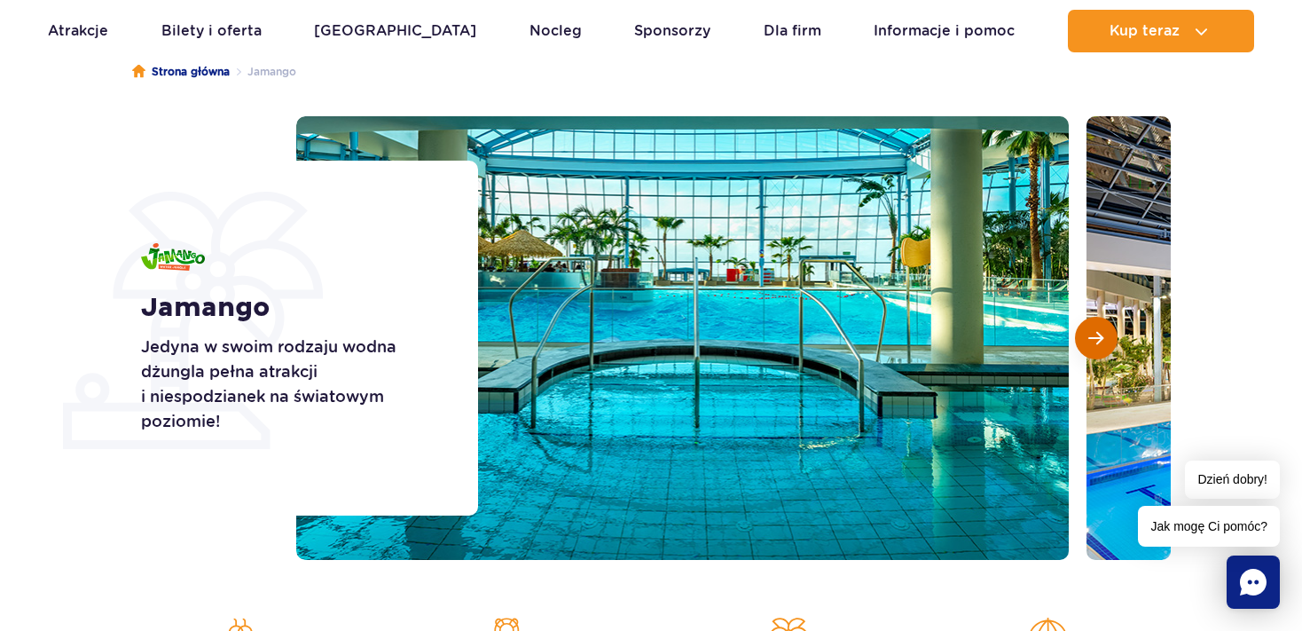
click at [1105, 342] on button "Następny slajd" at bounding box center [1096, 338] width 43 height 43
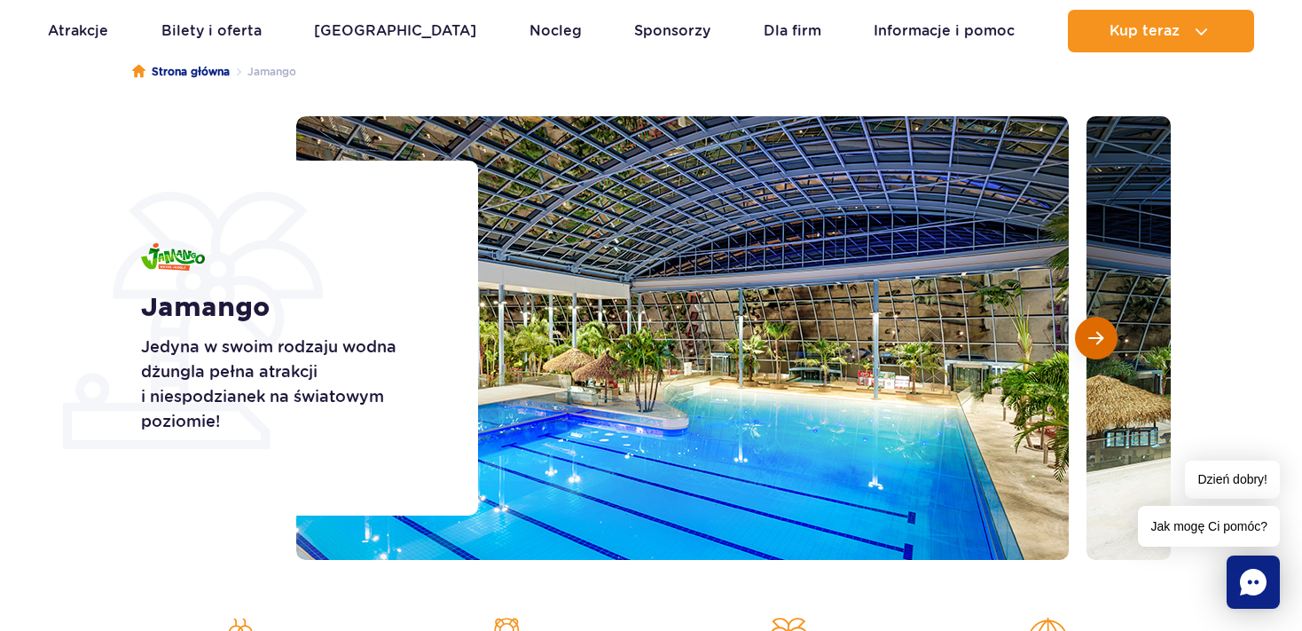
click at [1105, 342] on button "Następny slajd" at bounding box center [1096, 338] width 43 height 43
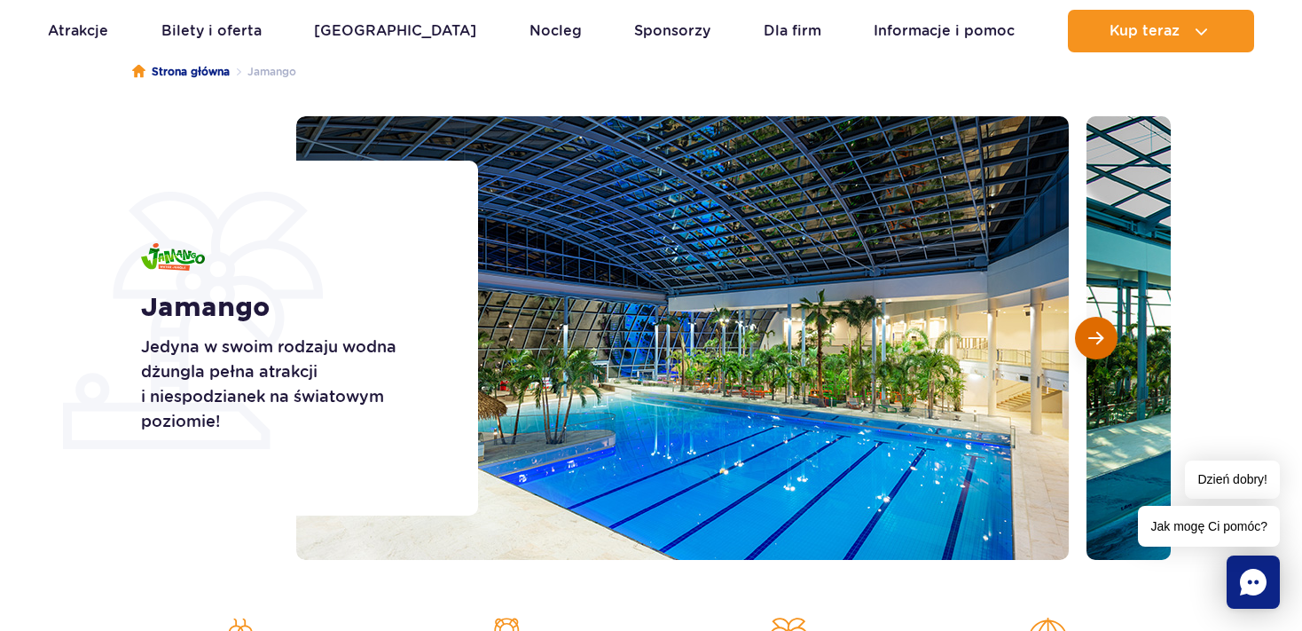
click at [1105, 342] on button "Następny slajd" at bounding box center [1096, 338] width 43 height 43
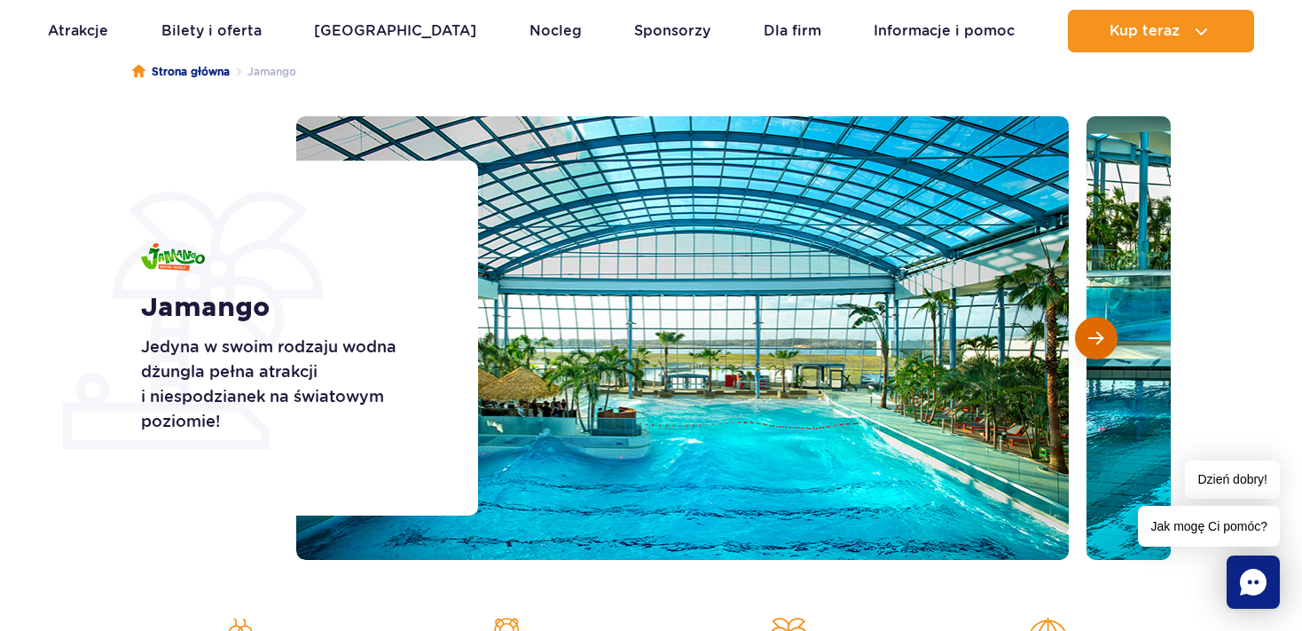
click at [1105, 342] on button "Następny slajd" at bounding box center [1096, 338] width 43 height 43
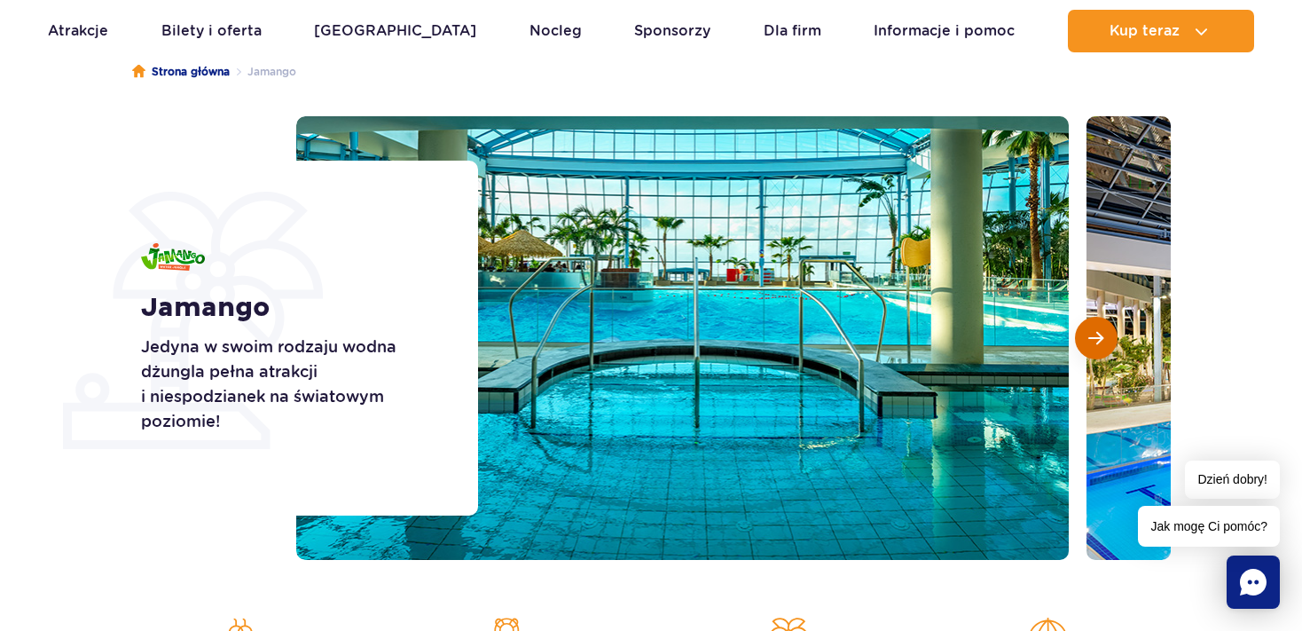
click at [1106, 342] on button "Następny slajd" at bounding box center [1096, 338] width 43 height 43
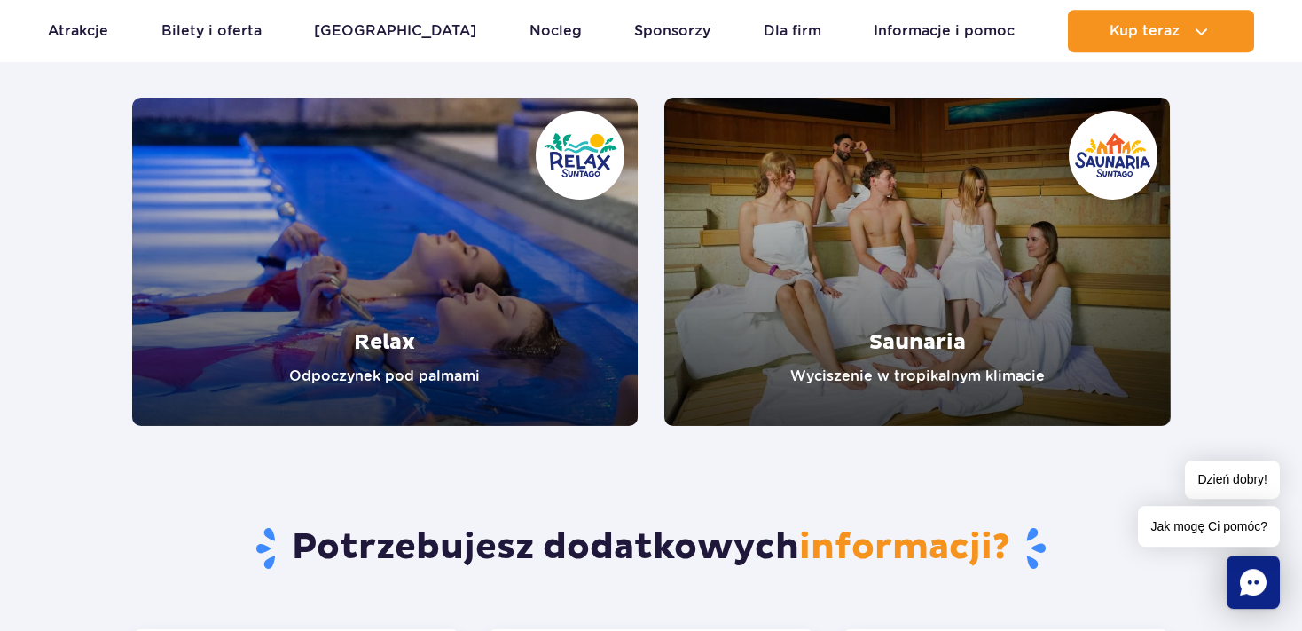
scroll to position [3592, 0]
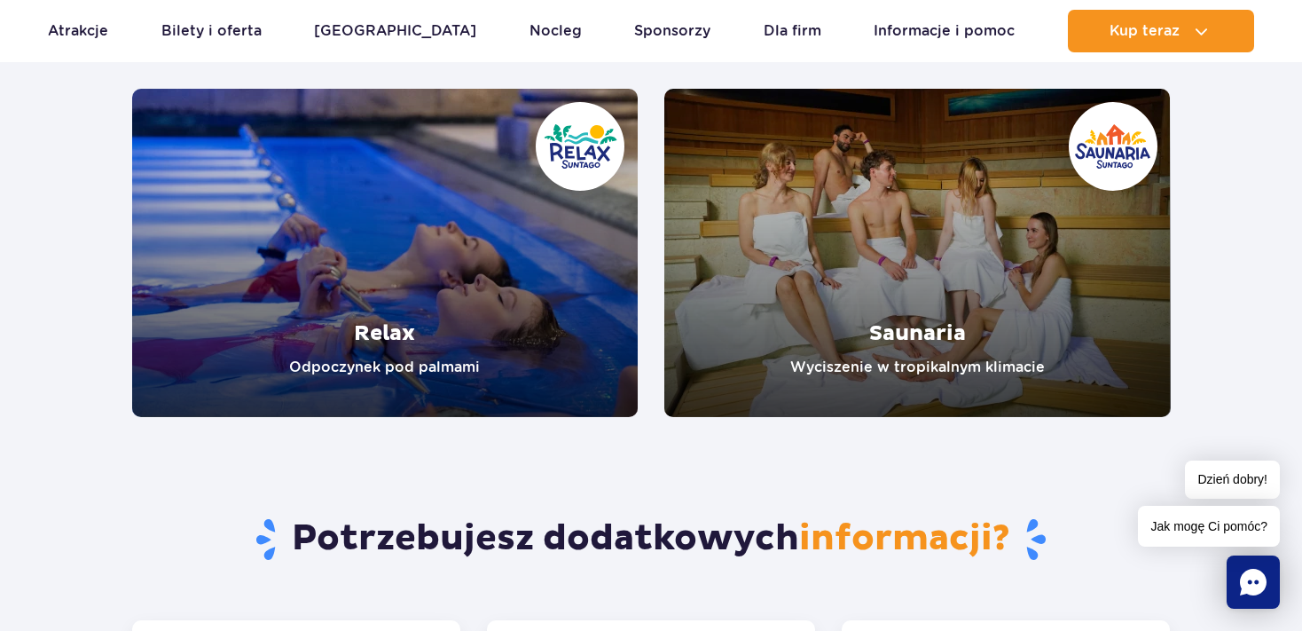
click at [397, 359] on link "Relax" at bounding box center [385, 253] width 507 height 328
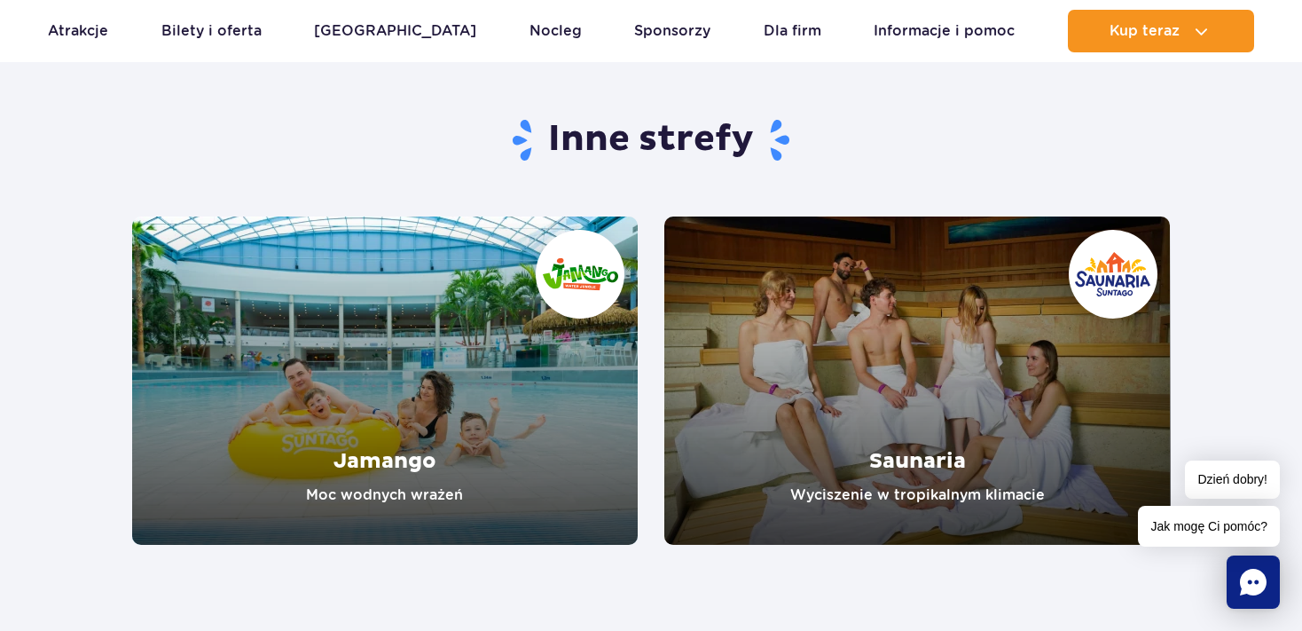
scroll to position [2951, 0]
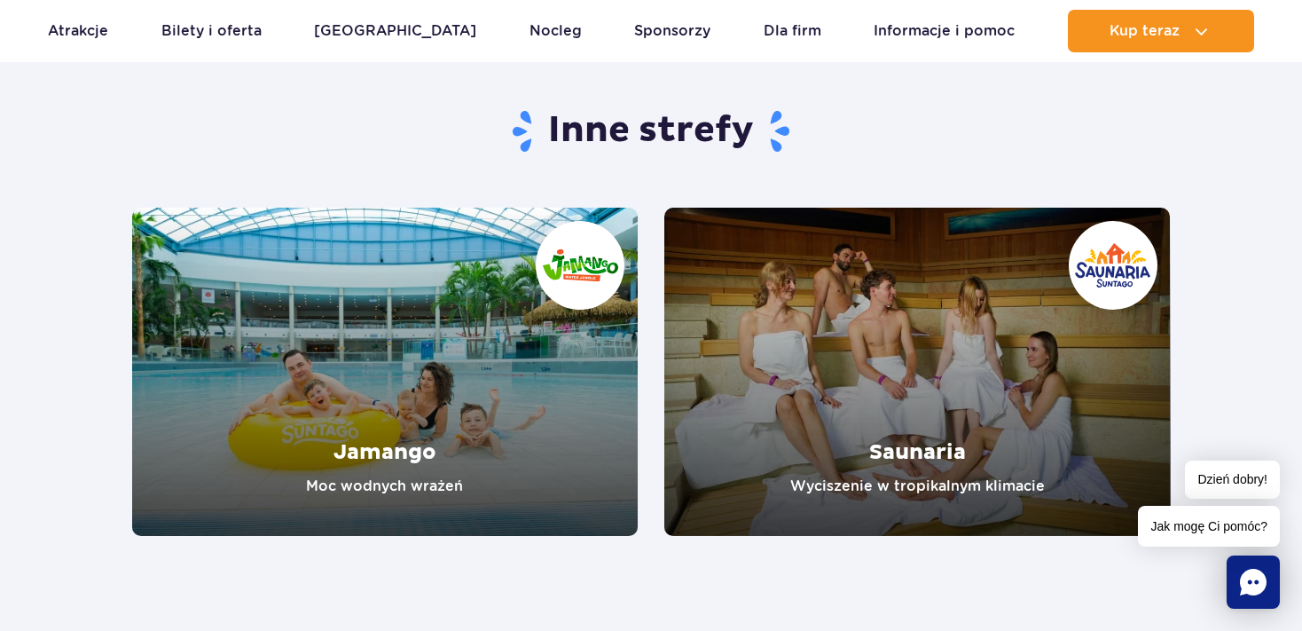
click at [412, 444] on link "Jamango" at bounding box center [385, 372] width 507 height 328
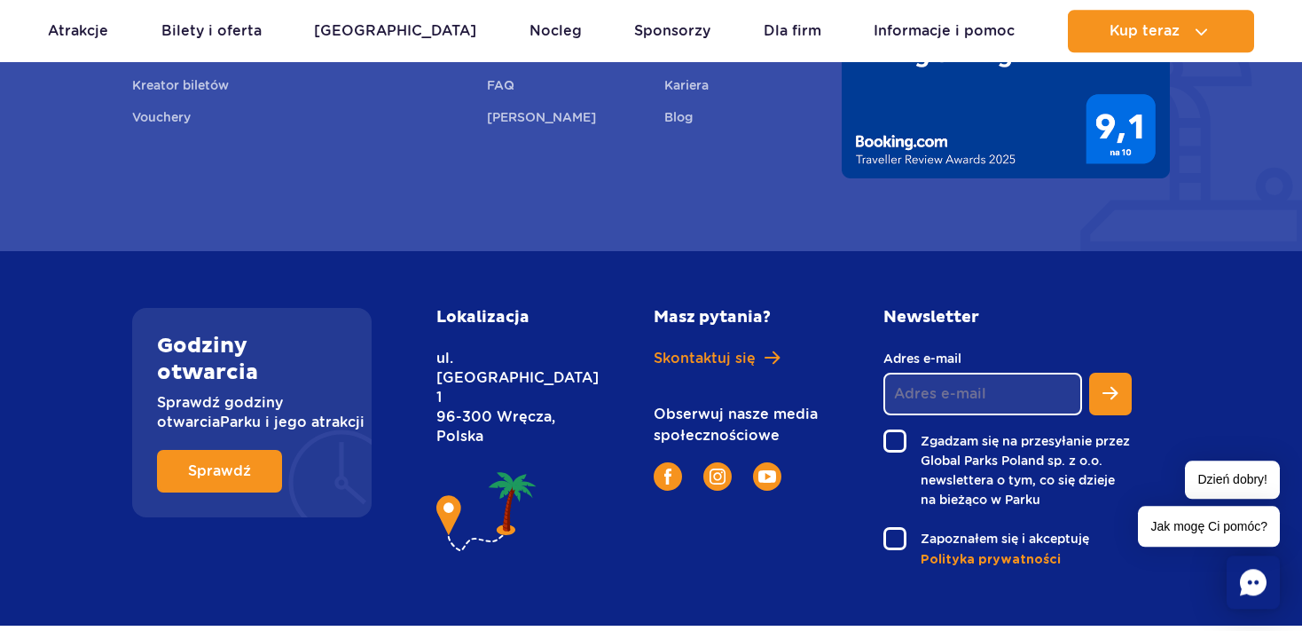
scroll to position [5149, 0]
